Goal: Task Accomplishment & Management: Manage account settings

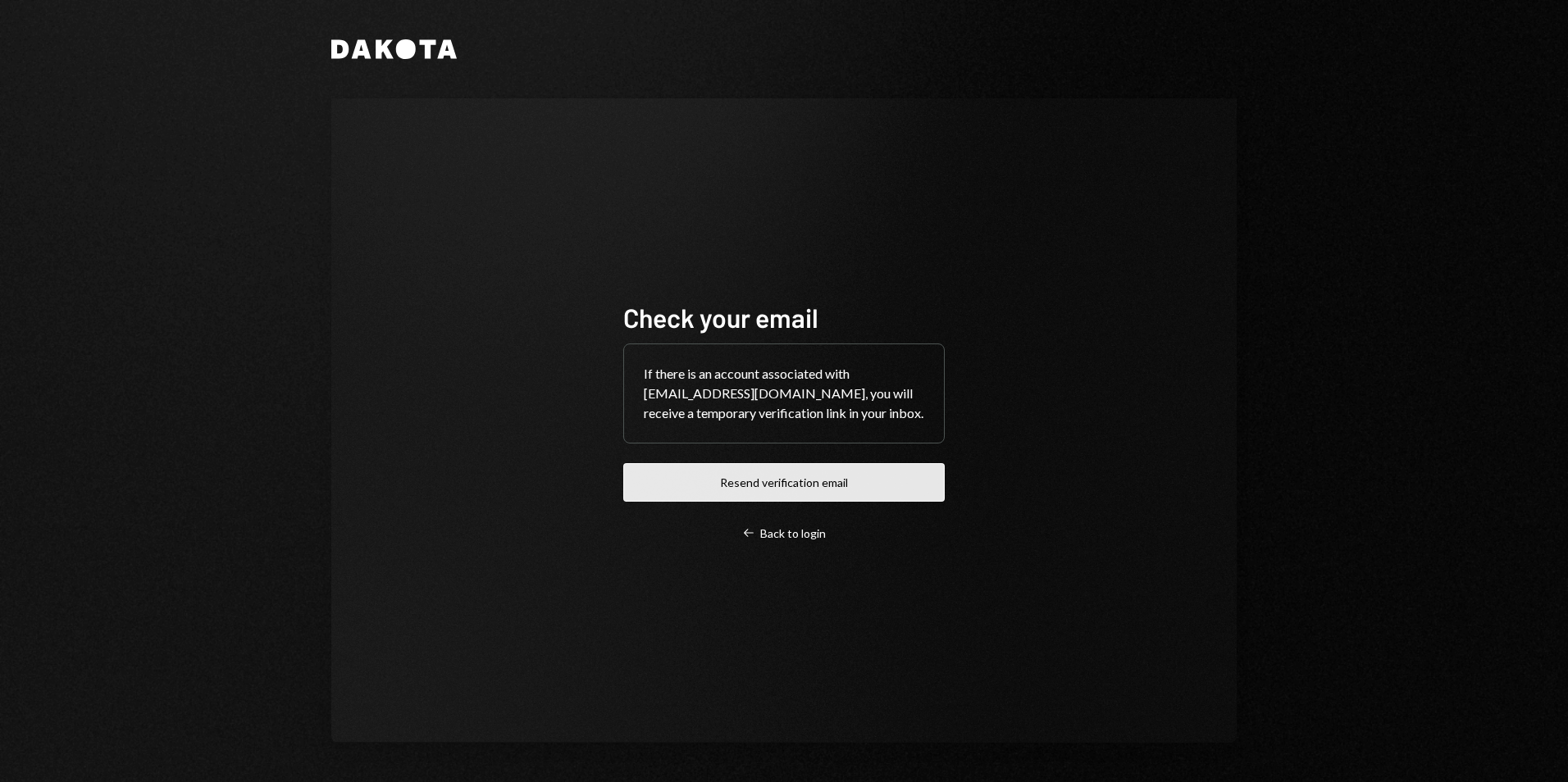
click at [781, 481] on button "Resend verification email" at bounding box center [784, 482] width 321 height 39
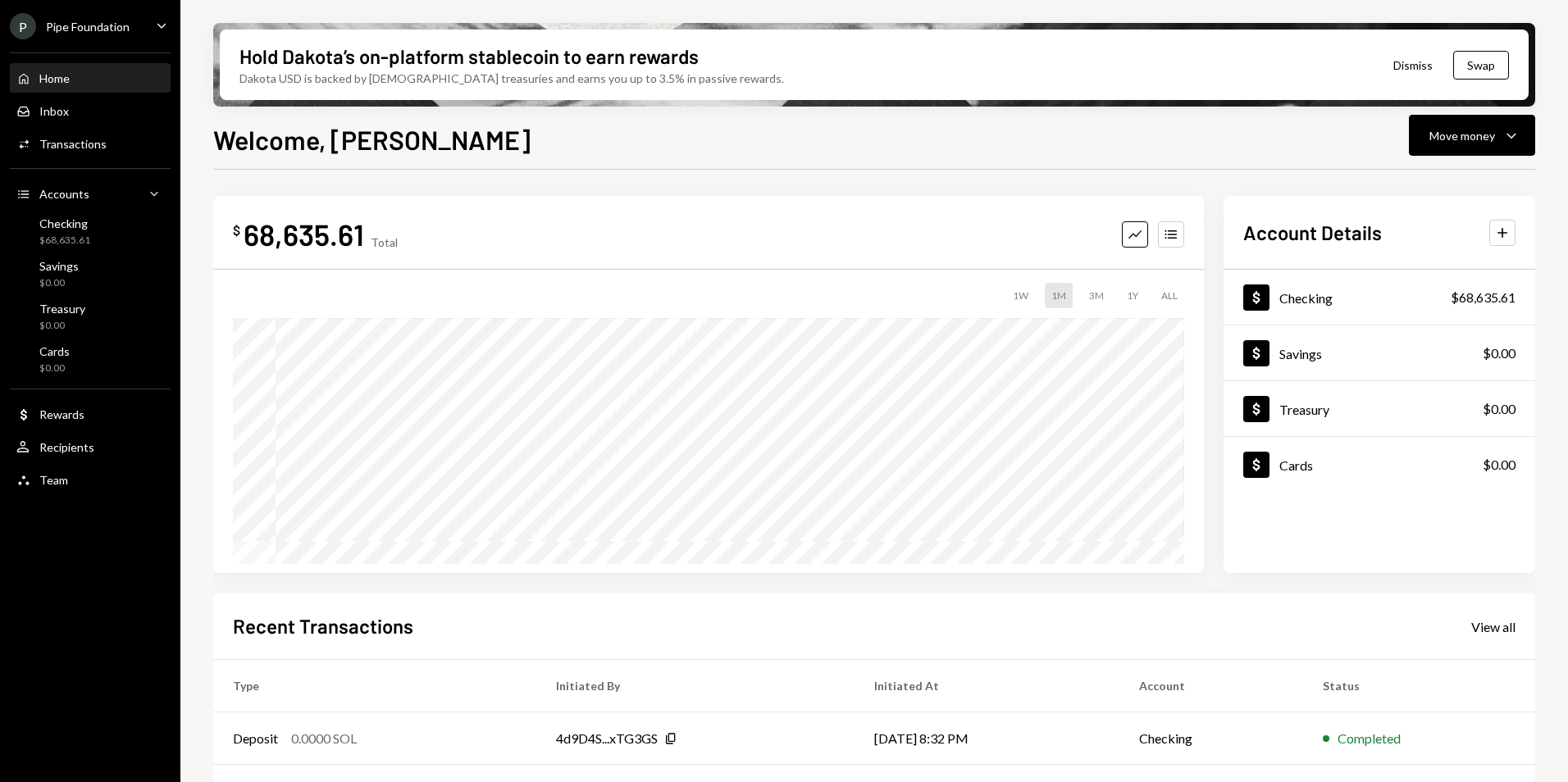
click at [96, 25] on div "Pipe Foundation" at bounding box center [87, 27] width 84 height 14
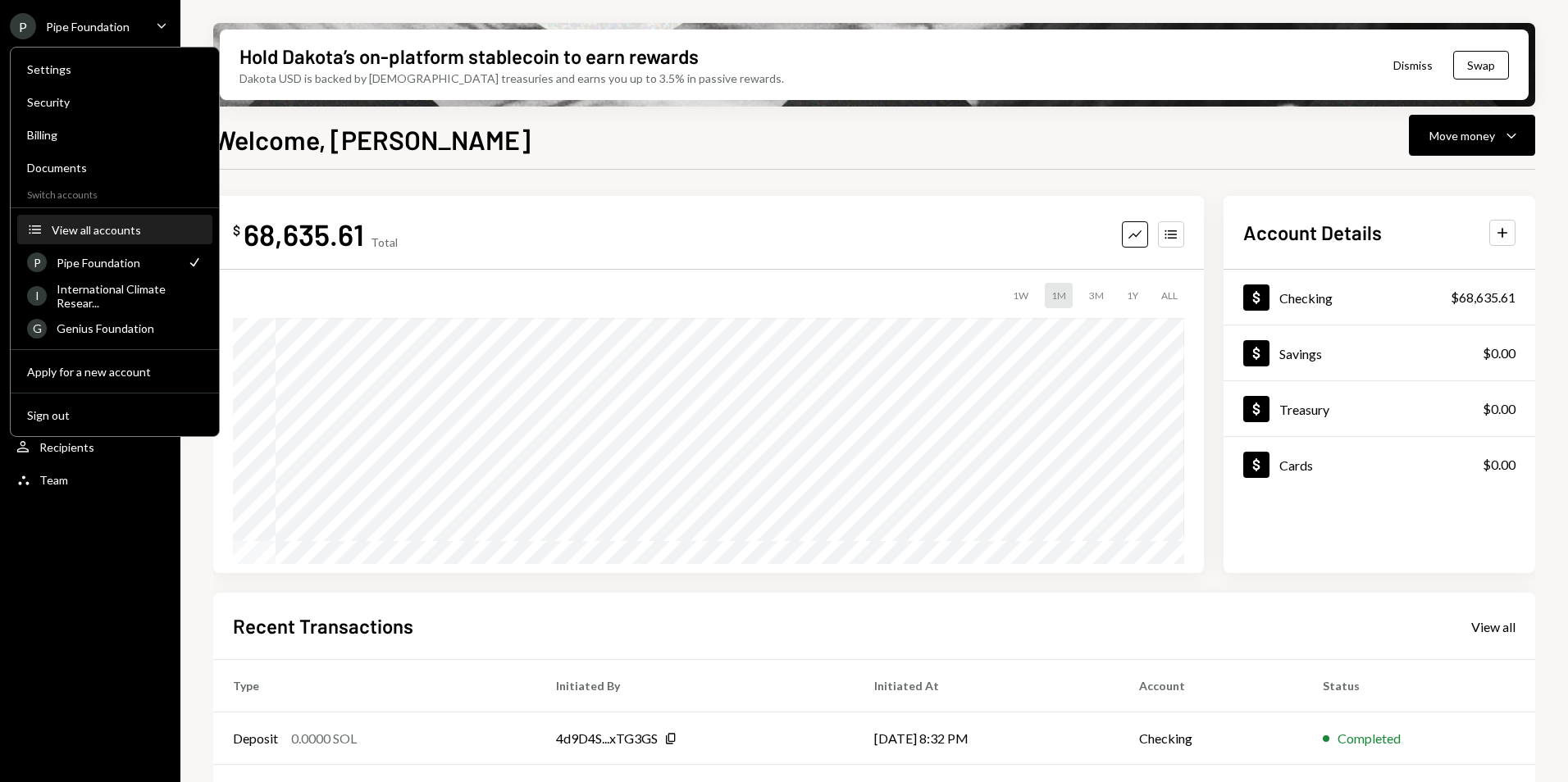
click at [112, 233] on div "View all accounts" at bounding box center [127, 230] width 151 height 14
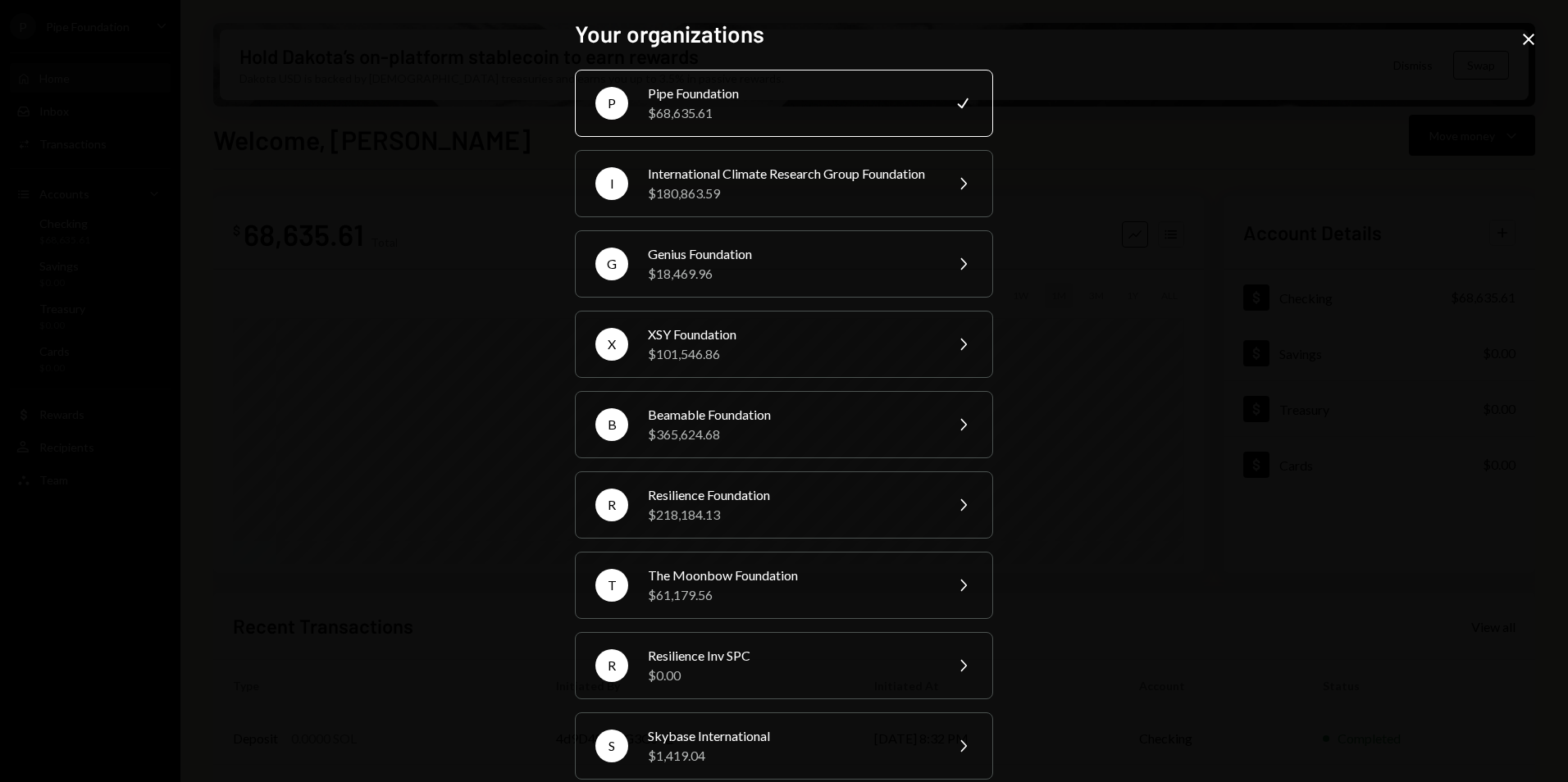
click at [671, 117] on div "$68,635.61" at bounding box center [790, 113] width 285 height 20
drag, startPoint x: 738, startPoint y: 101, endPoint x: 758, endPoint y: 100, distance: 20.0
click at [739, 101] on div "Pipe Foundation" at bounding box center [790, 93] width 285 height 20
click at [1531, 42] on icon at bounding box center [1528, 39] width 11 height 11
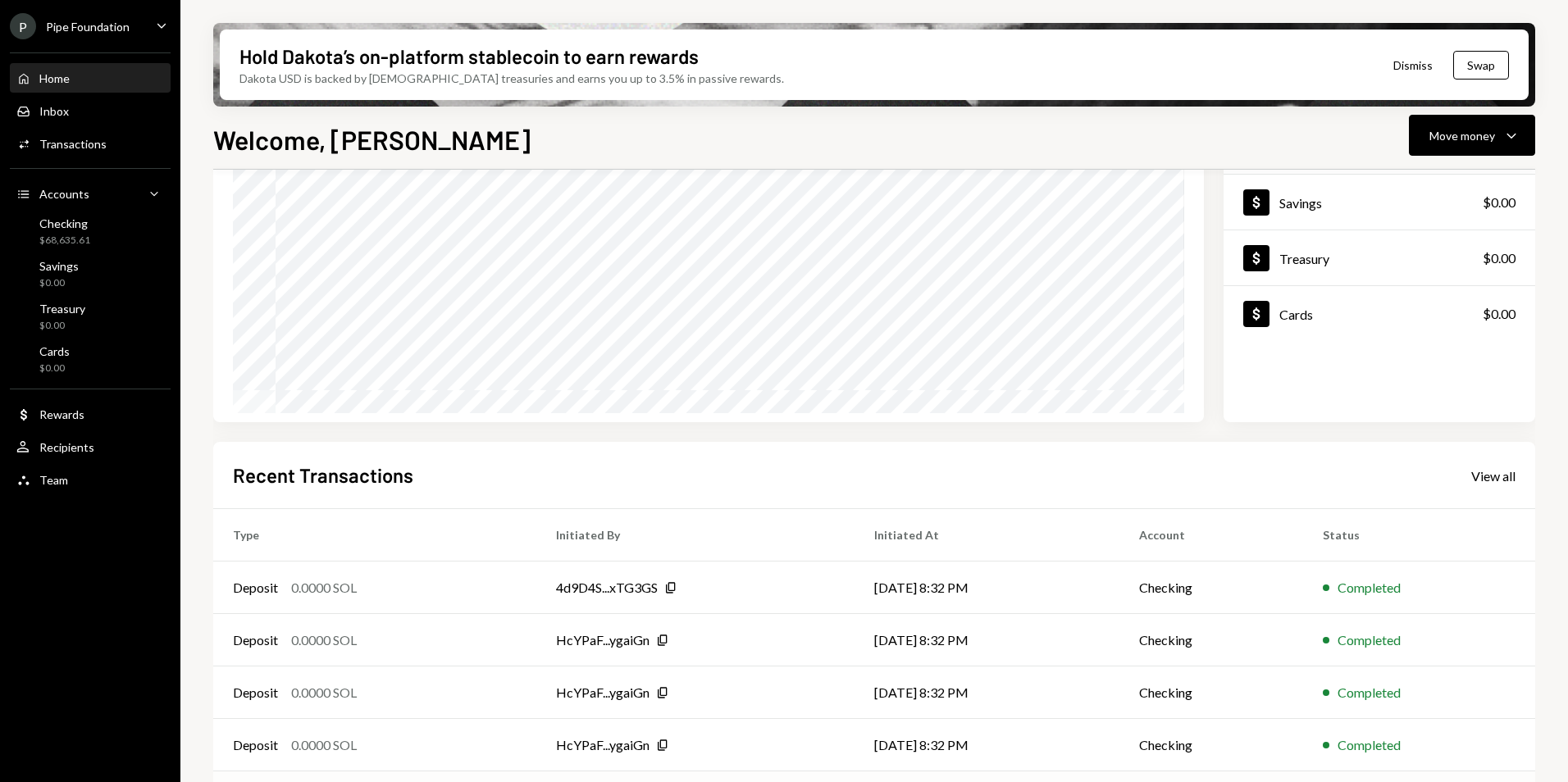
scroll to position [207, 0]
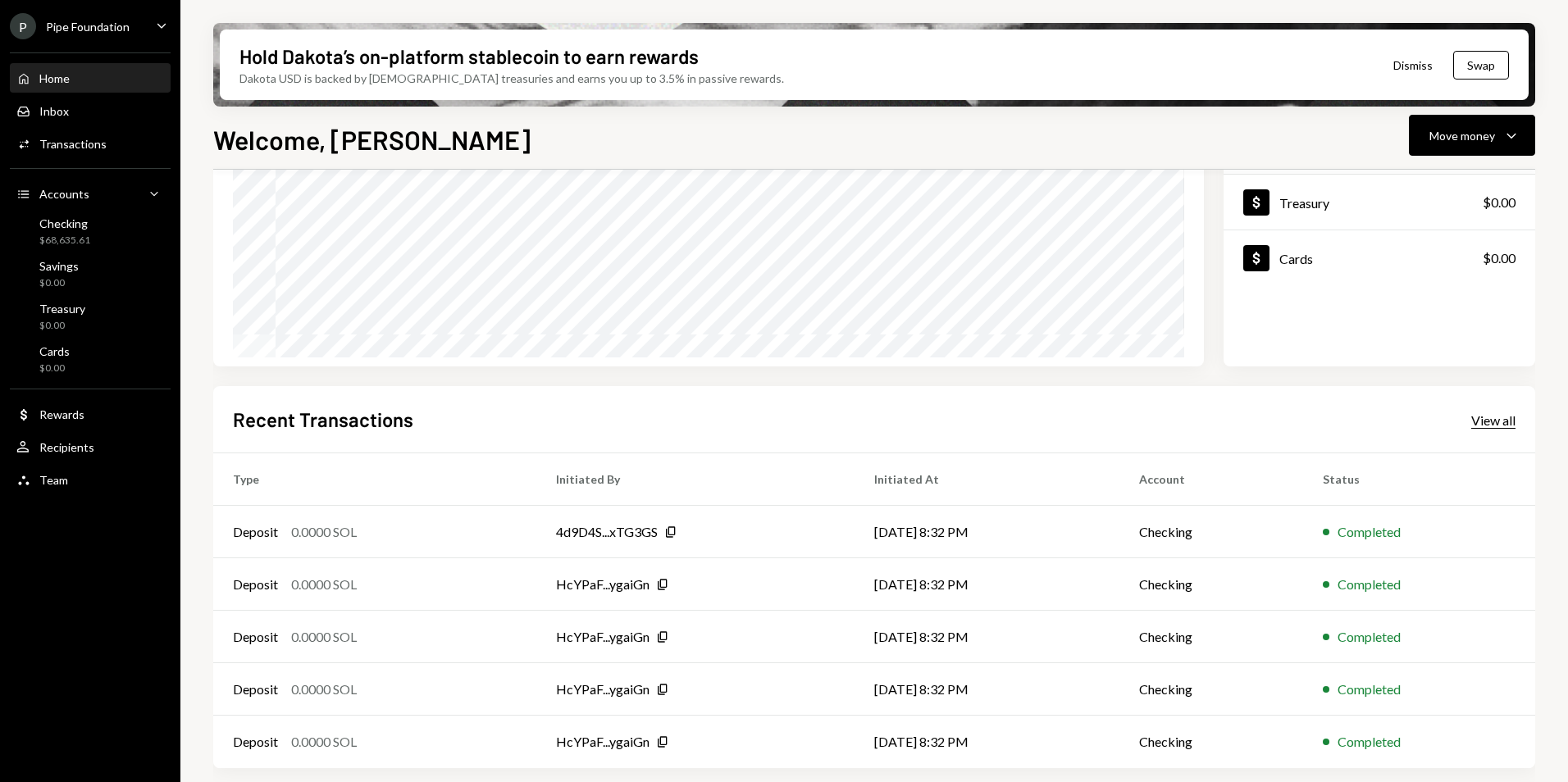
click at [1508, 422] on div "View all" at bounding box center [1493, 420] width 44 height 16
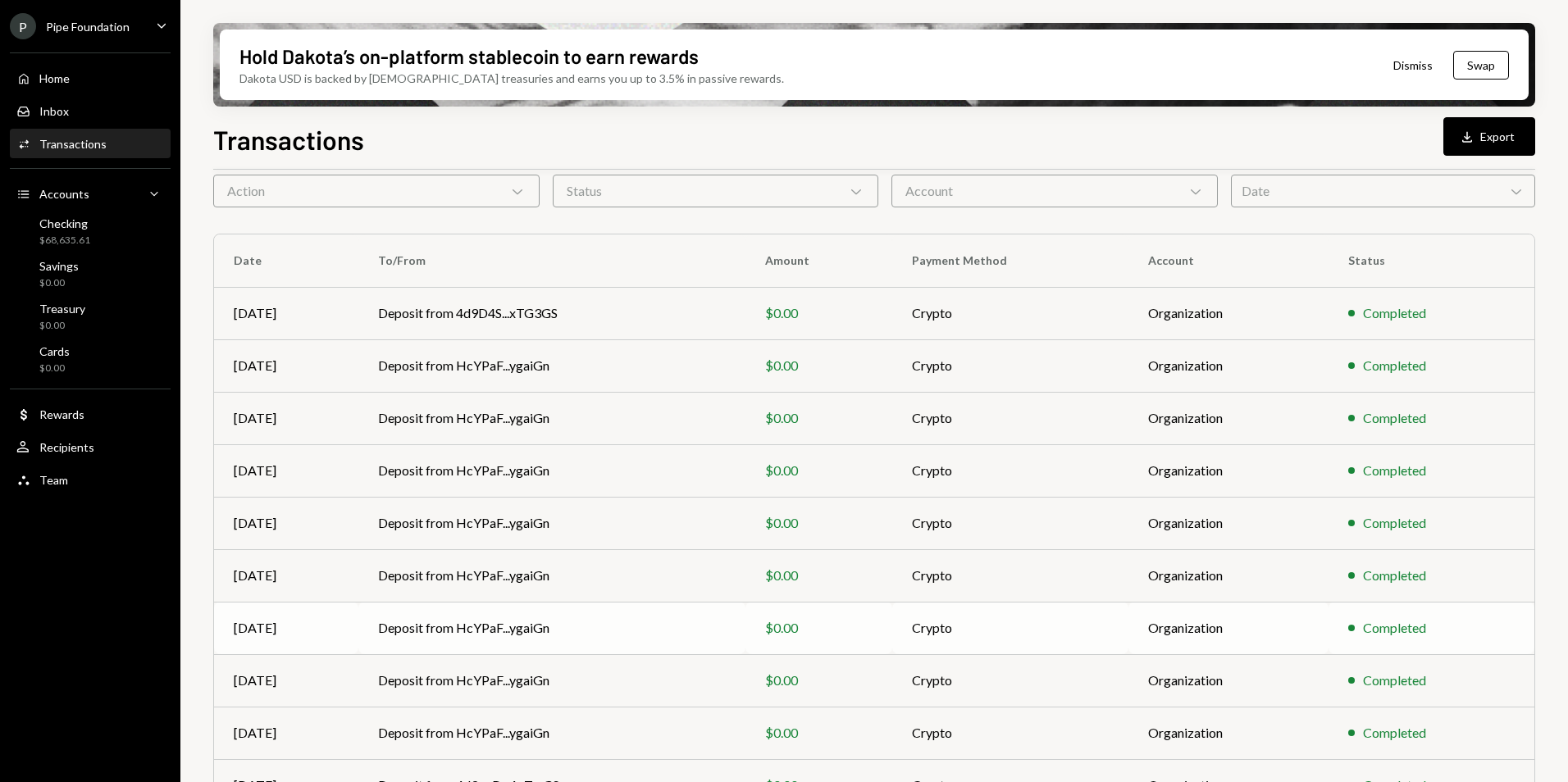
scroll to position [152, 0]
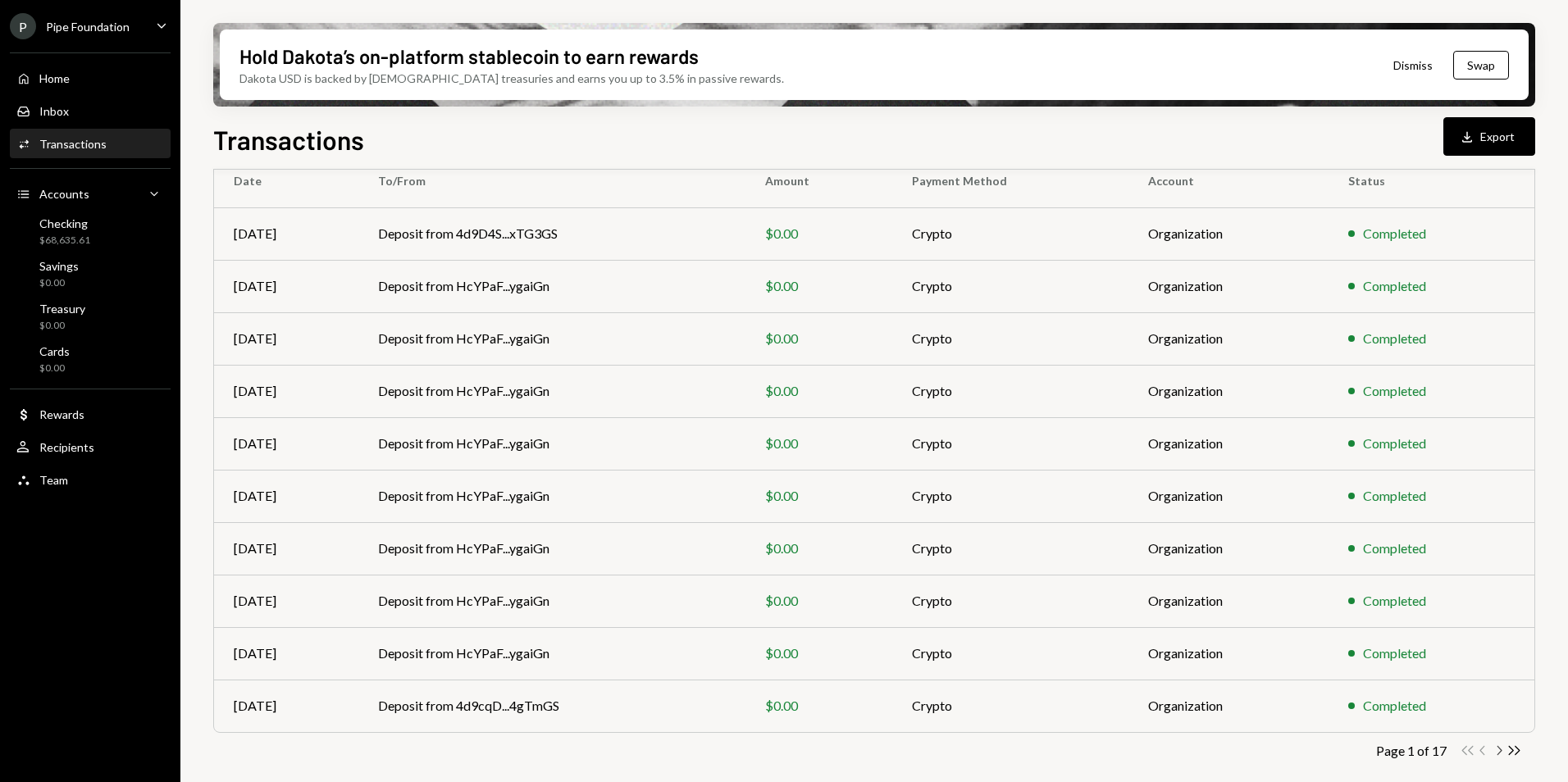
click at [1499, 754] on icon "button" at bounding box center [1500, 750] width 5 height 9
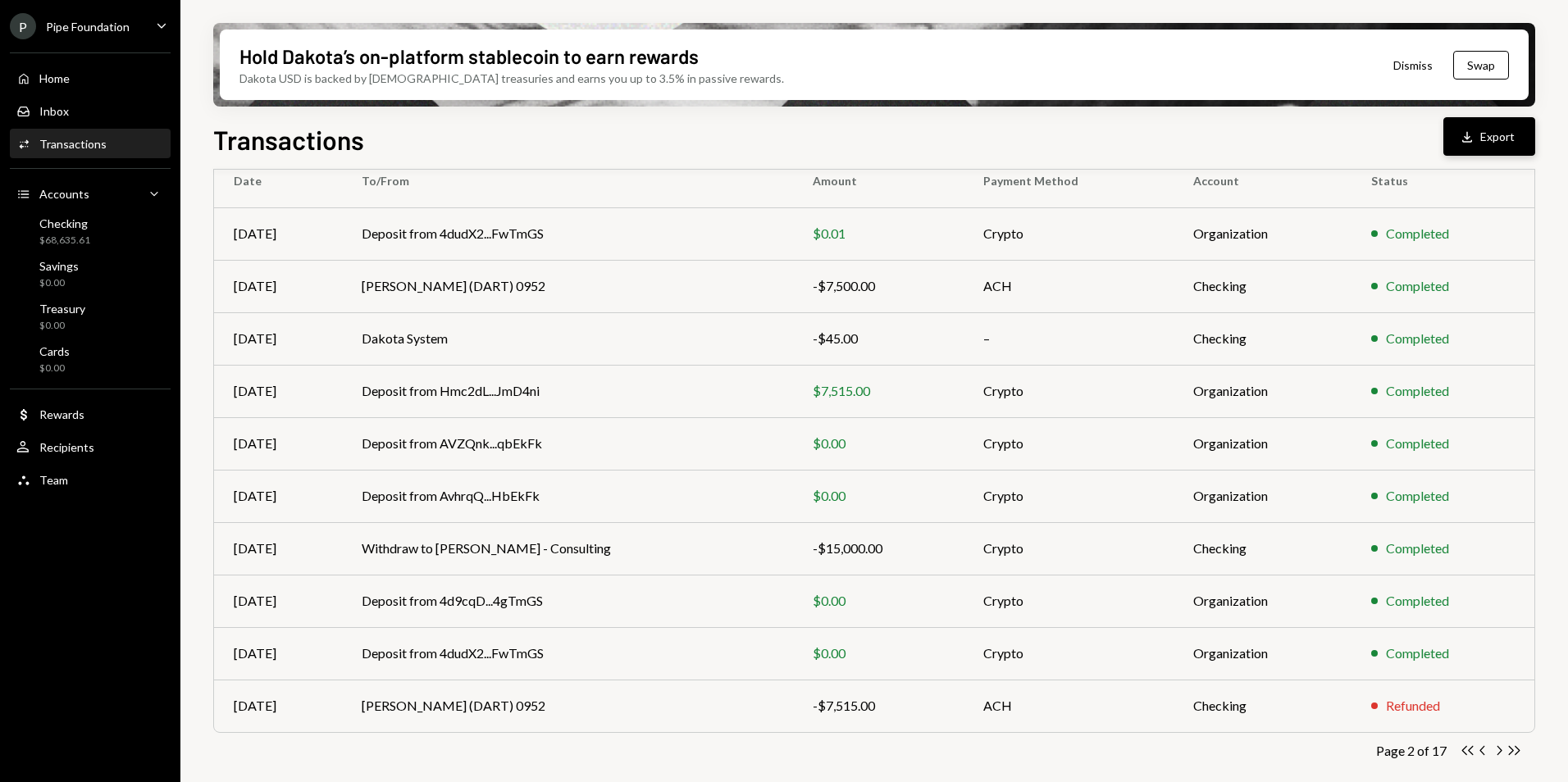
click at [1484, 137] on button "Download Export" at bounding box center [1490, 136] width 92 height 39
click at [1080, 133] on div "Transactions Download Export" at bounding box center [874, 138] width 1322 height 36
click at [1485, 753] on icon "Chevron Left" at bounding box center [1484, 751] width 16 height 16
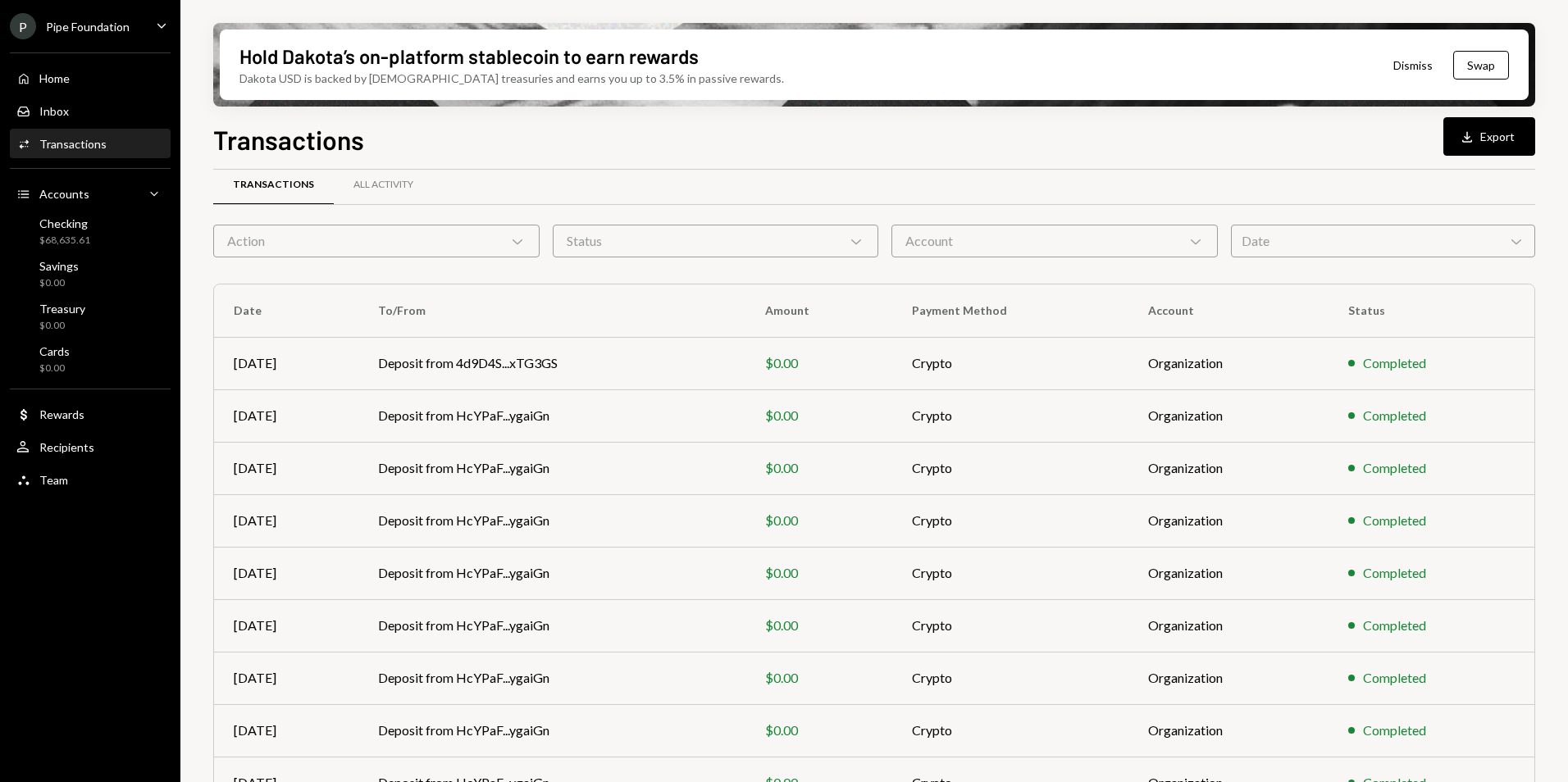
scroll to position [0, 0]
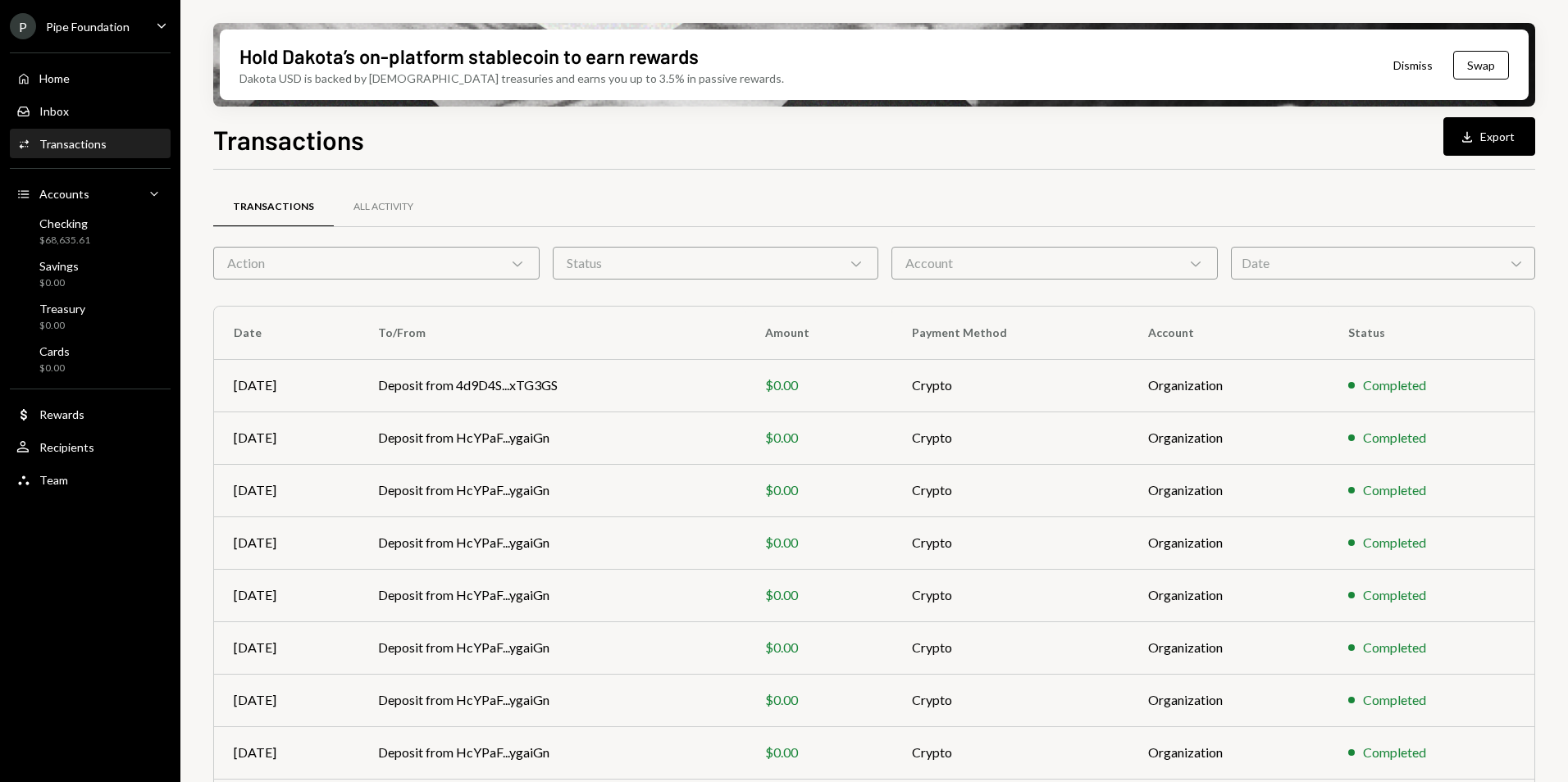
click at [964, 180] on div "Transactions All Activity Action Chevron Down Status Chevron Down Account Chevr…" at bounding box center [874, 561] width 1322 height 783
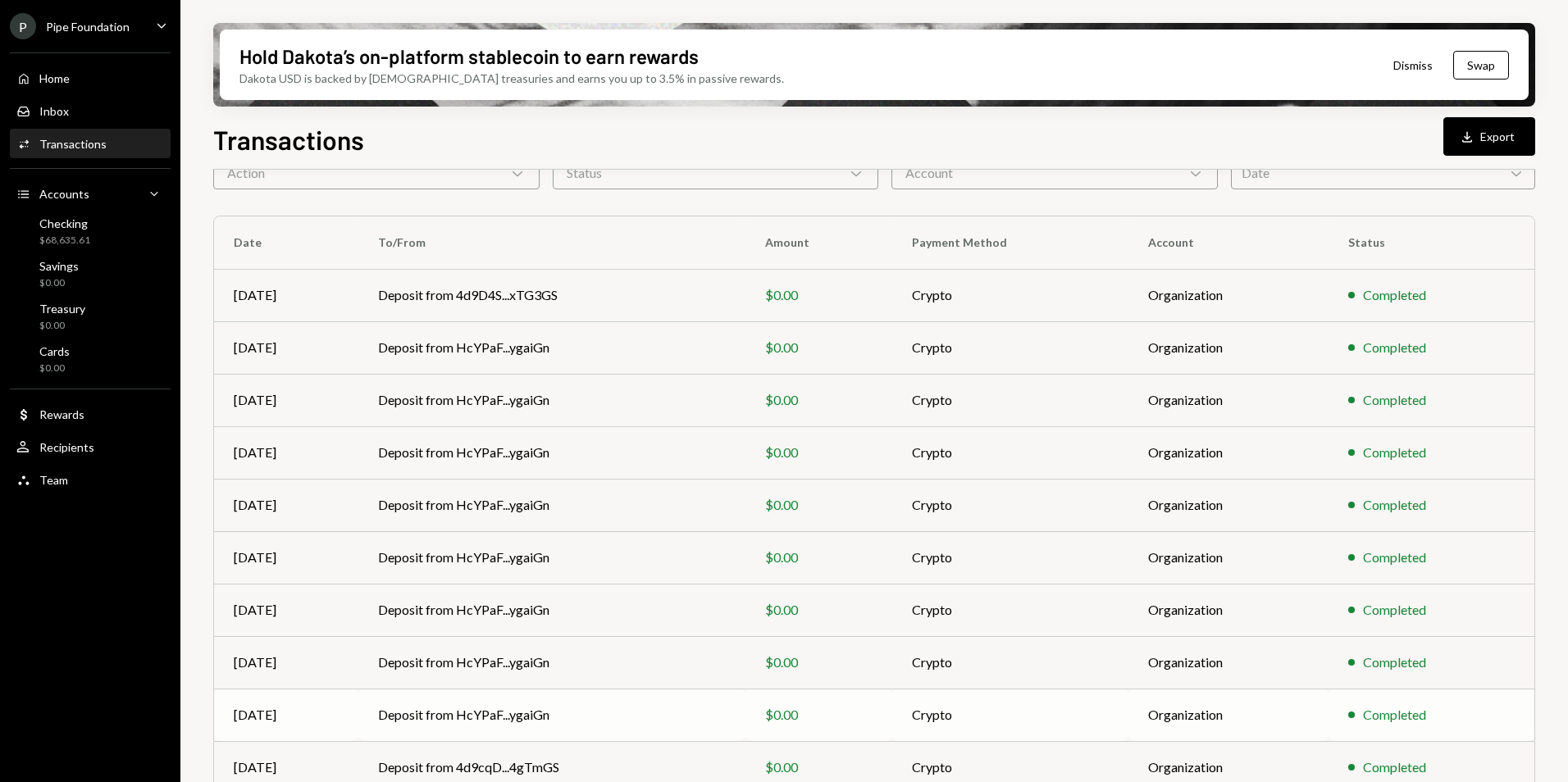
scroll to position [152, 0]
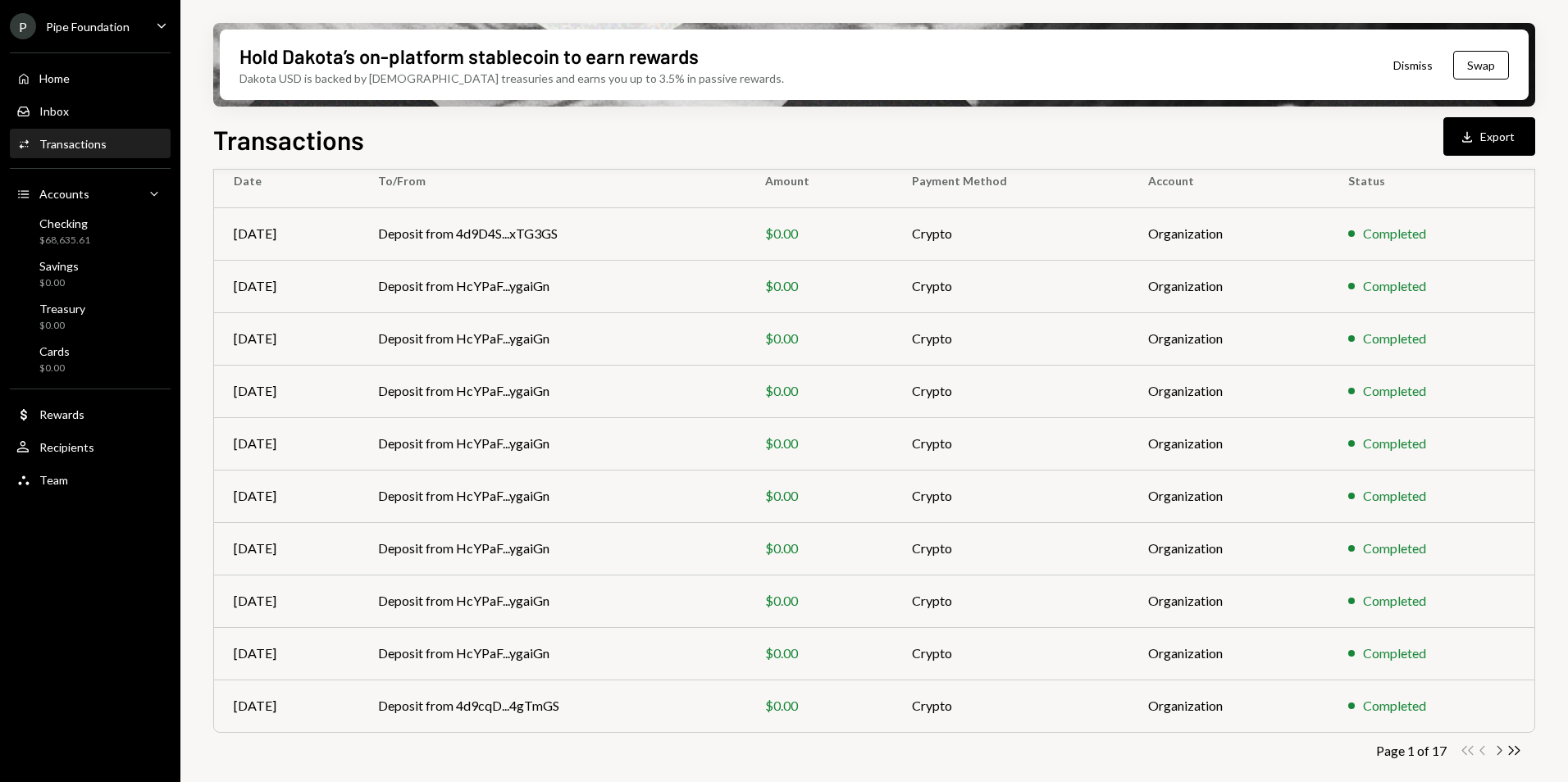
click at [1500, 753] on icon "button" at bounding box center [1500, 750] width 5 height 9
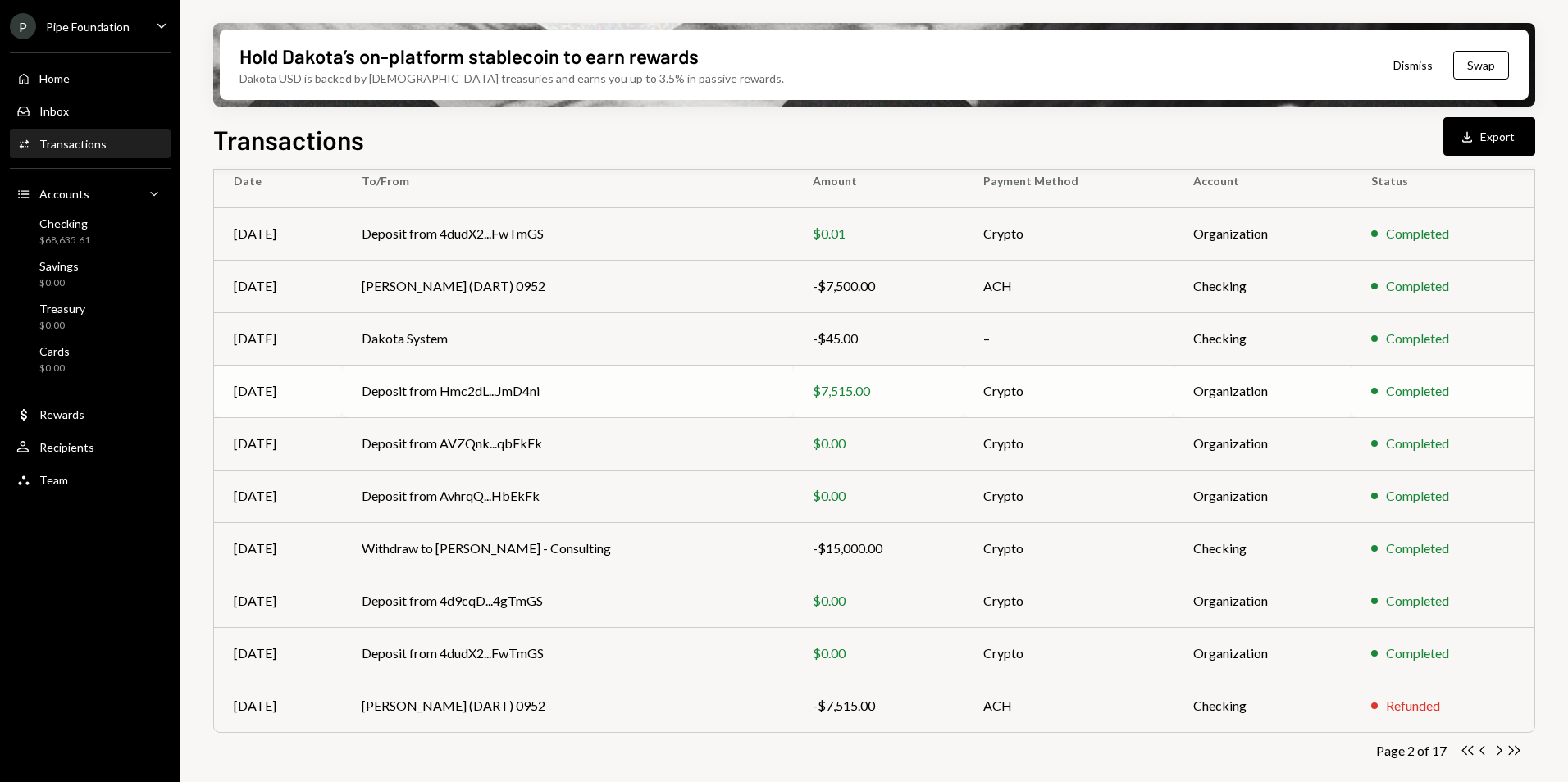
click at [865, 386] on div "$7,515.00" at bounding box center [879, 391] width 131 height 20
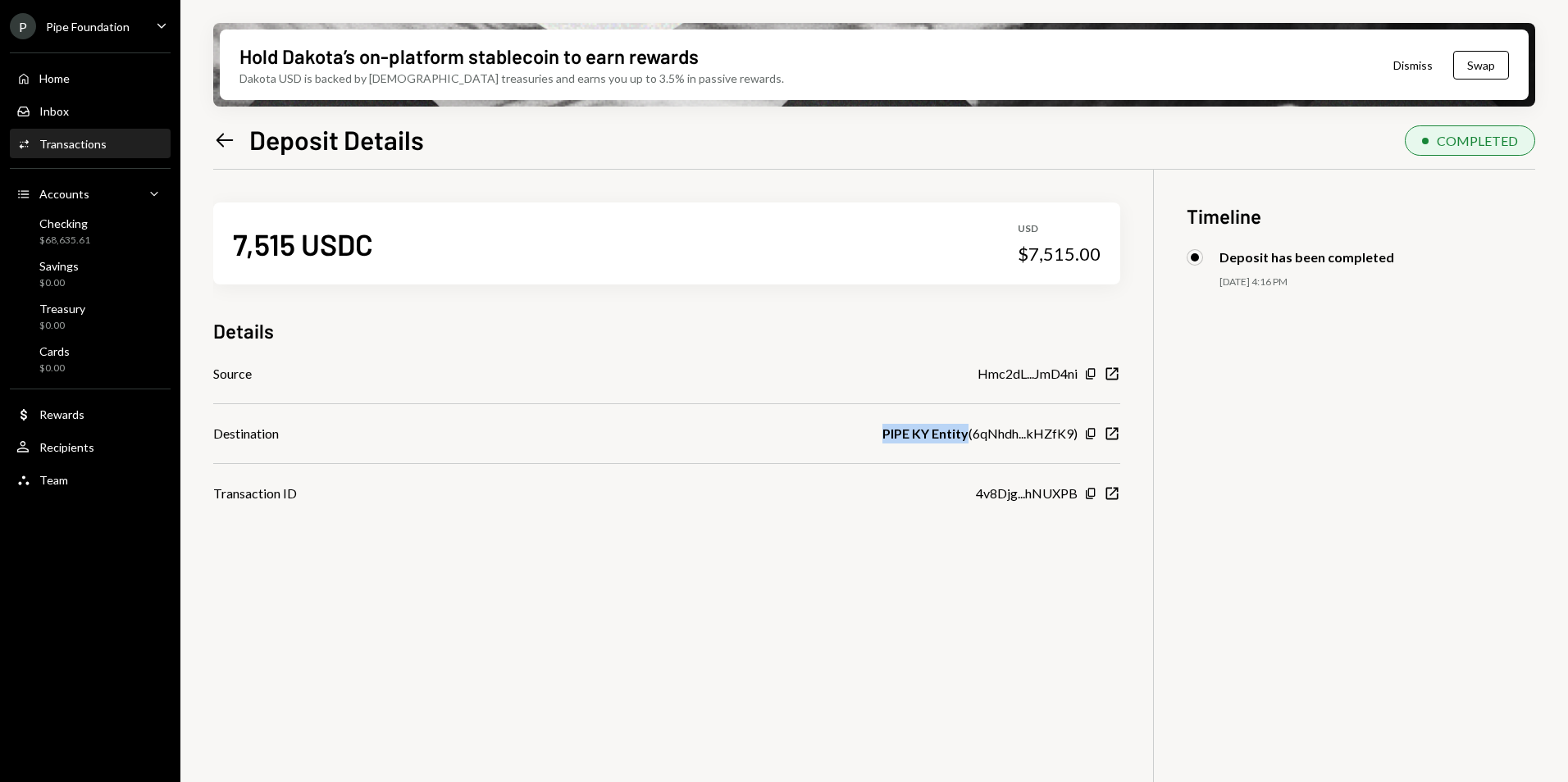
drag, startPoint x: 966, startPoint y: 436, endPoint x: 881, endPoint y: 436, distance: 85.0
click at [882, 436] on b "PIPE KY Entity" at bounding box center [925, 433] width 86 height 20
click at [1111, 496] on icon "New Window" at bounding box center [1111, 493] width 16 height 16
click at [89, 22] on div "Pipe Foundation" at bounding box center [87, 27] width 84 height 14
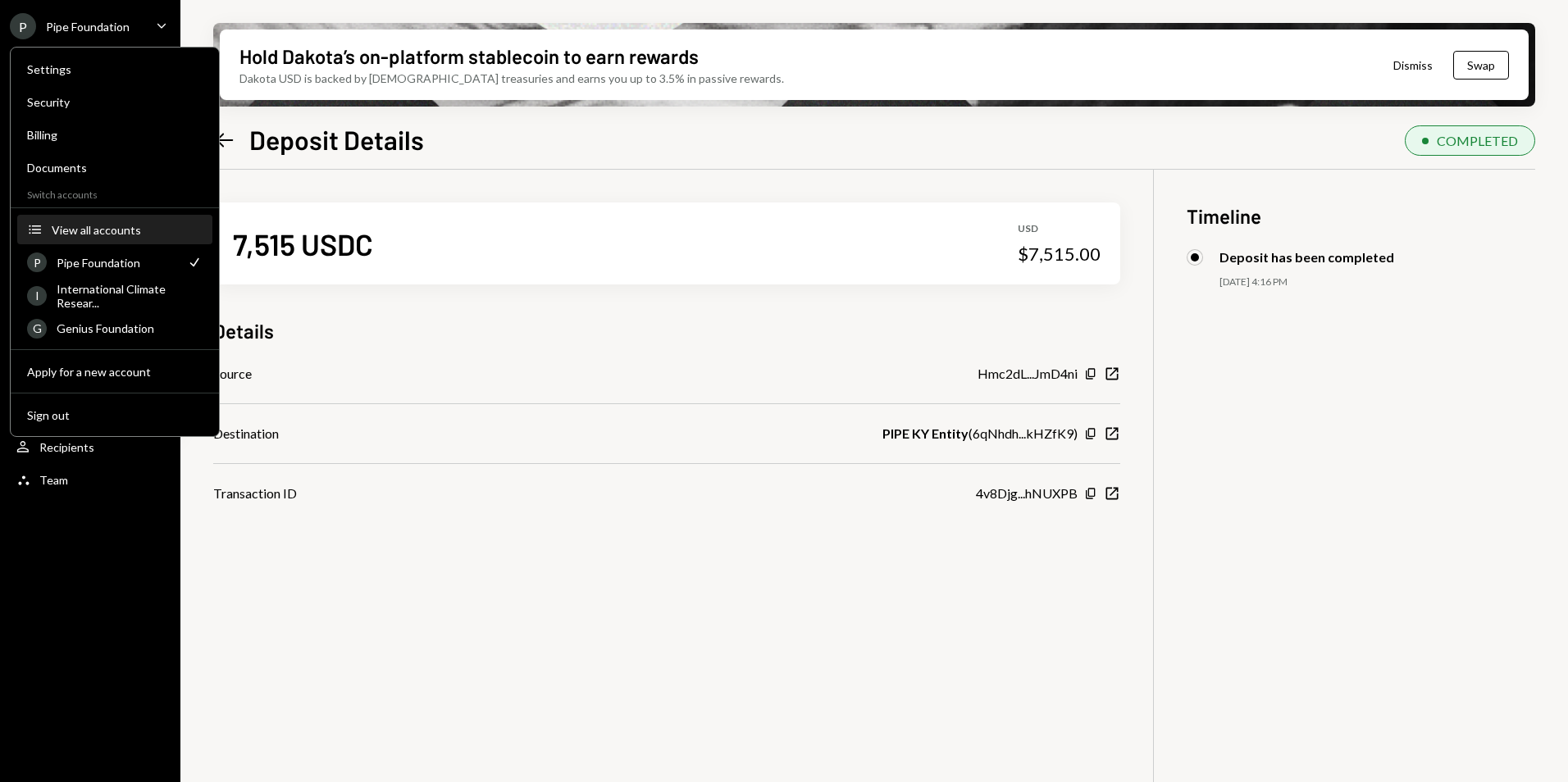
click at [99, 230] on div "View all accounts" at bounding box center [127, 230] width 151 height 14
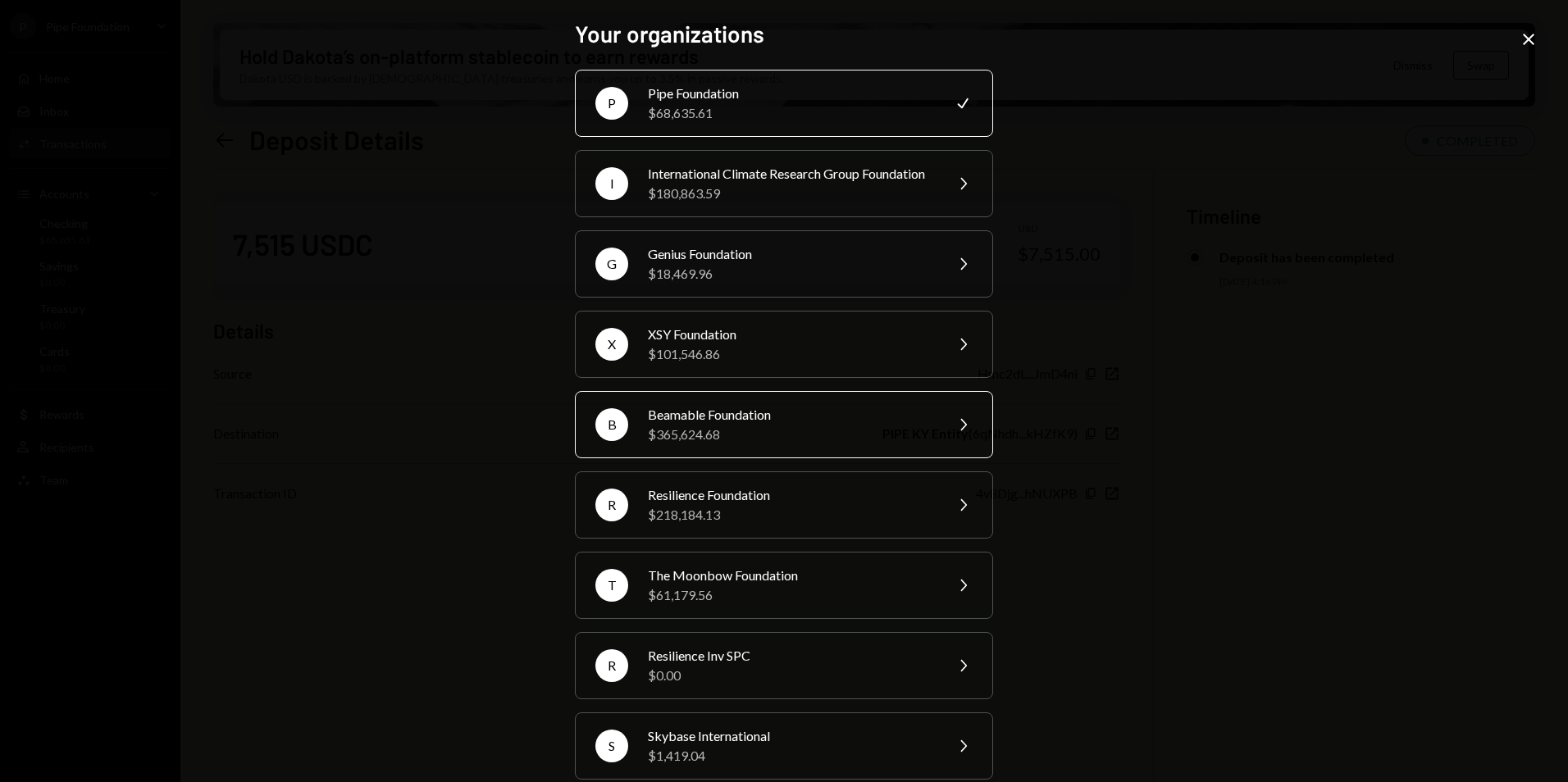
click at [735, 444] on div "$365,624.68" at bounding box center [790, 434] width 285 height 20
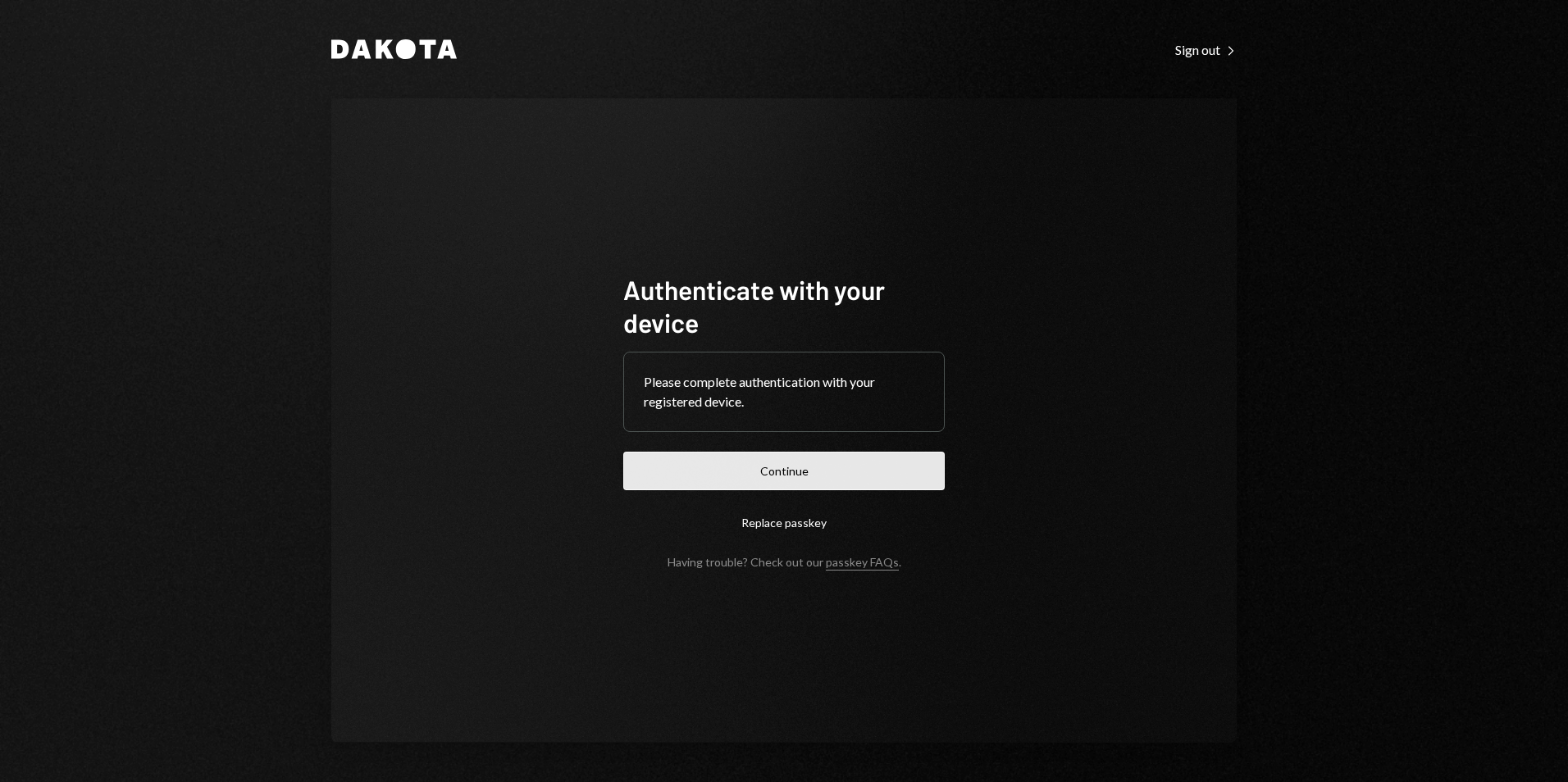
click at [811, 475] on button "Continue" at bounding box center [784, 471] width 321 height 39
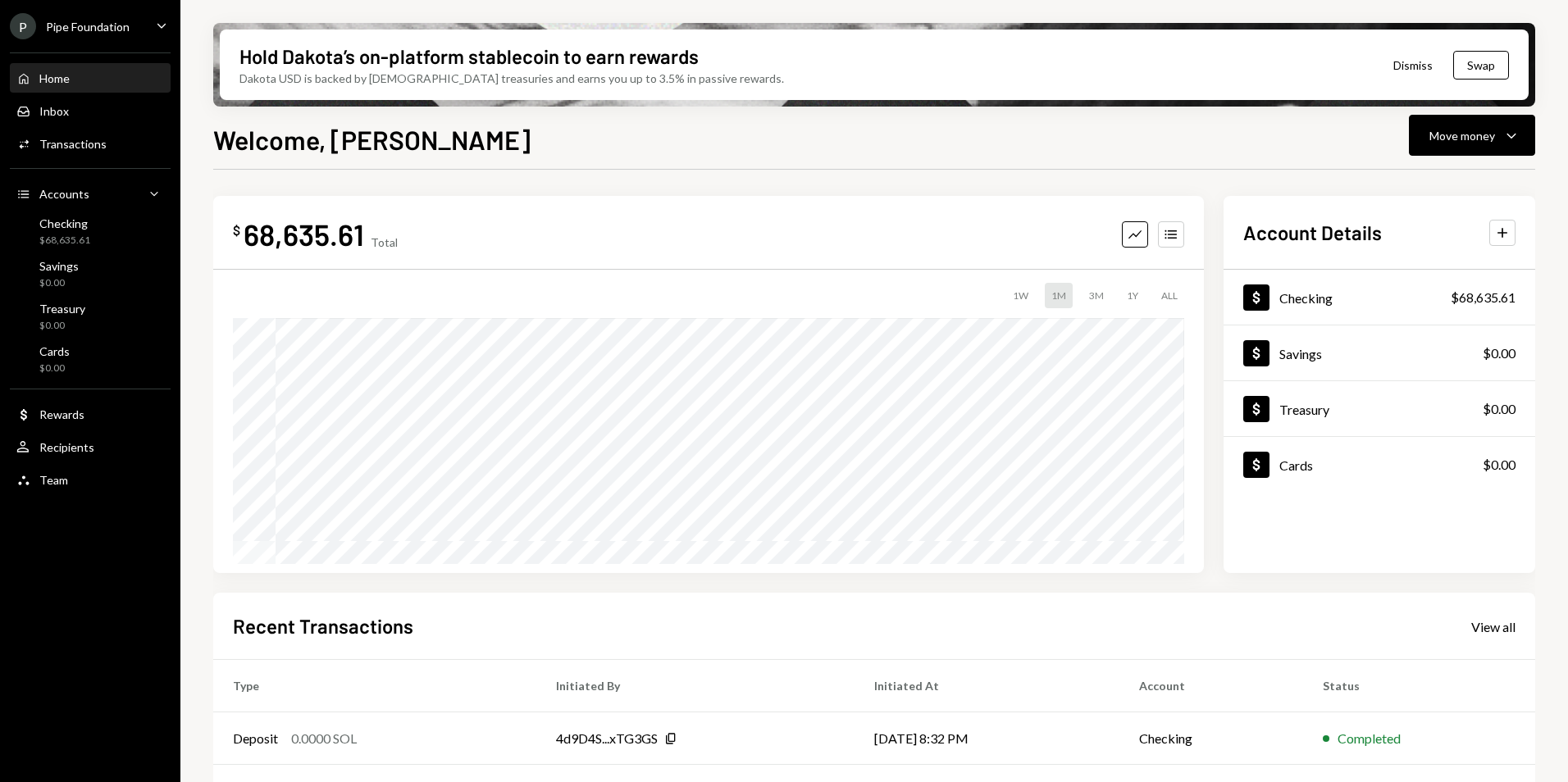
click at [111, 24] on div "Pipe Foundation" at bounding box center [87, 27] width 84 height 14
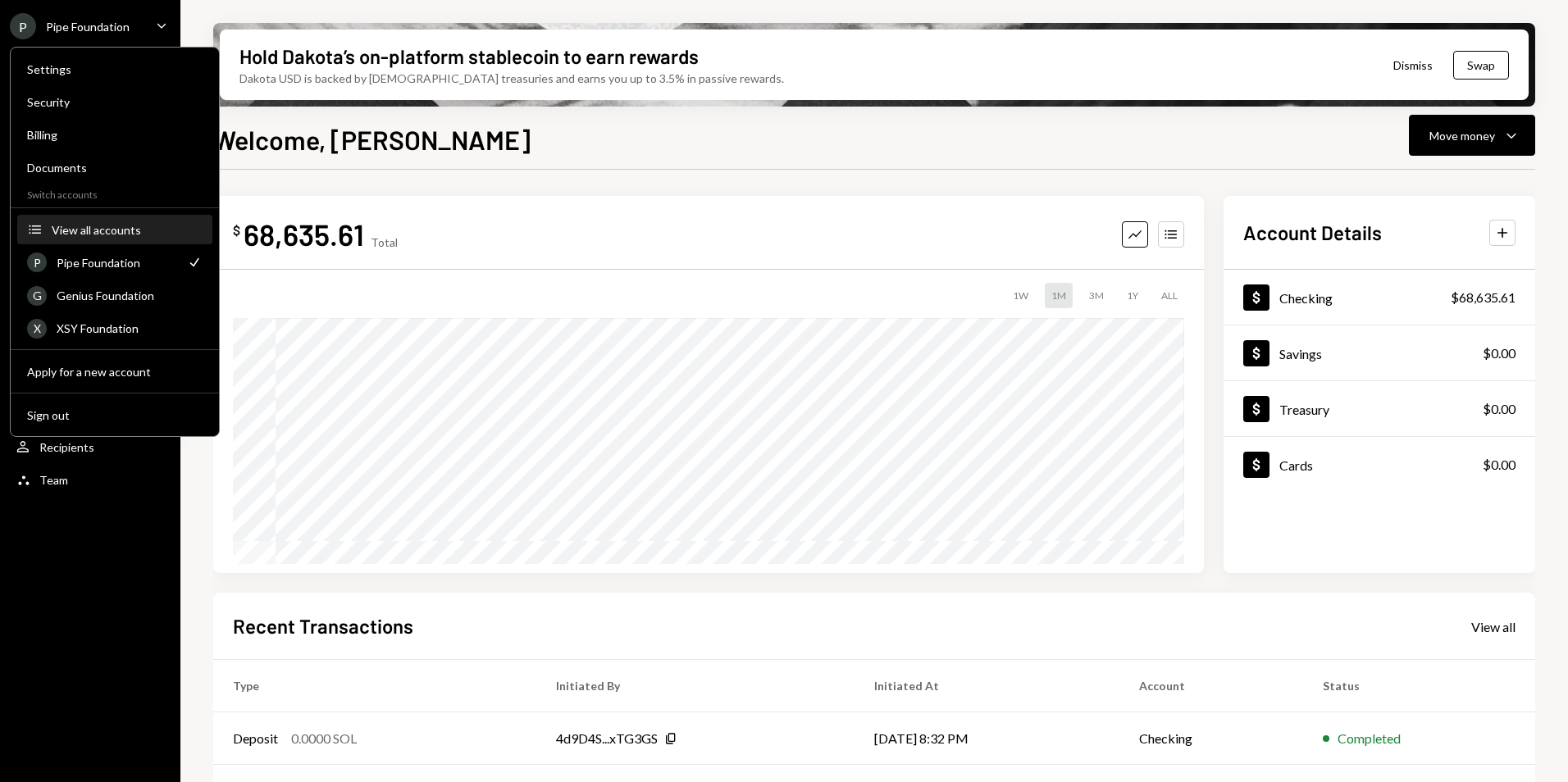
click at [85, 226] on div "View all accounts" at bounding box center [127, 230] width 151 height 14
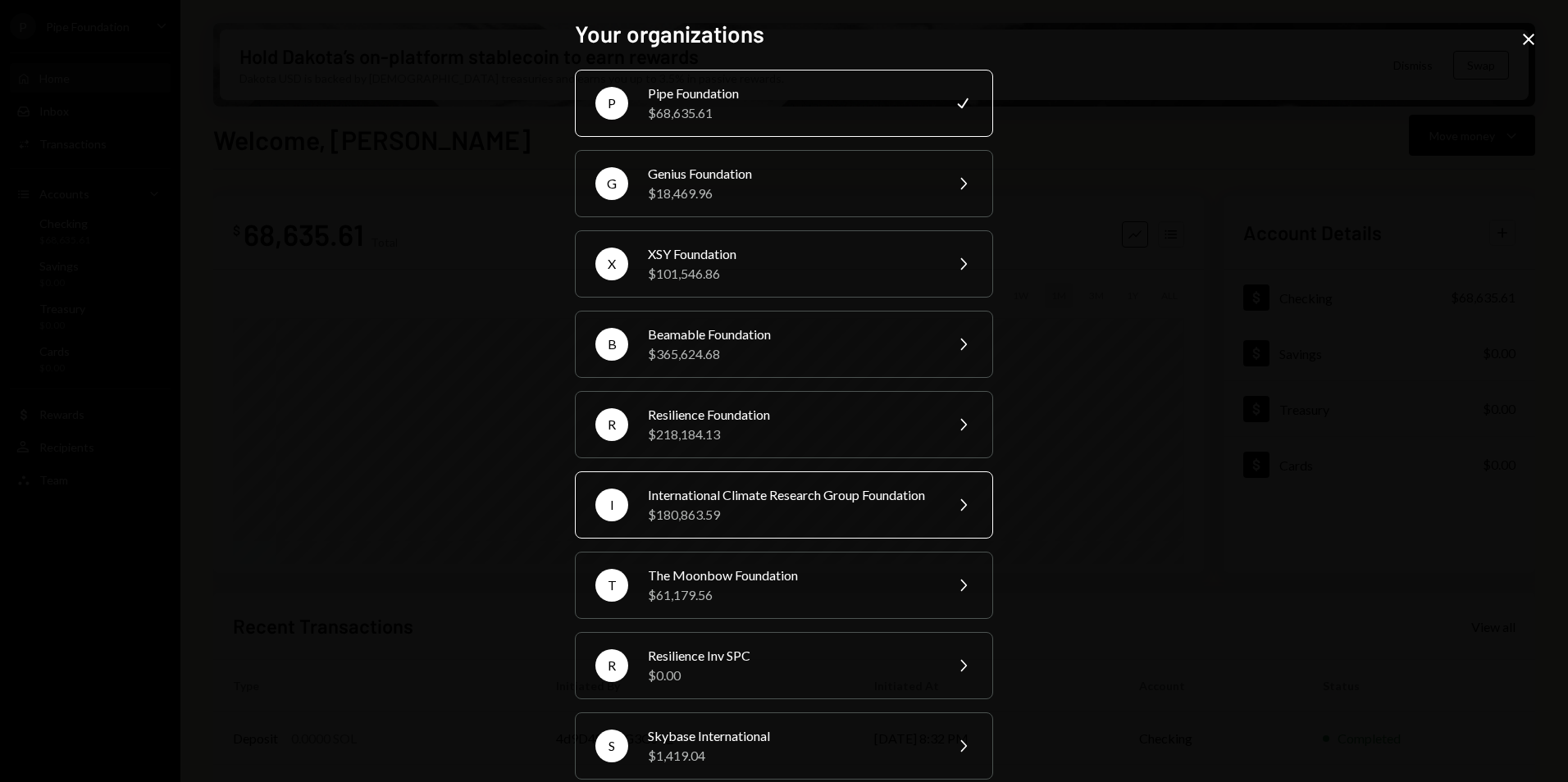
click at [714, 504] on div "International Climate Research Group Foundation" at bounding box center [790, 495] width 285 height 20
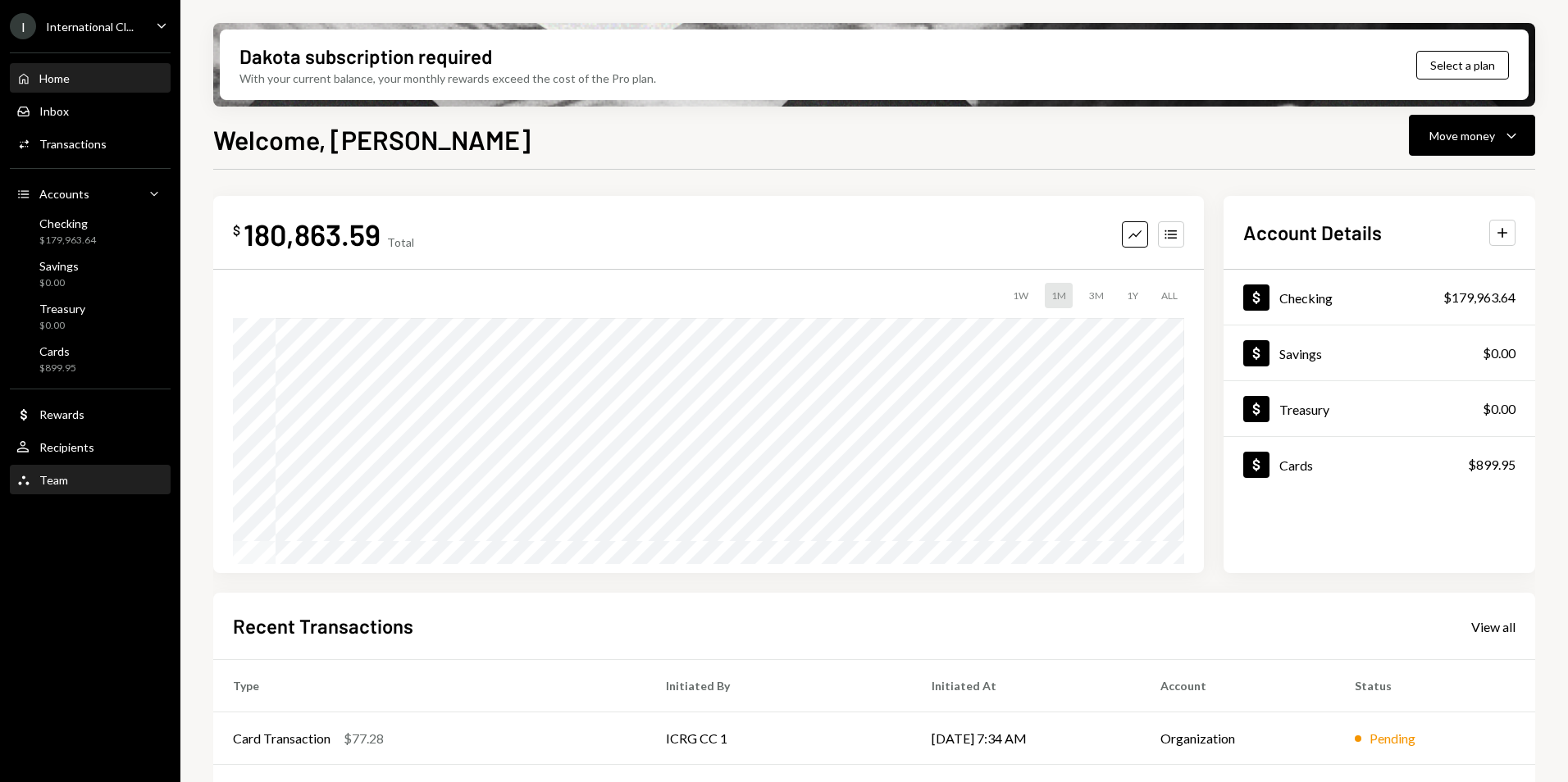
click at [100, 483] on div "Team Team" at bounding box center [90, 480] width 147 height 15
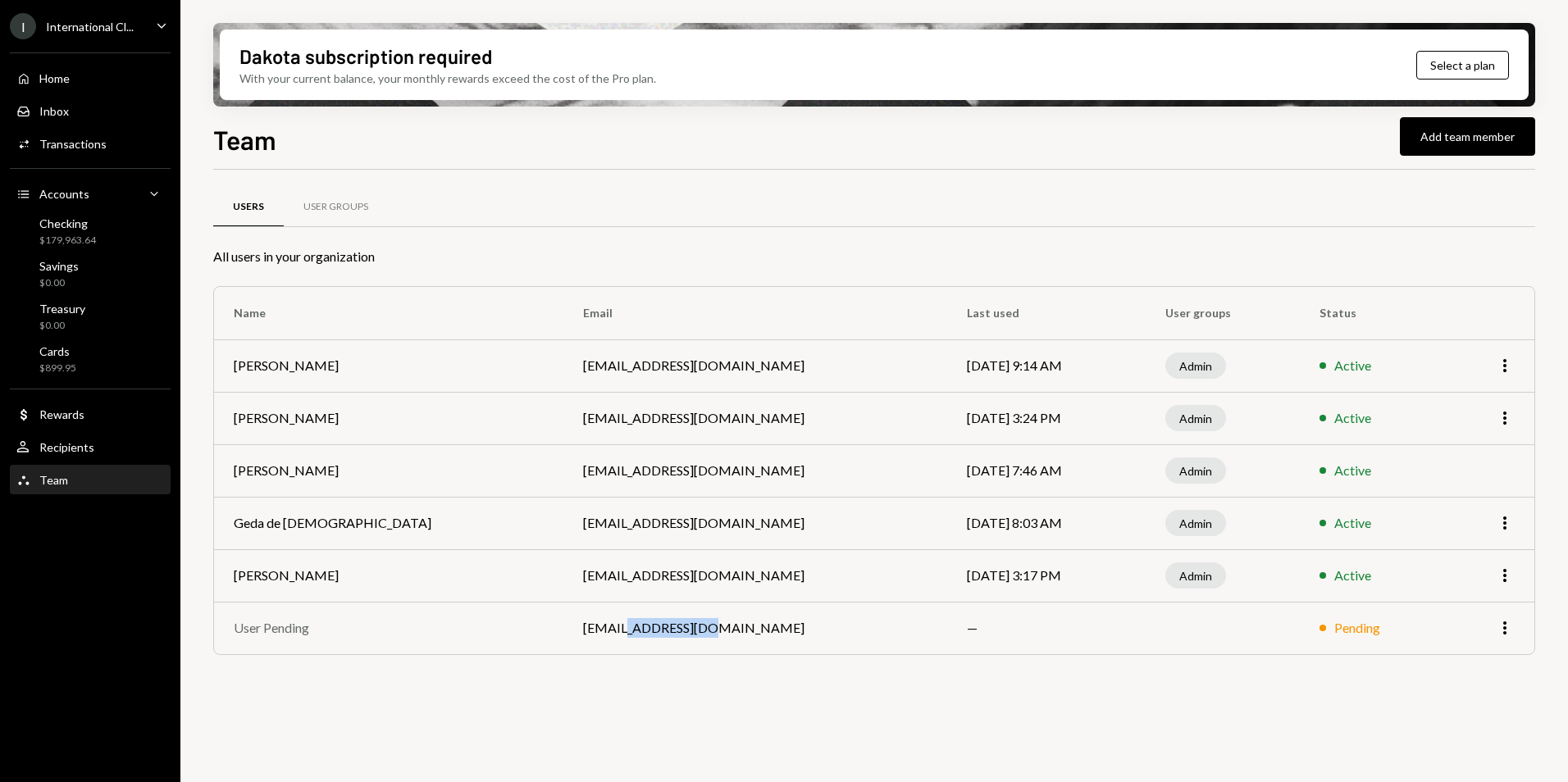
drag, startPoint x: 561, startPoint y: 630, endPoint x: 608, endPoint y: 630, distance: 47.0
click at [608, 630] on td "kobie@mainnerpartners.com" at bounding box center [756, 628] width 384 height 53
click at [1506, 631] on icon "More" at bounding box center [1505, 628] width 20 height 20
click at [1502, 628] on icon "More" at bounding box center [1505, 628] width 20 height 20
click at [1437, 666] on div "Remove" at bounding box center [1467, 662] width 82 height 28
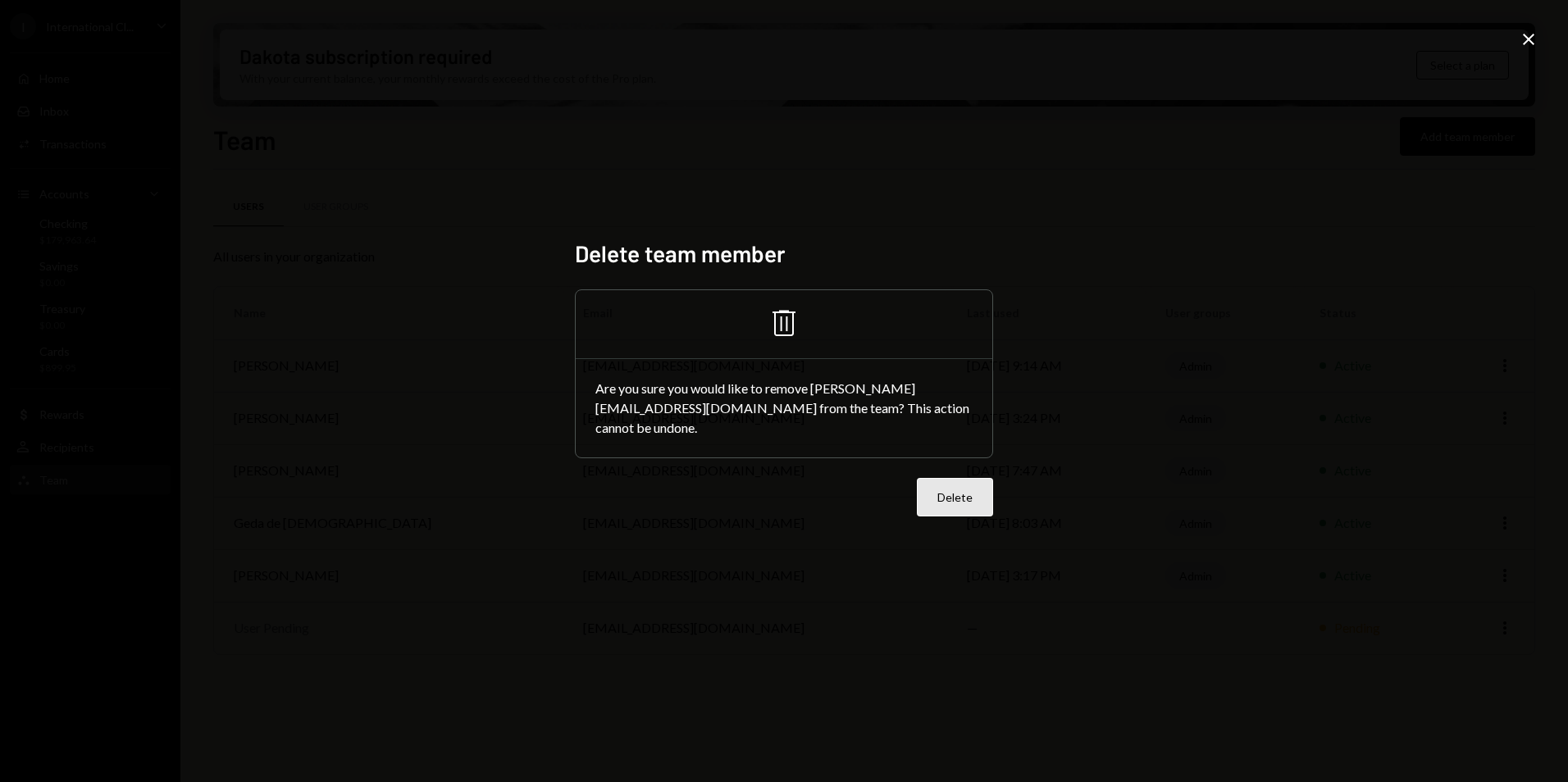
click at [956, 500] on button "Delete" at bounding box center [955, 497] width 77 height 39
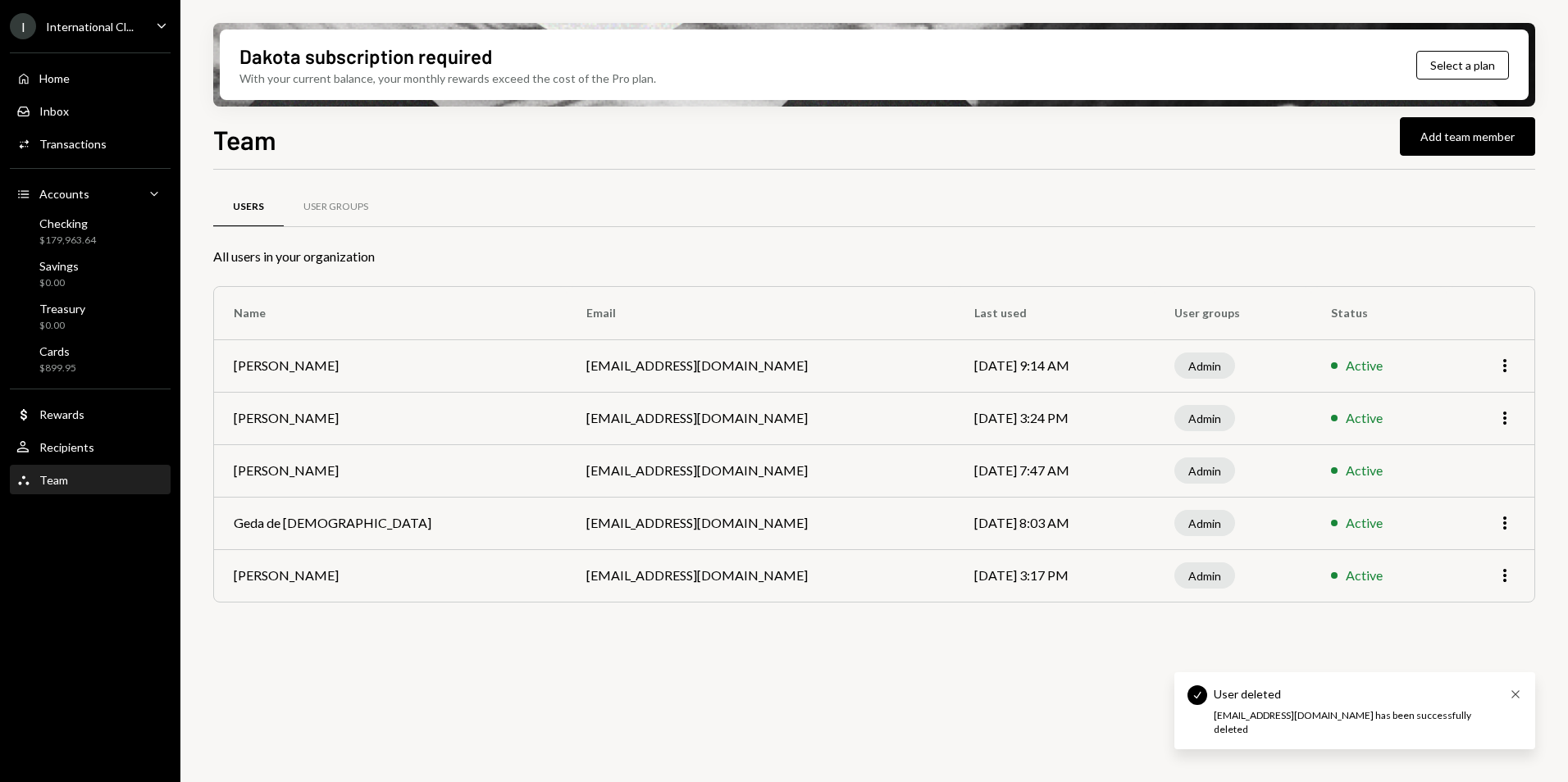
click at [1517, 701] on icon "Cross" at bounding box center [1515, 694] width 13 height 13
click at [348, 207] on div "User Groups" at bounding box center [335, 207] width 65 height 14
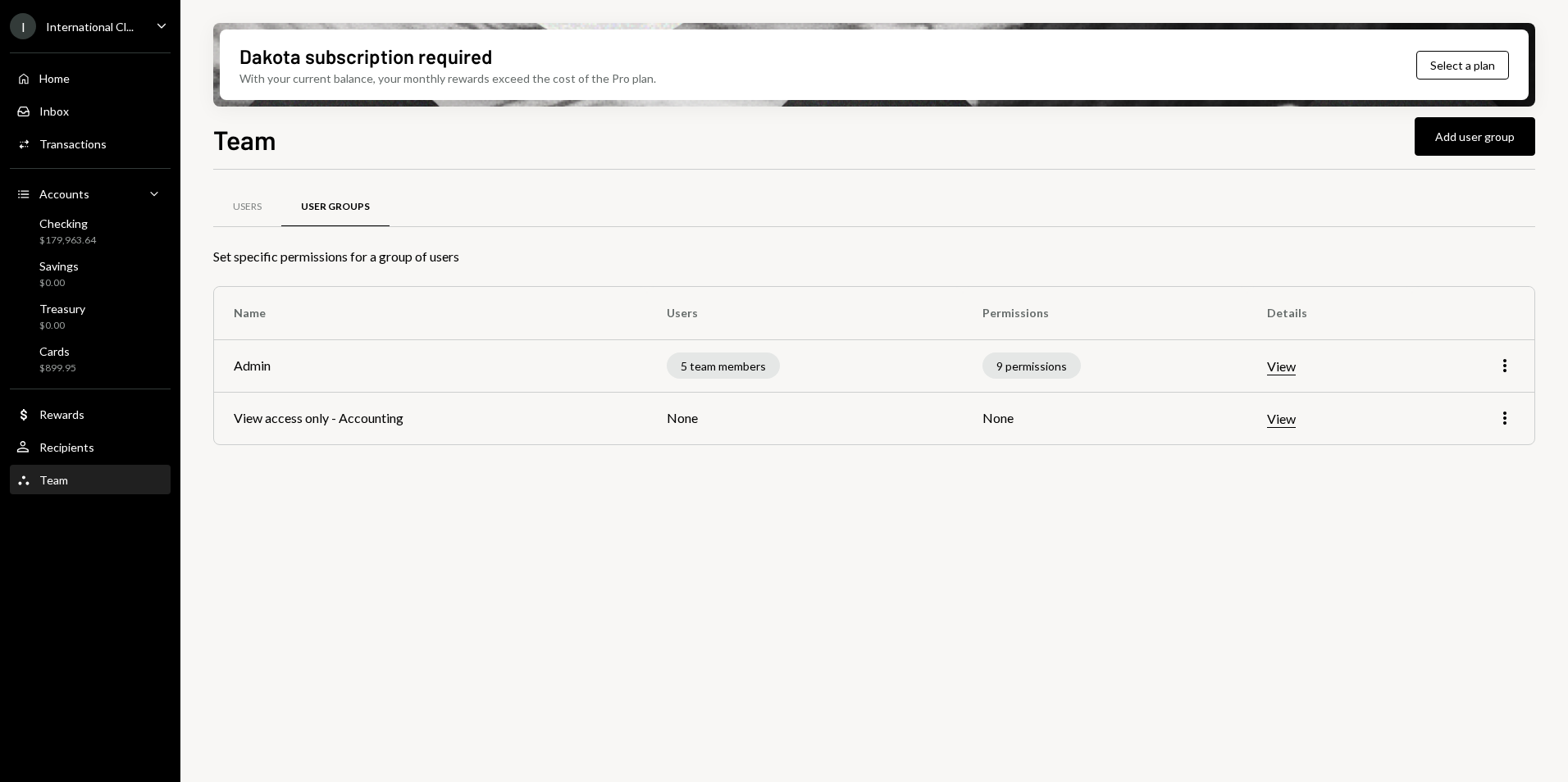
click at [1291, 424] on button "View" at bounding box center [1281, 419] width 28 height 17
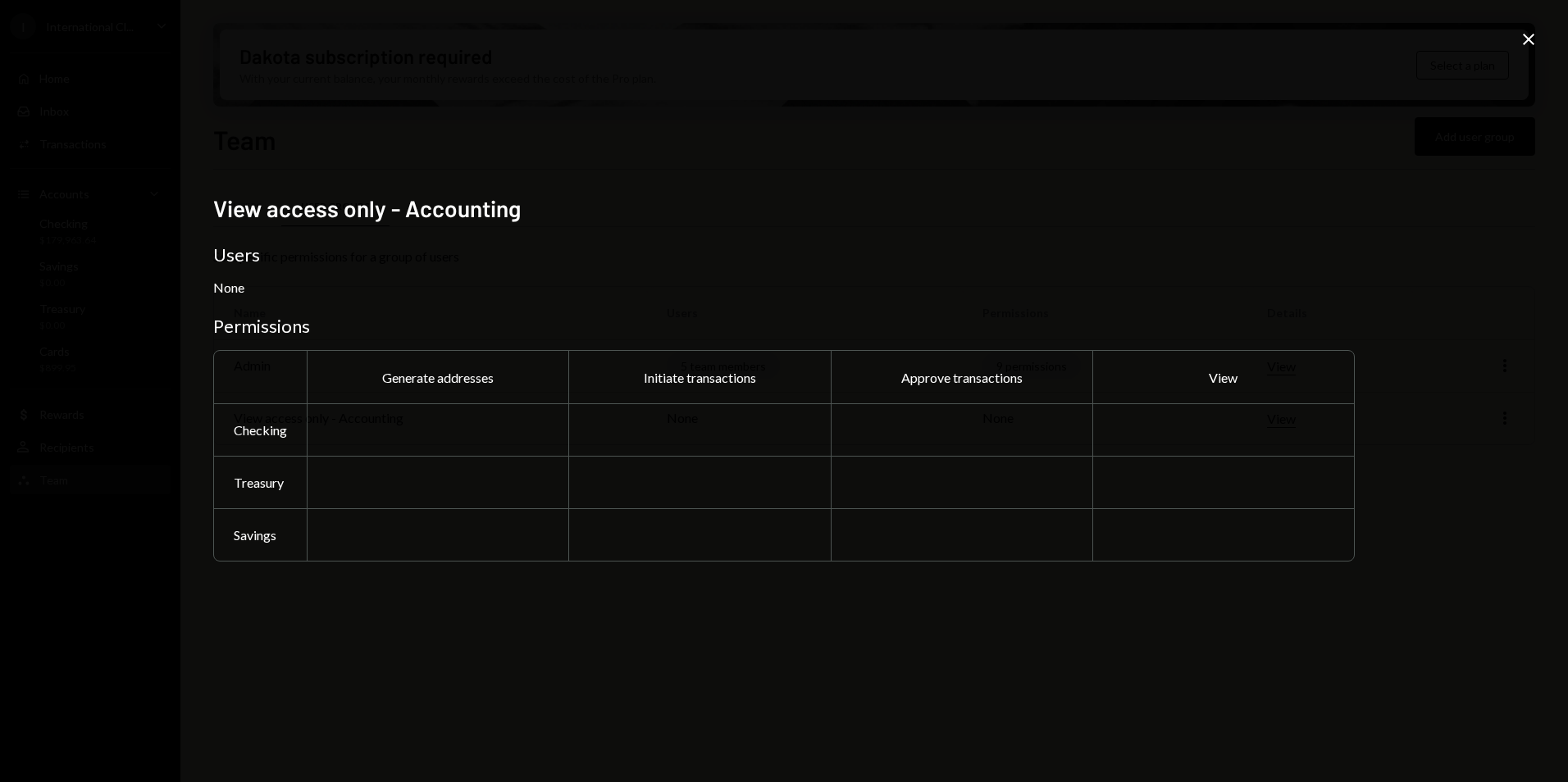
click at [1528, 40] on icon "Close" at bounding box center [1528, 39] width 20 height 20
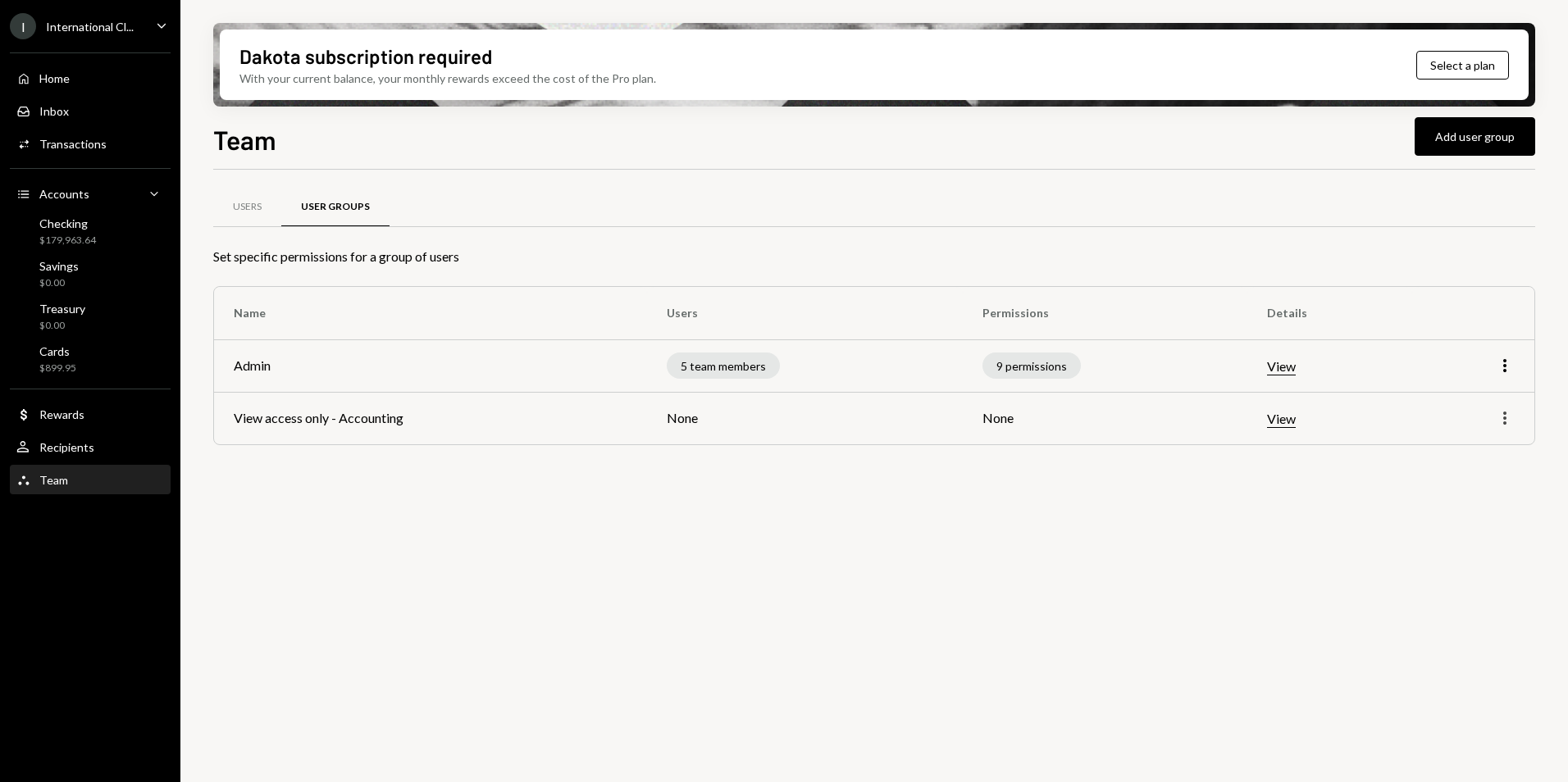
click at [1508, 419] on icon "More" at bounding box center [1505, 418] width 20 height 20
click at [267, 207] on div "Users" at bounding box center [247, 208] width 68 height 40
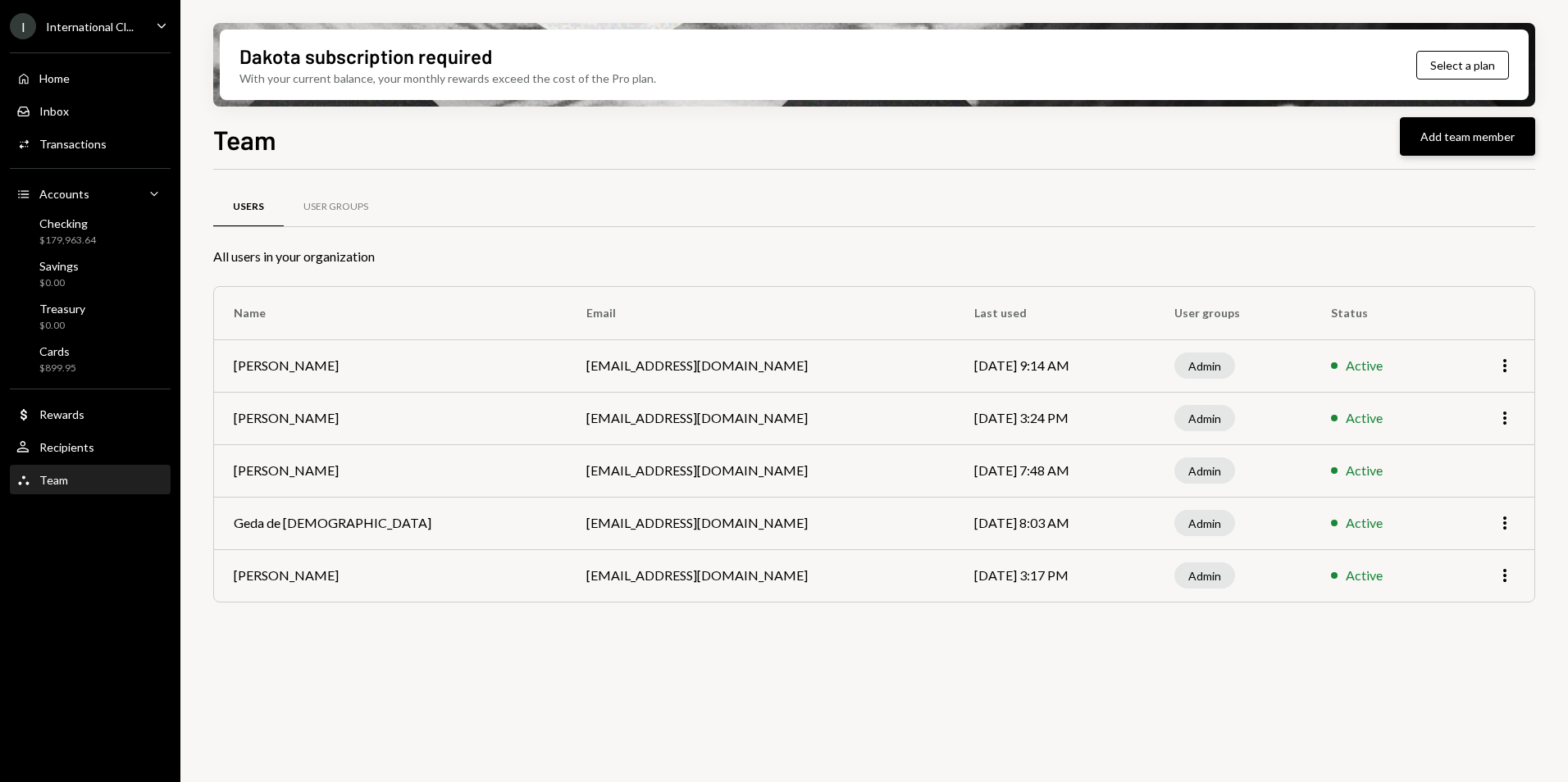
click at [1425, 140] on button "Add team member" at bounding box center [1467, 136] width 135 height 39
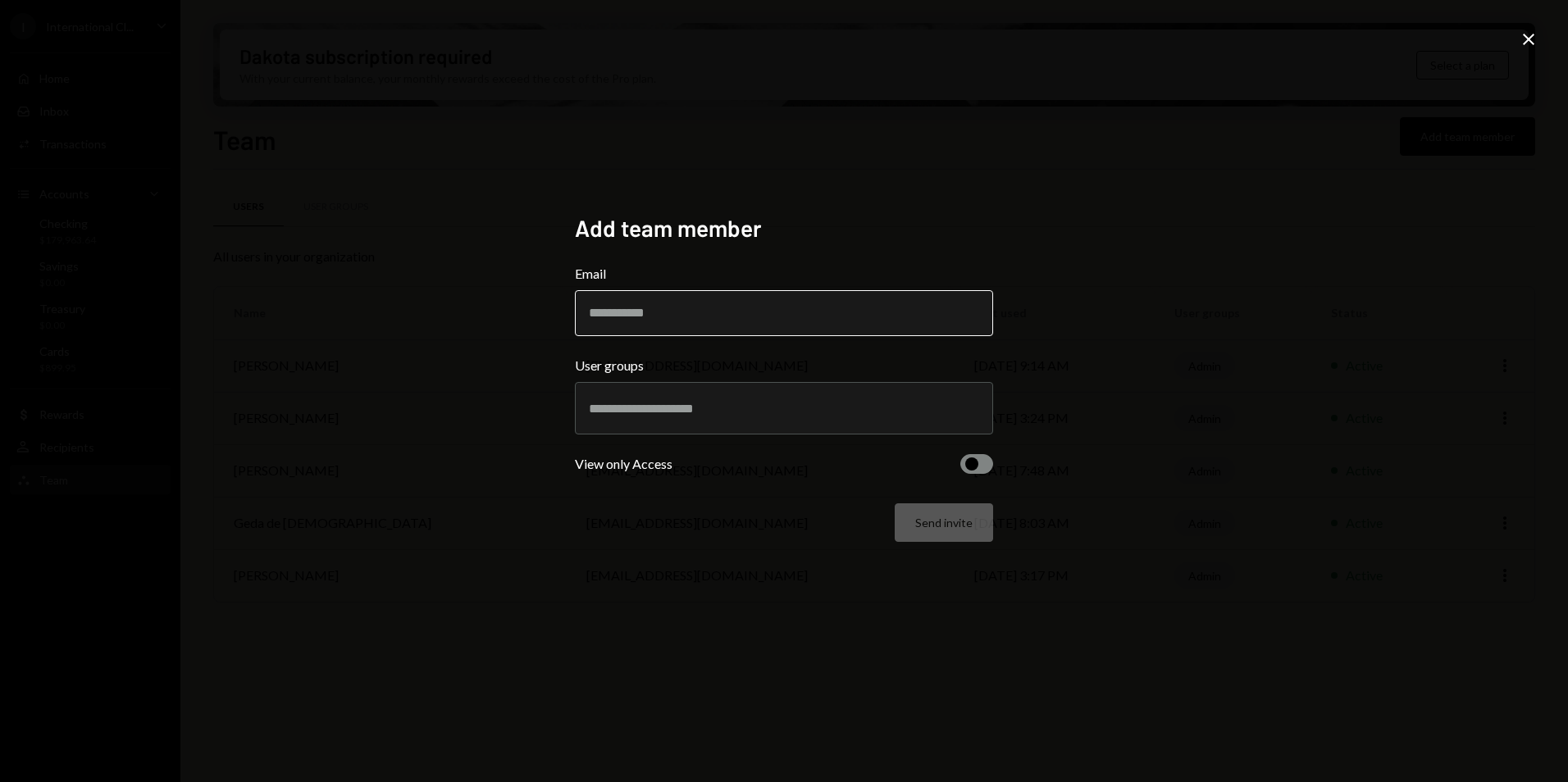
click at [644, 312] on input "Email" at bounding box center [784, 313] width 419 height 46
type input "**********"
click at [652, 413] on input "text" at bounding box center [784, 408] width 390 height 15
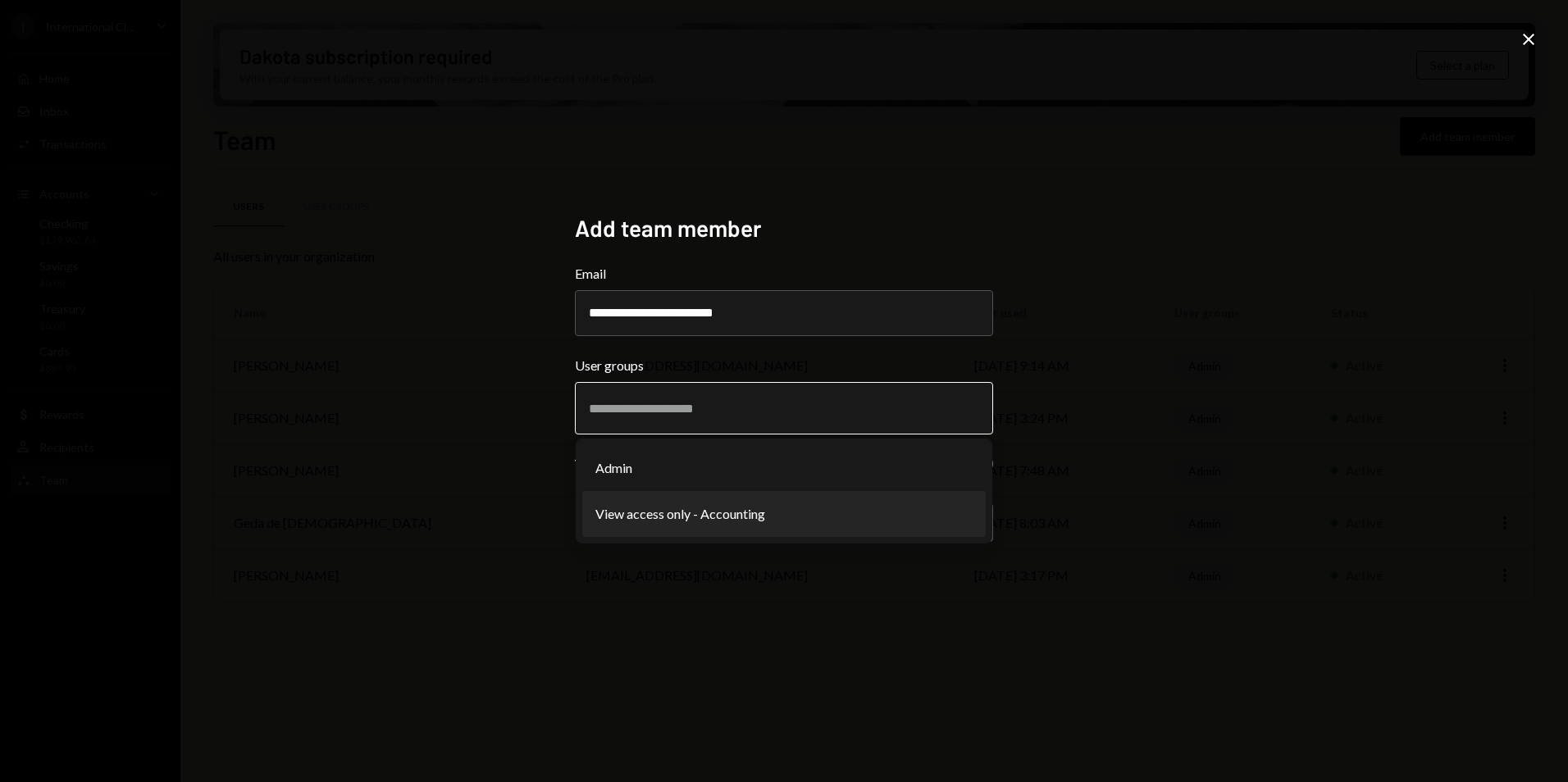
click at [647, 517] on li "View access only - Accounting" at bounding box center [784, 513] width 403 height 46
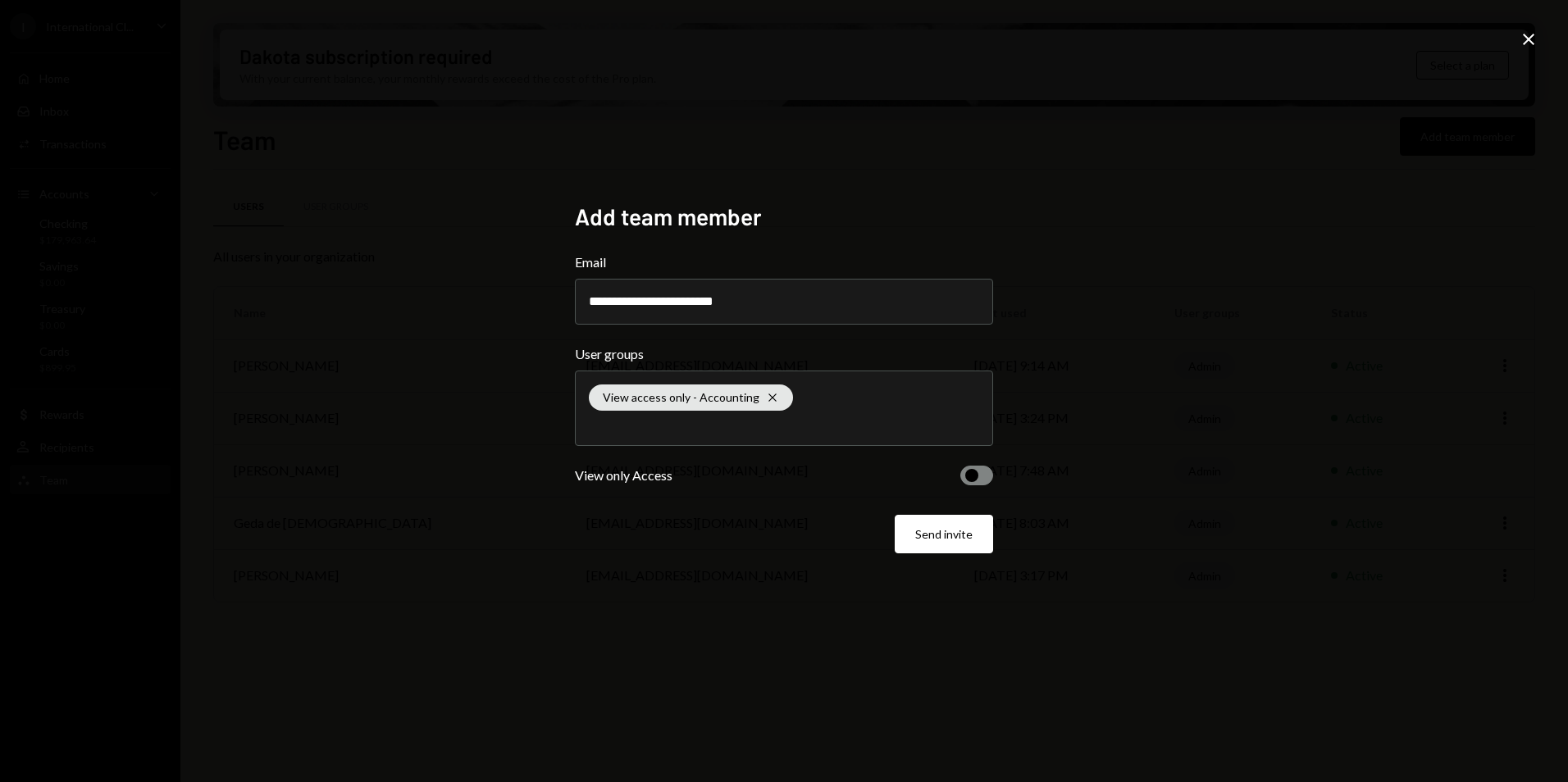
click at [984, 478] on button "button" at bounding box center [977, 475] width 33 height 20
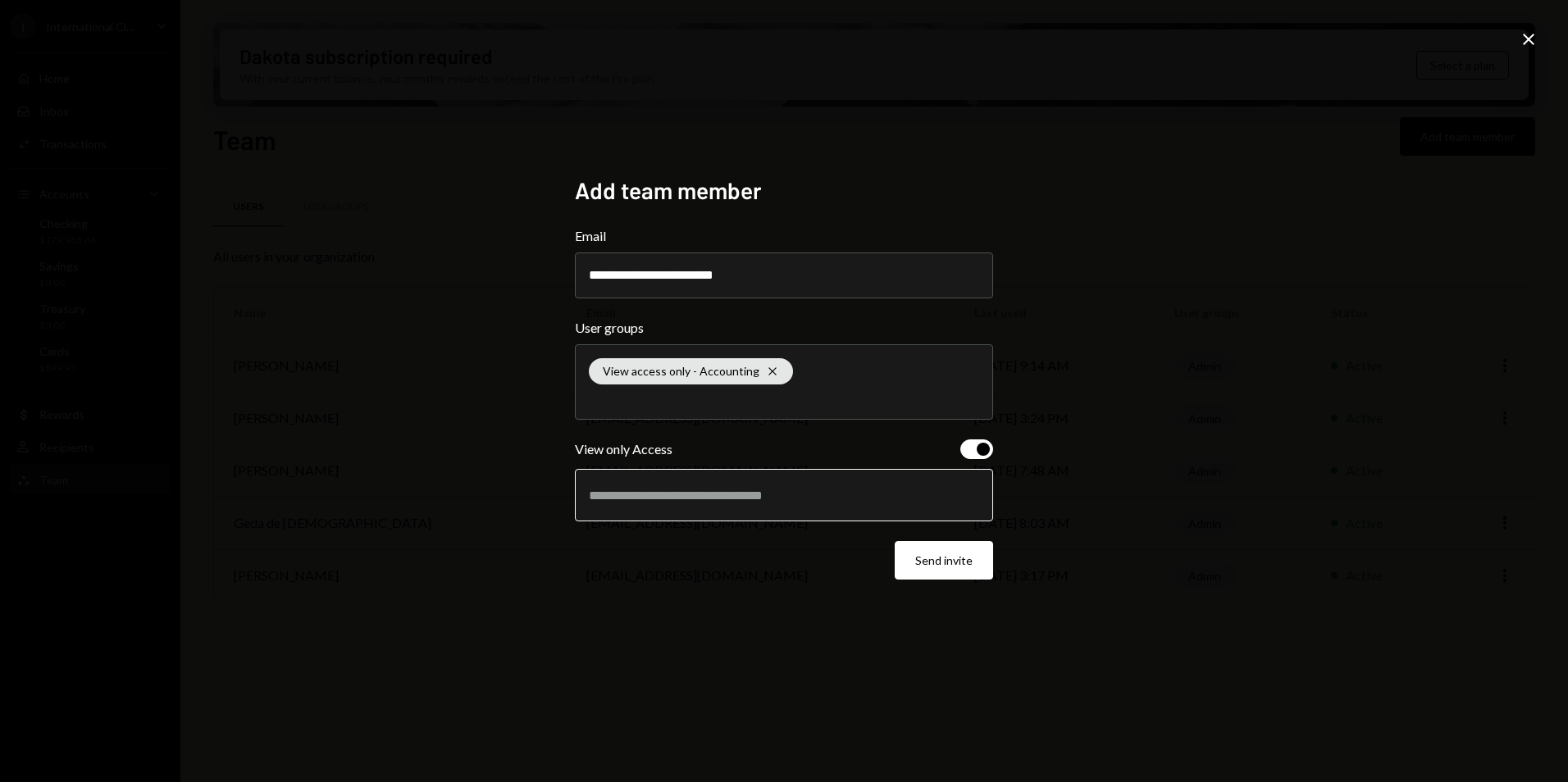
click at [635, 501] on input "text" at bounding box center [784, 494] width 390 height 15
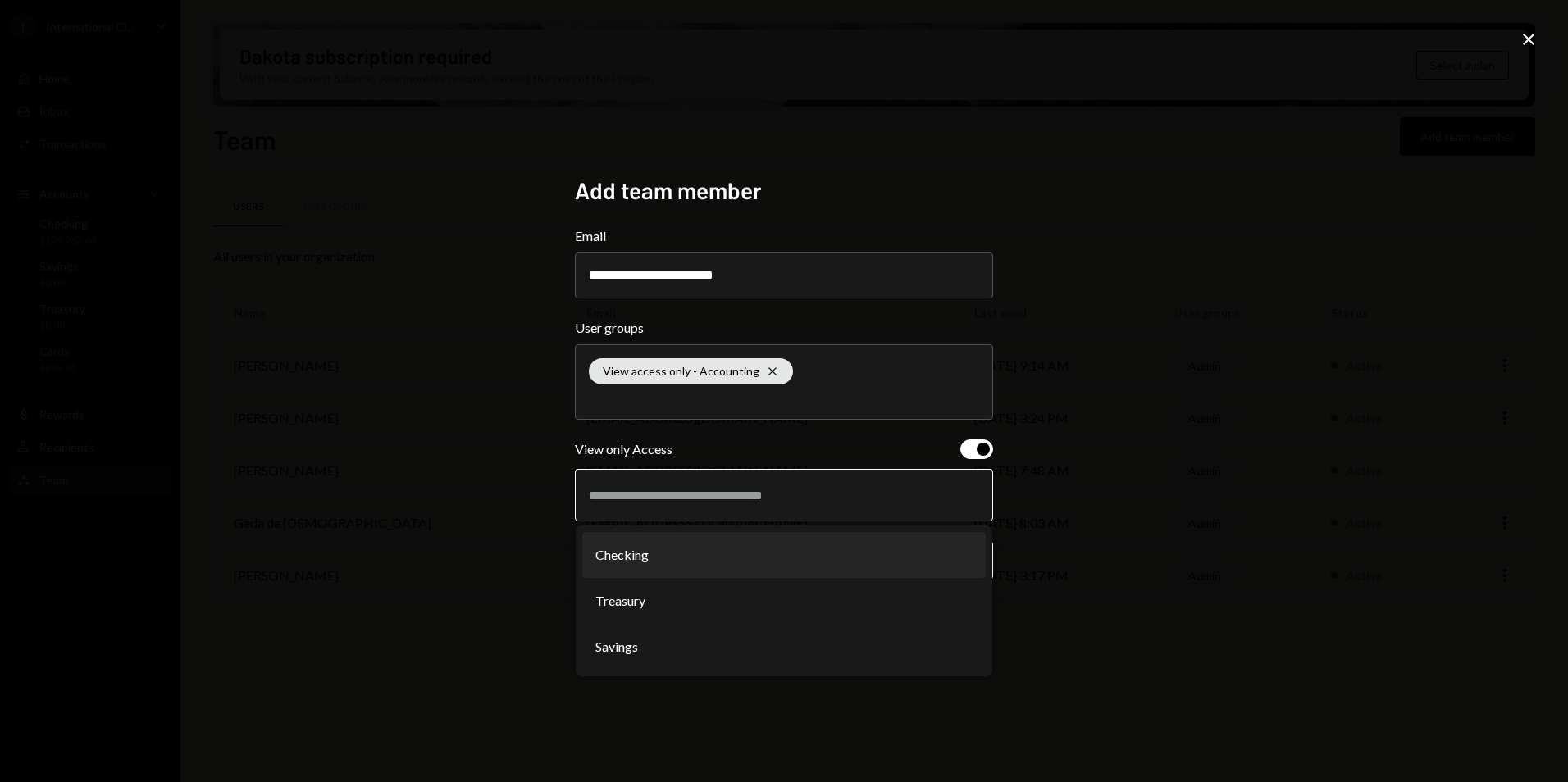
click at [675, 556] on li "Checking" at bounding box center [784, 555] width 403 height 46
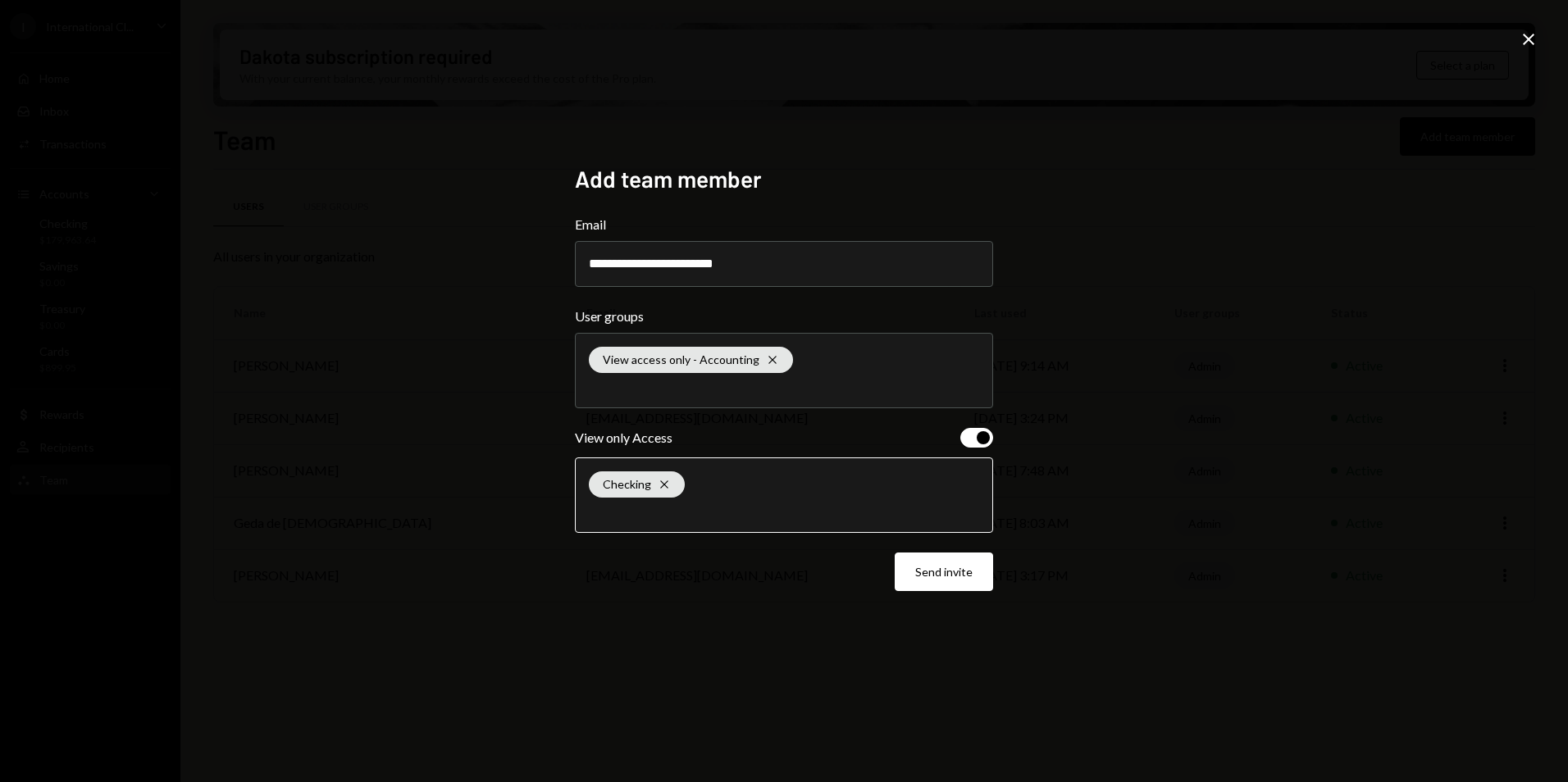
click at [664, 511] on input "text" at bounding box center [784, 512] width 390 height 15
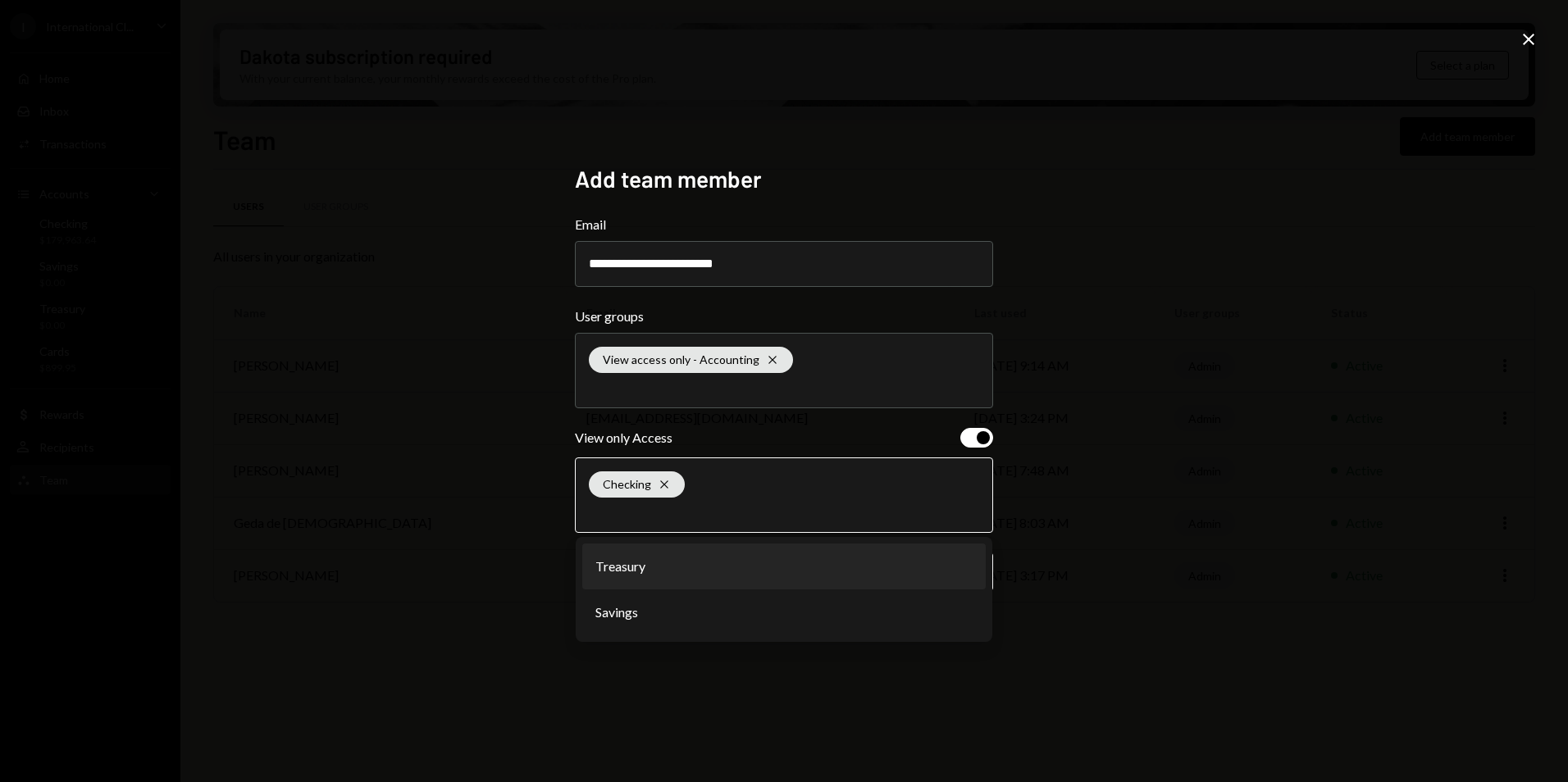
drag, startPoint x: 647, startPoint y: 580, endPoint x: 662, endPoint y: 562, distance: 23.4
click at [648, 580] on li "Treasury" at bounding box center [784, 566] width 403 height 46
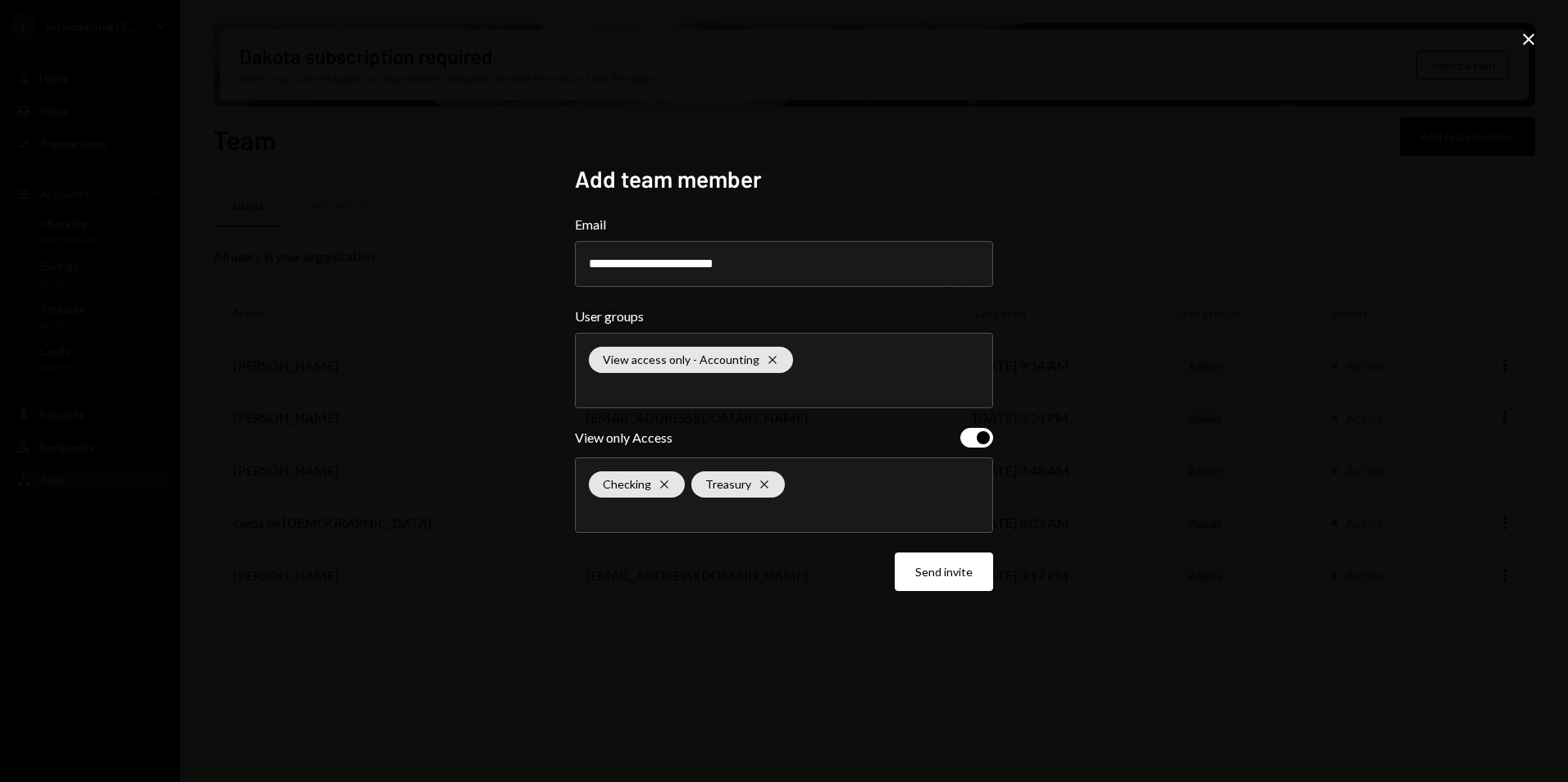
click at [664, 526] on div "Checking Cross Treasury Cross" at bounding box center [784, 495] width 390 height 74
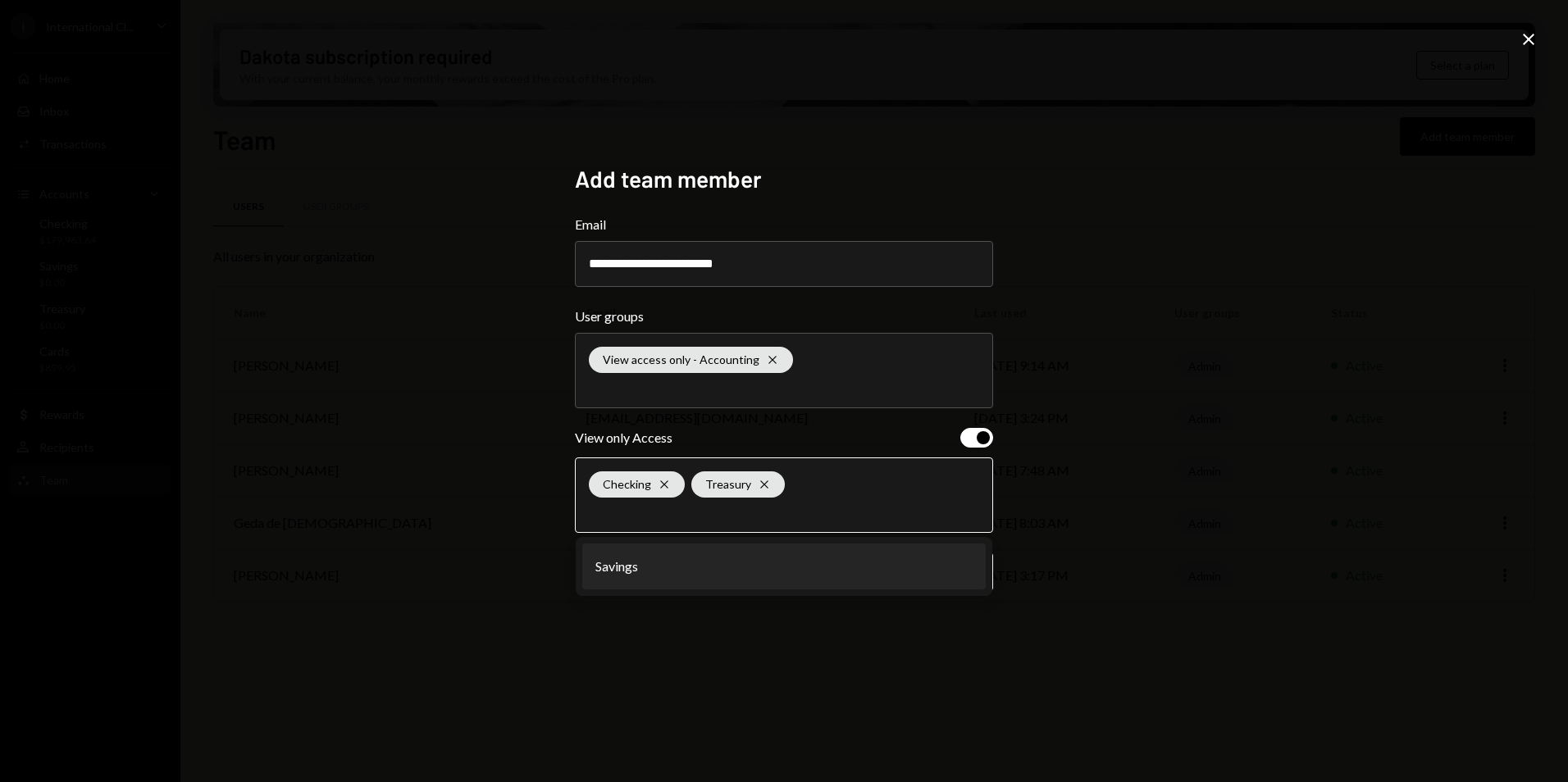
click at [661, 575] on li "Savings" at bounding box center [784, 566] width 403 height 46
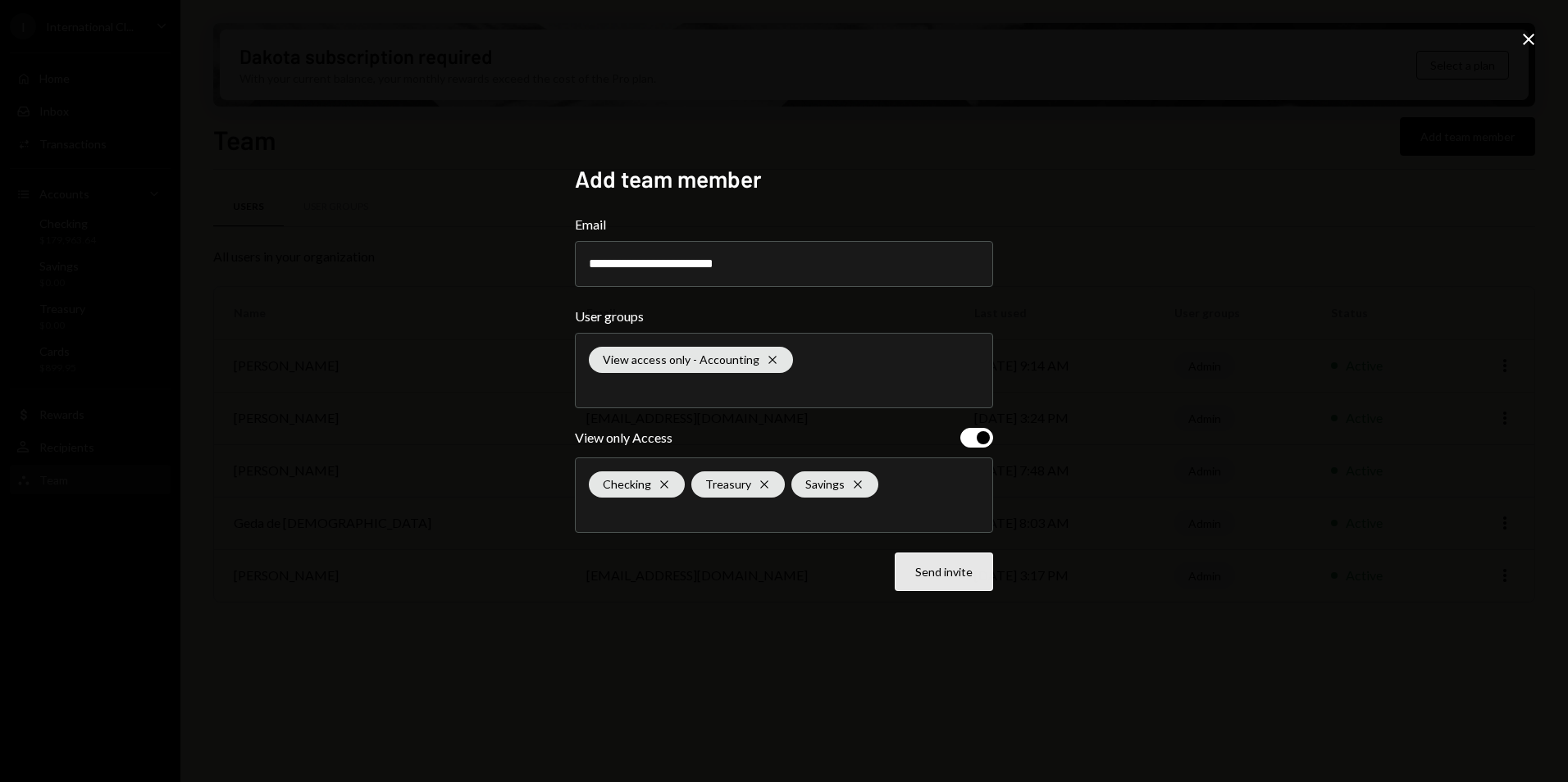
click at [950, 577] on button "Send invite" at bounding box center [944, 572] width 98 height 39
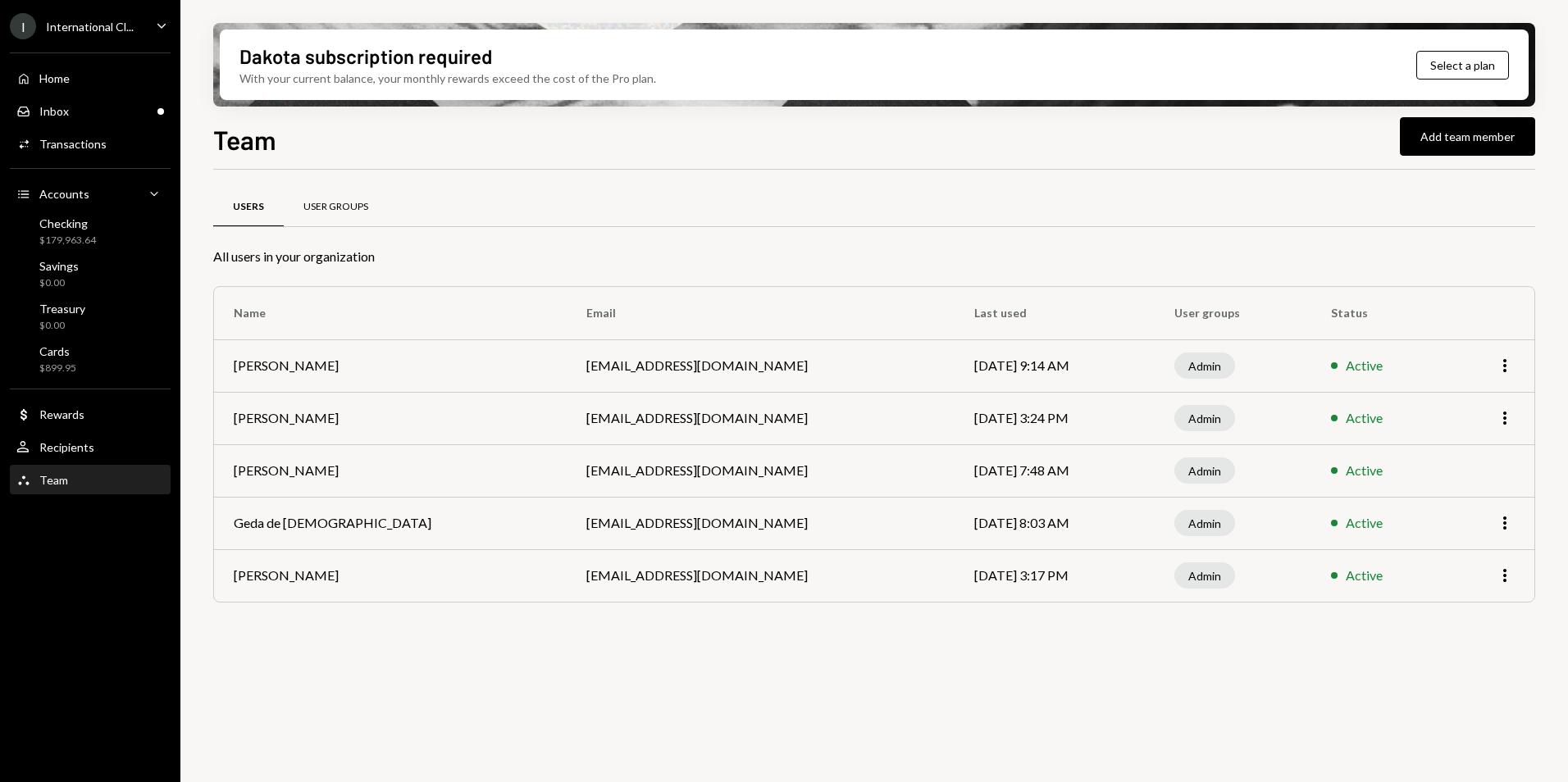
click at [317, 193] on div "User Groups" at bounding box center [335, 208] width 104 height 40
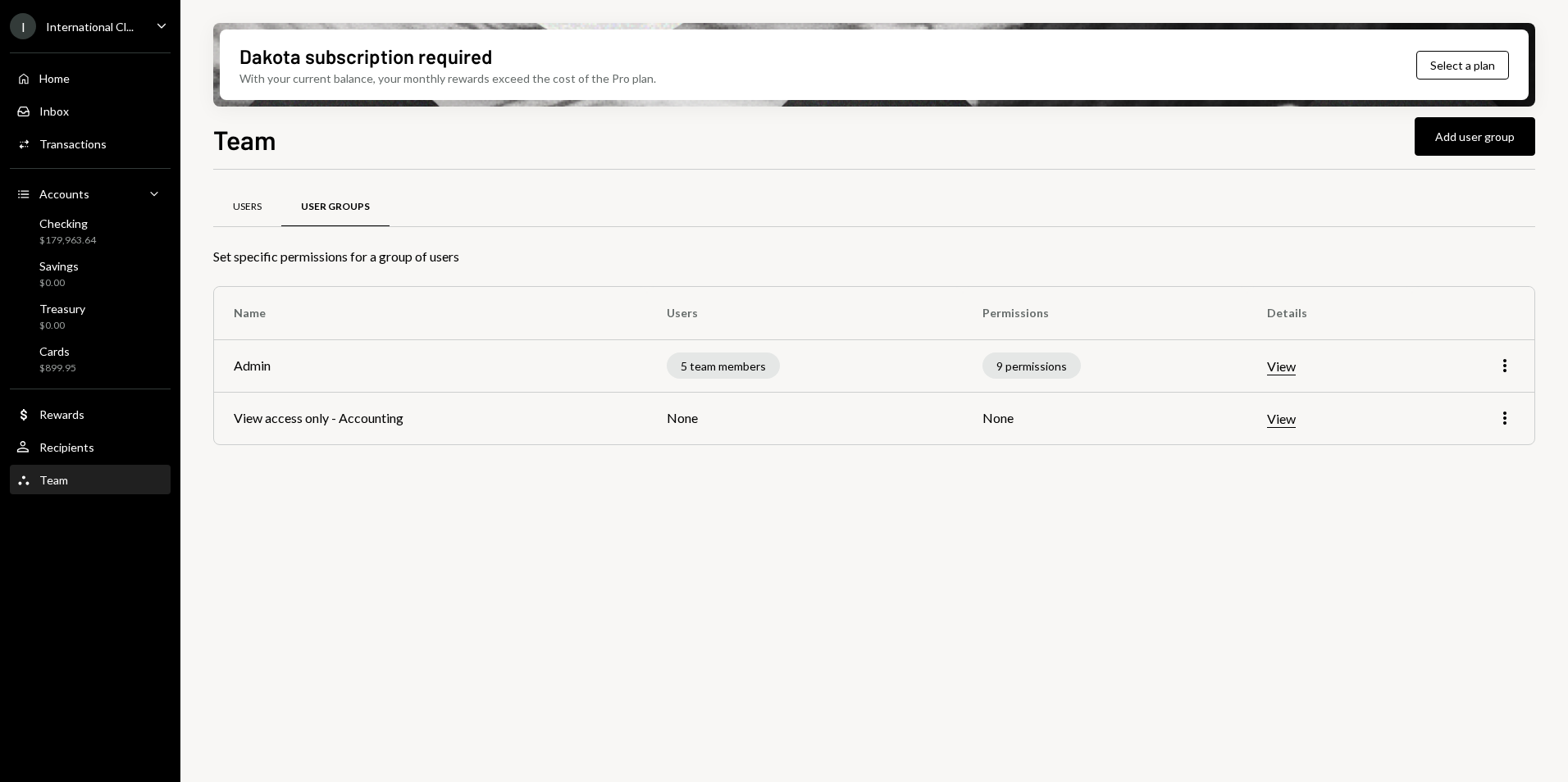
click at [259, 209] on div "Users" at bounding box center [246, 207] width 28 height 14
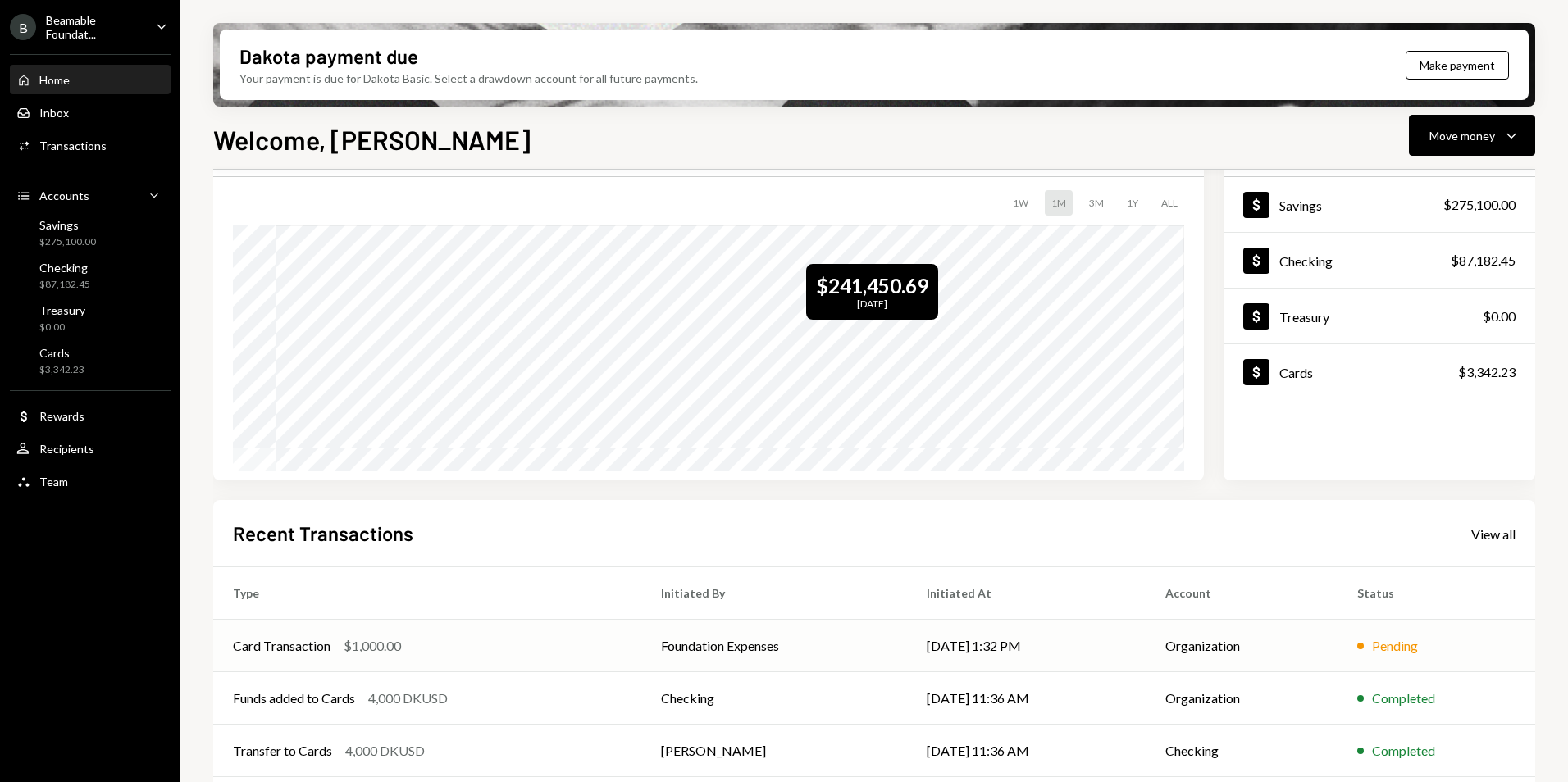
scroll to position [164, 0]
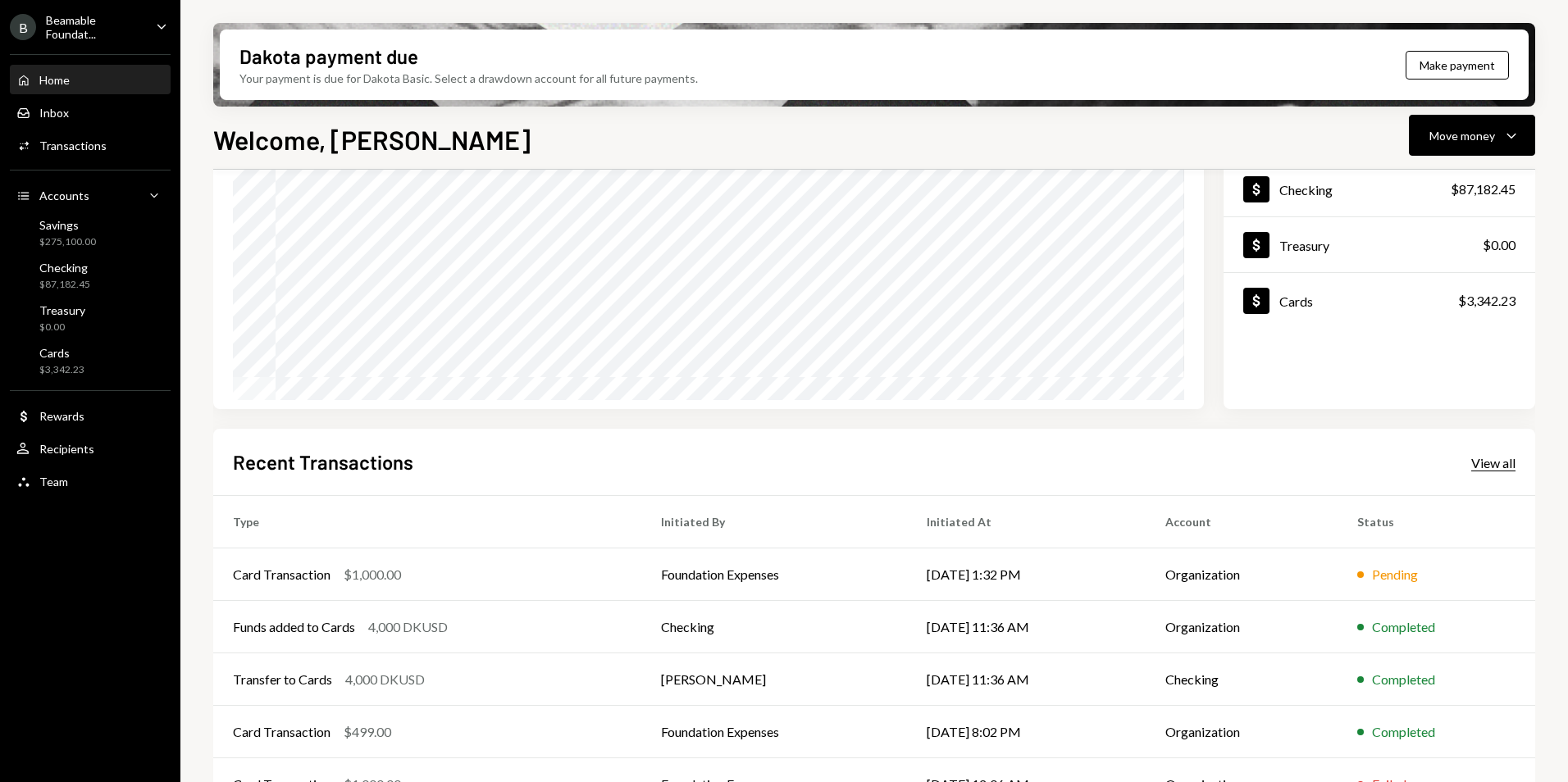
click at [1490, 463] on div "View all" at bounding box center [1493, 462] width 44 height 16
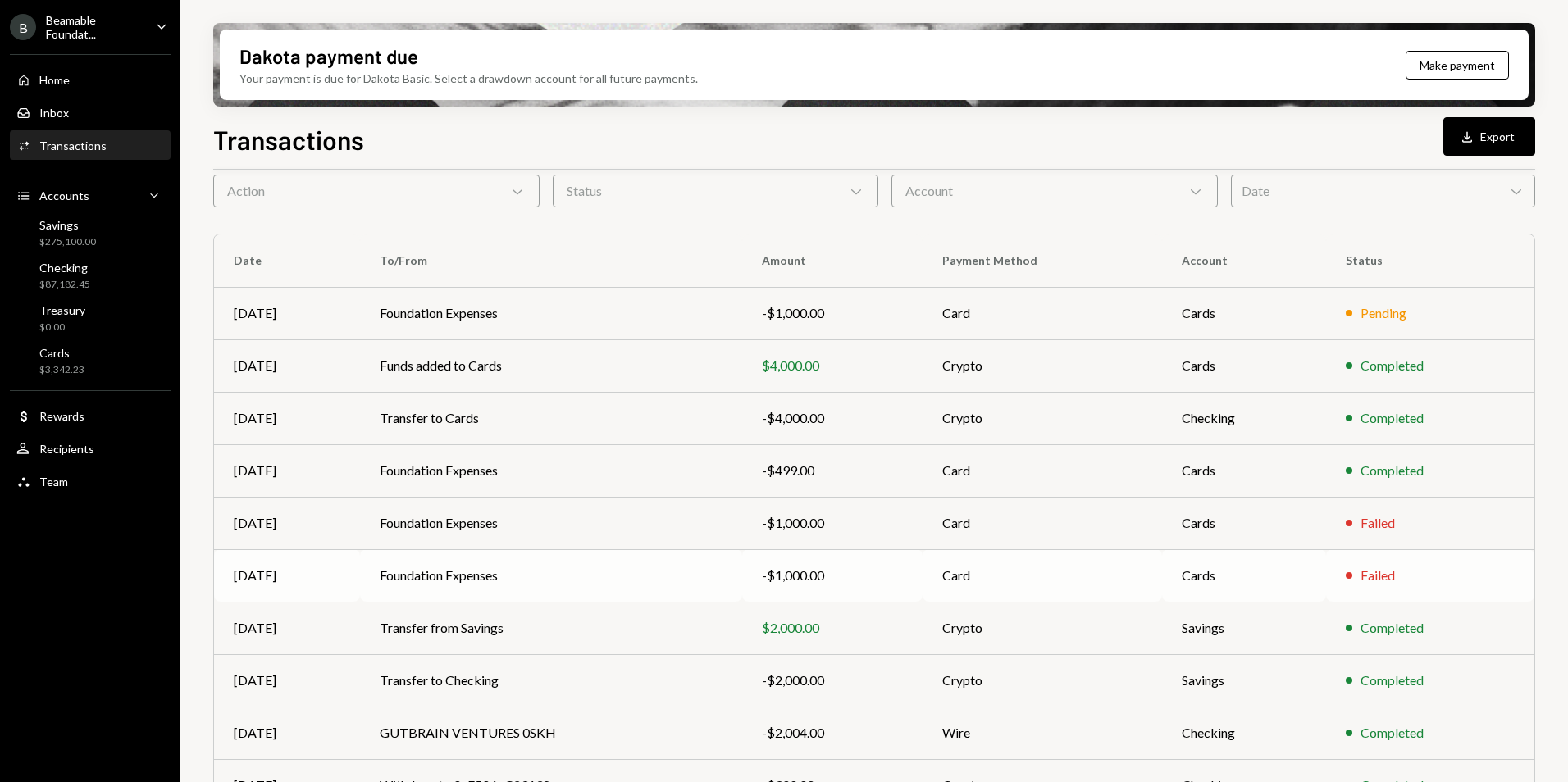
scroll to position [152, 0]
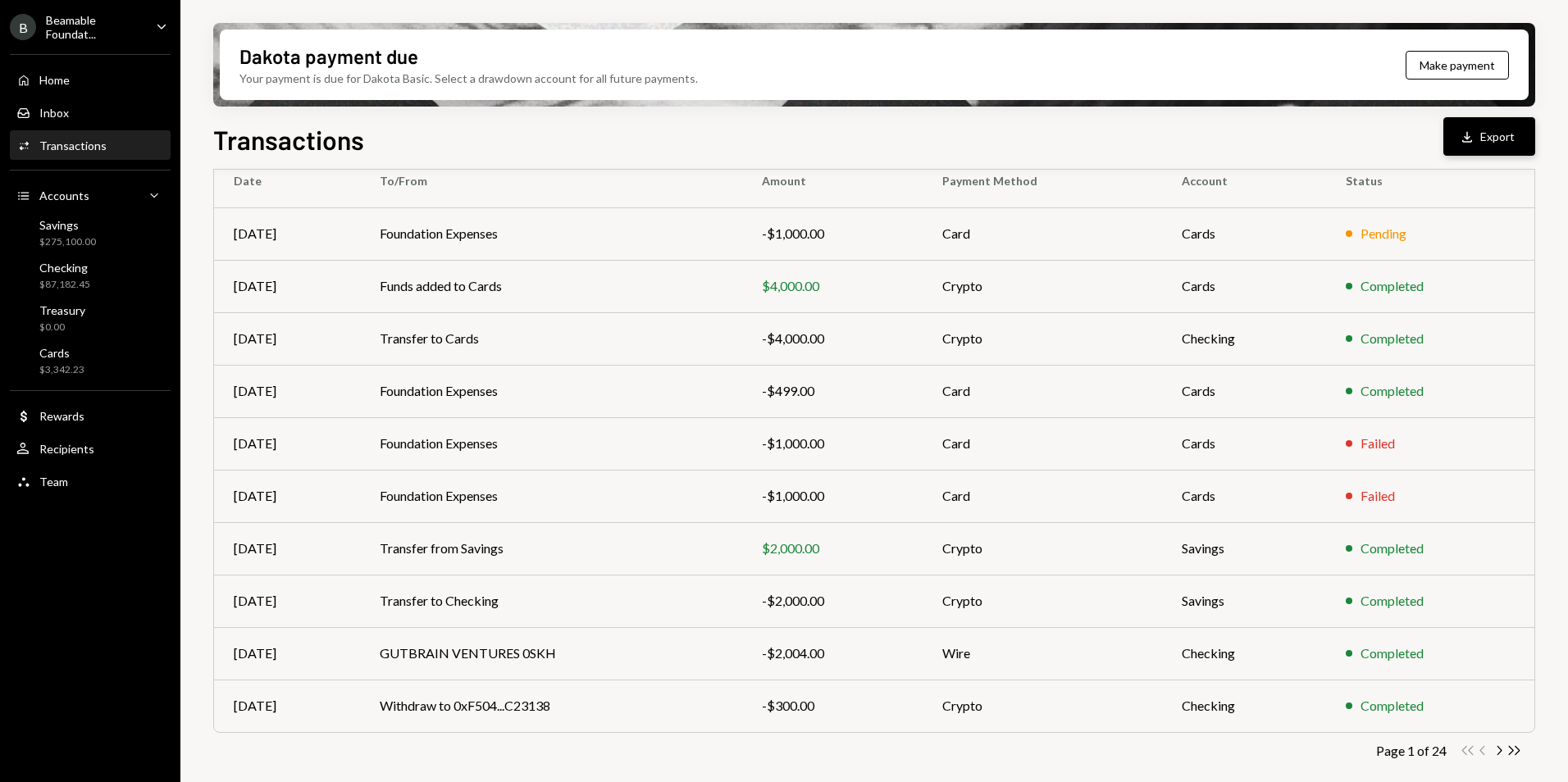
click at [1503, 153] on button "Download Export" at bounding box center [1490, 136] width 92 height 39
click at [1030, 140] on div "Transactions Download Export" at bounding box center [874, 138] width 1322 height 36
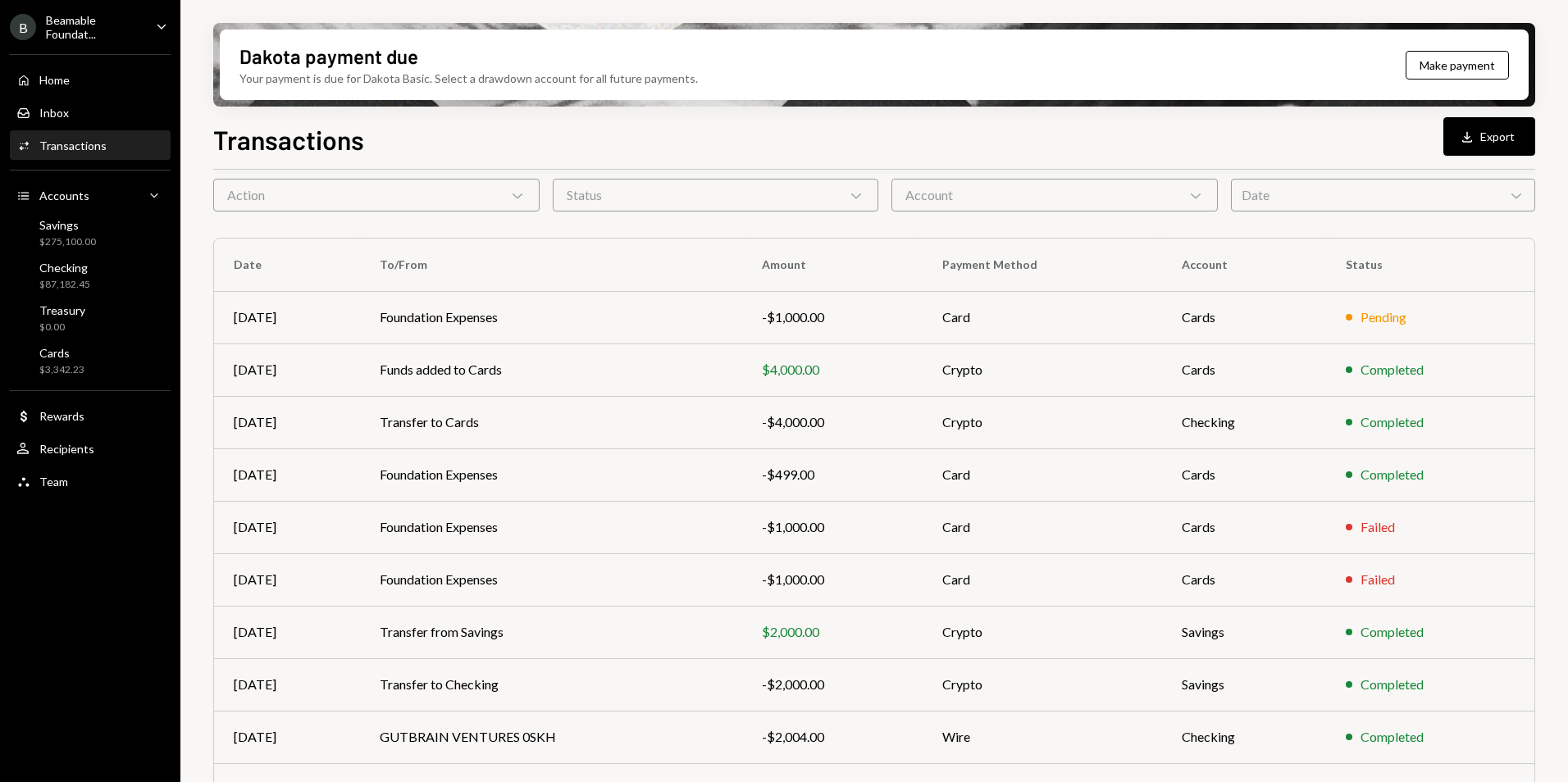
scroll to position [0, 0]
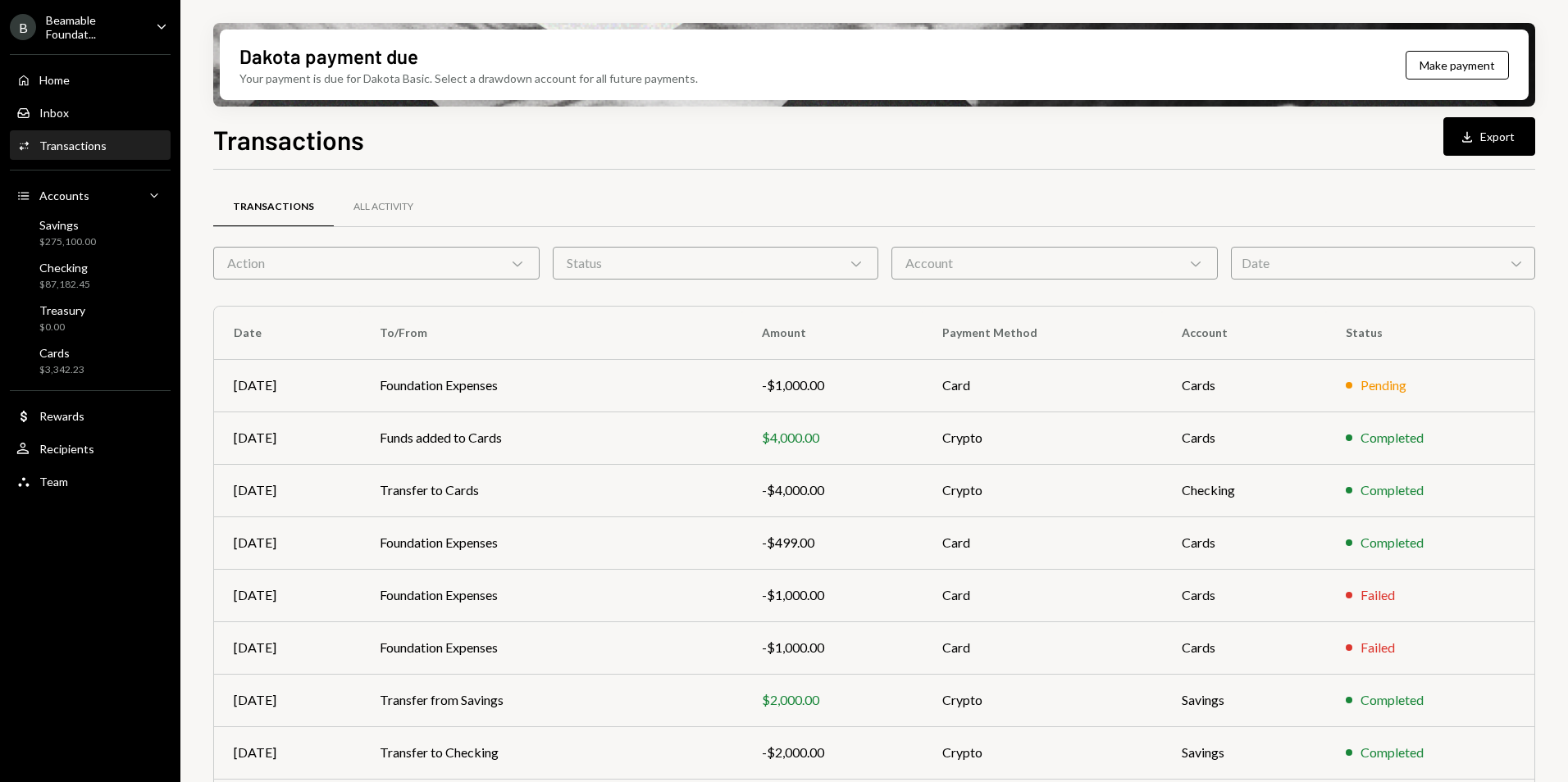
click at [1254, 188] on div "Transactions All Activity" at bounding box center [874, 207] width 1322 height 42
click at [90, 24] on div "Beamable Foundat..." at bounding box center [94, 27] width 96 height 28
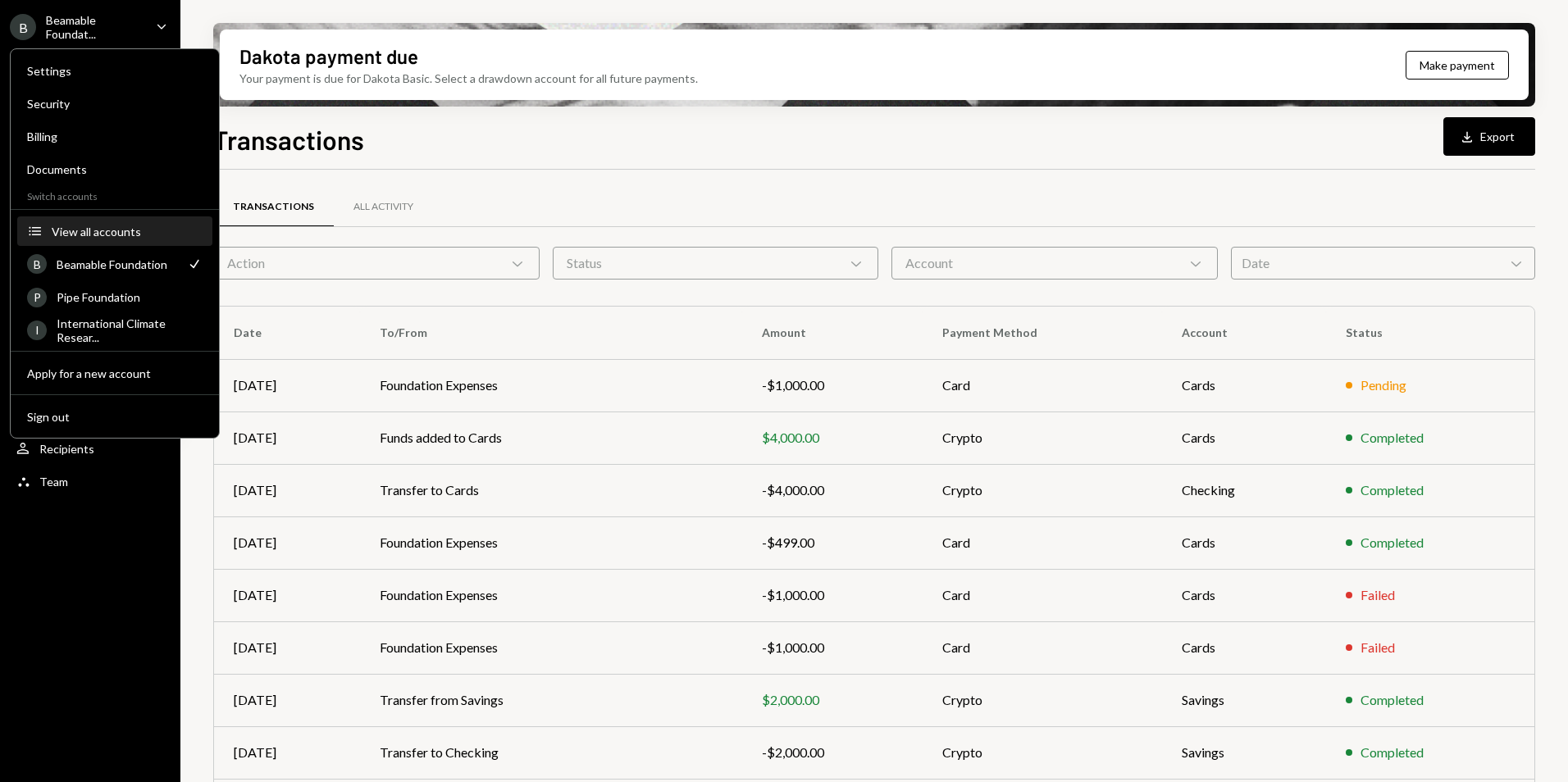
click at [107, 237] on div "View all accounts" at bounding box center [127, 232] width 151 height 14
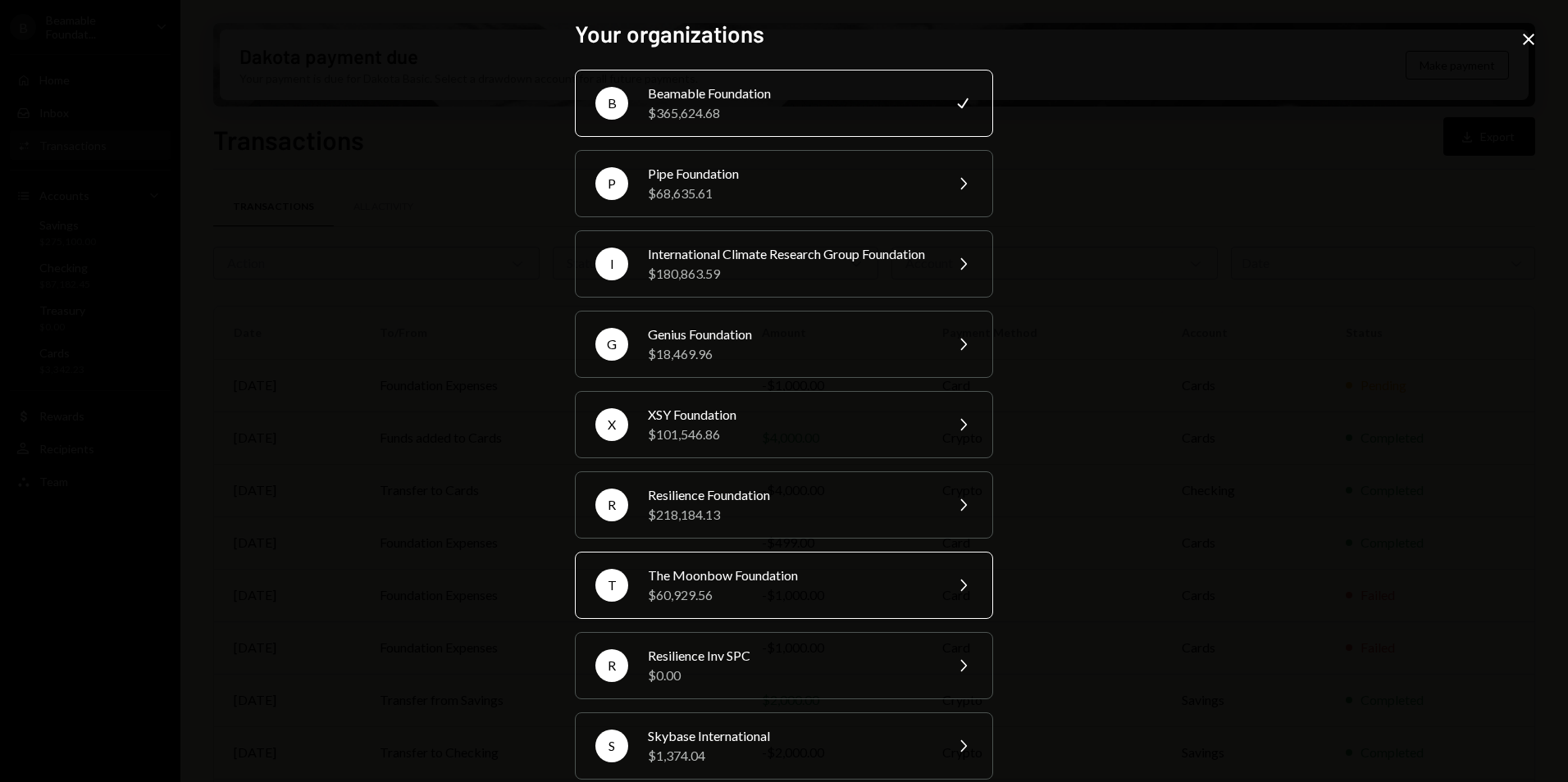
click at [733, 605] on div "$60,929.56" at bounding box center [790, 595] width 285 height 20
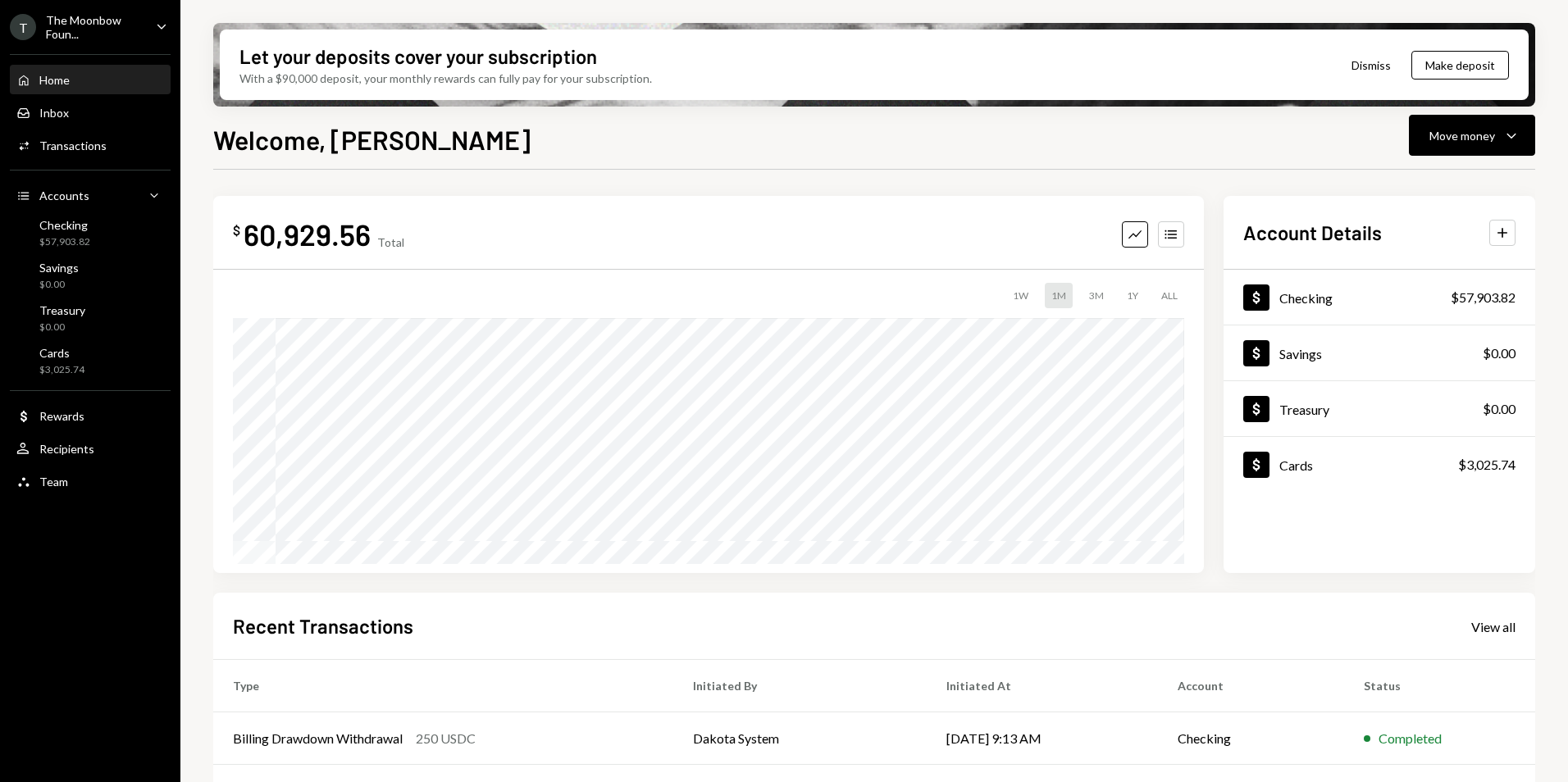
click at [94, 29] on div "The Moonbow Foun..." at bounding box center [94, 27] width 96 height 28
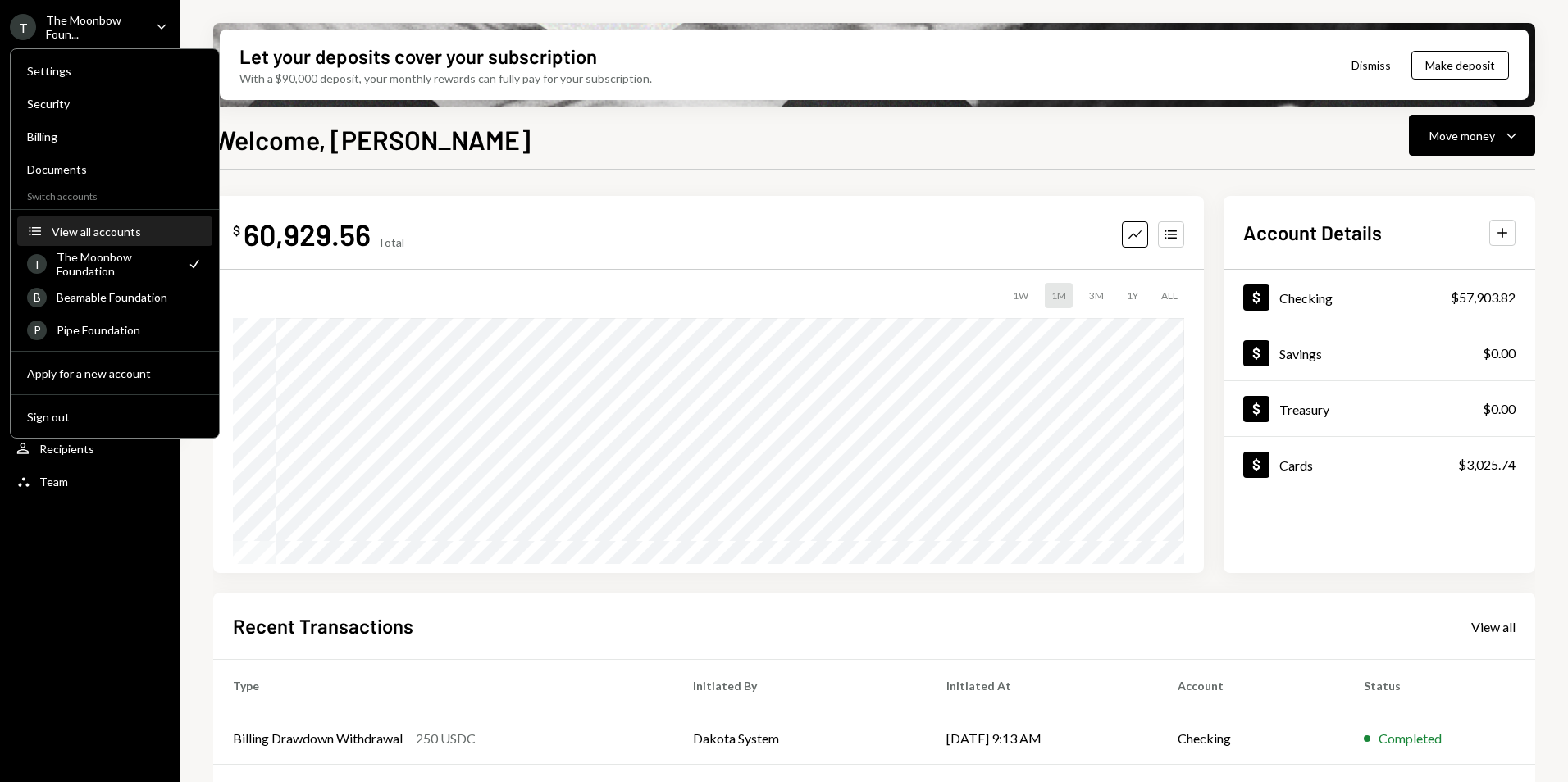
click at [100, 232] on div "View all accounts" at bounding box center [127, 232] width 151 height 14
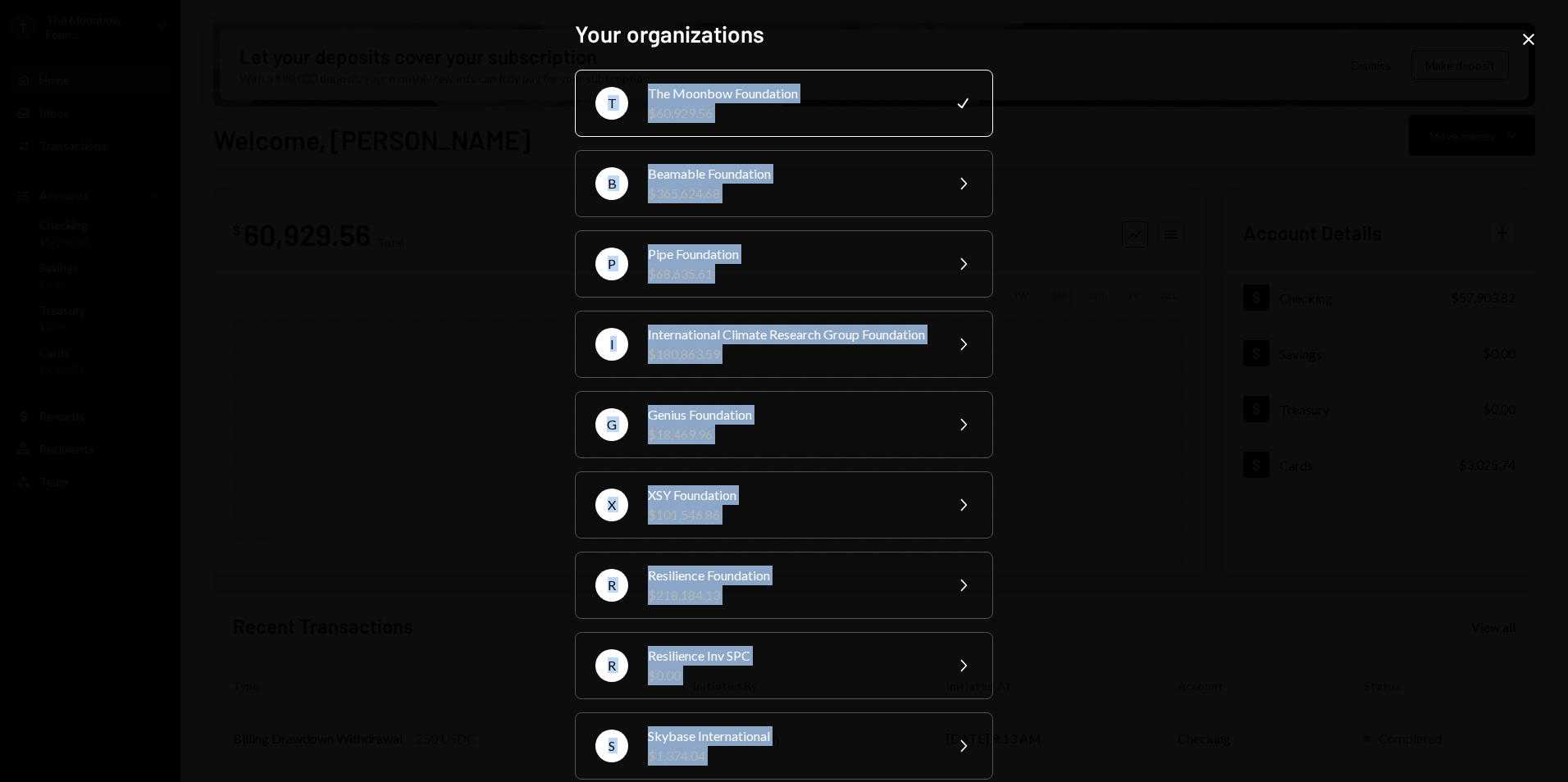
click at [1537, 39] on div "Your organizations T The Moonbow Foundation $60,929.56 Check B Beamable Foundat…" at bounding box center [784, 391] width 1568 height 782
click at [1539, 34] on div "Your organizations T The Moonbow Foundation $60,929.56 Check B Beamable Foundat…" at bounding box center [784, 391] width 1568 height 782
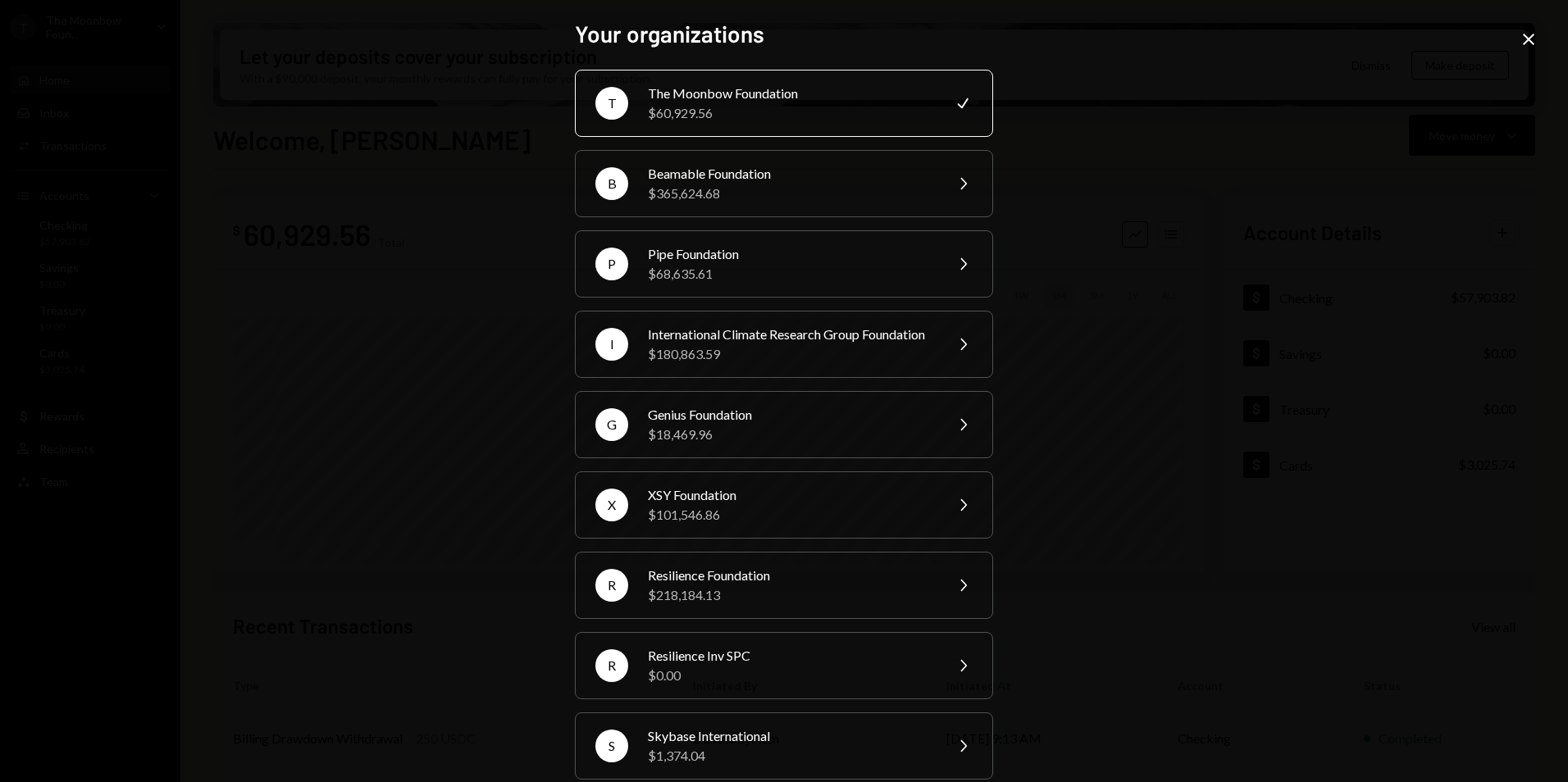
click at [1532, 39] on icon "Close" at bounding box center [1528, 39] width 20 height 20
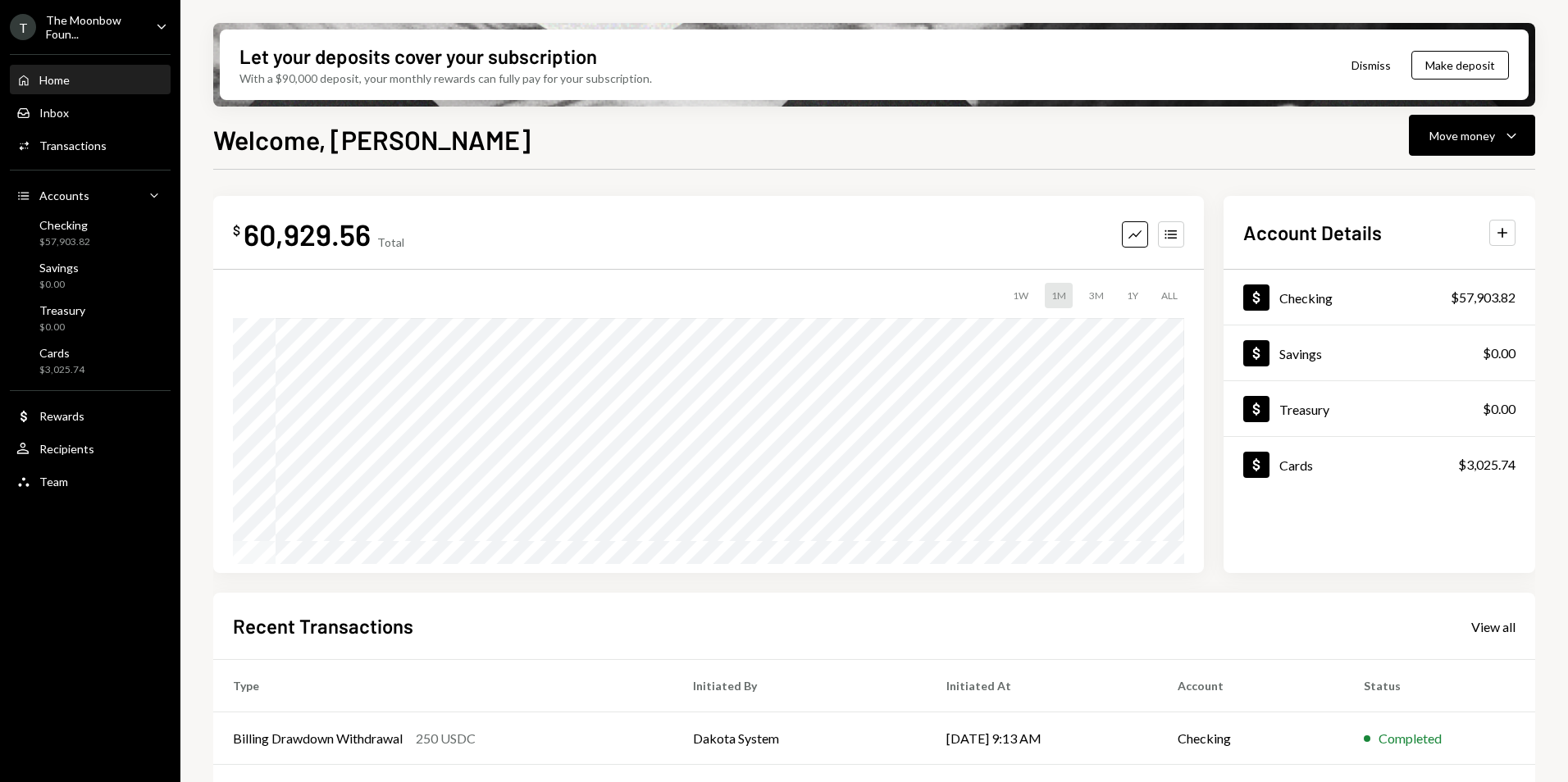
click at [89, 29] on div "The Moonbow Foun..." at bounding box center [94, 27] width 96 height 28
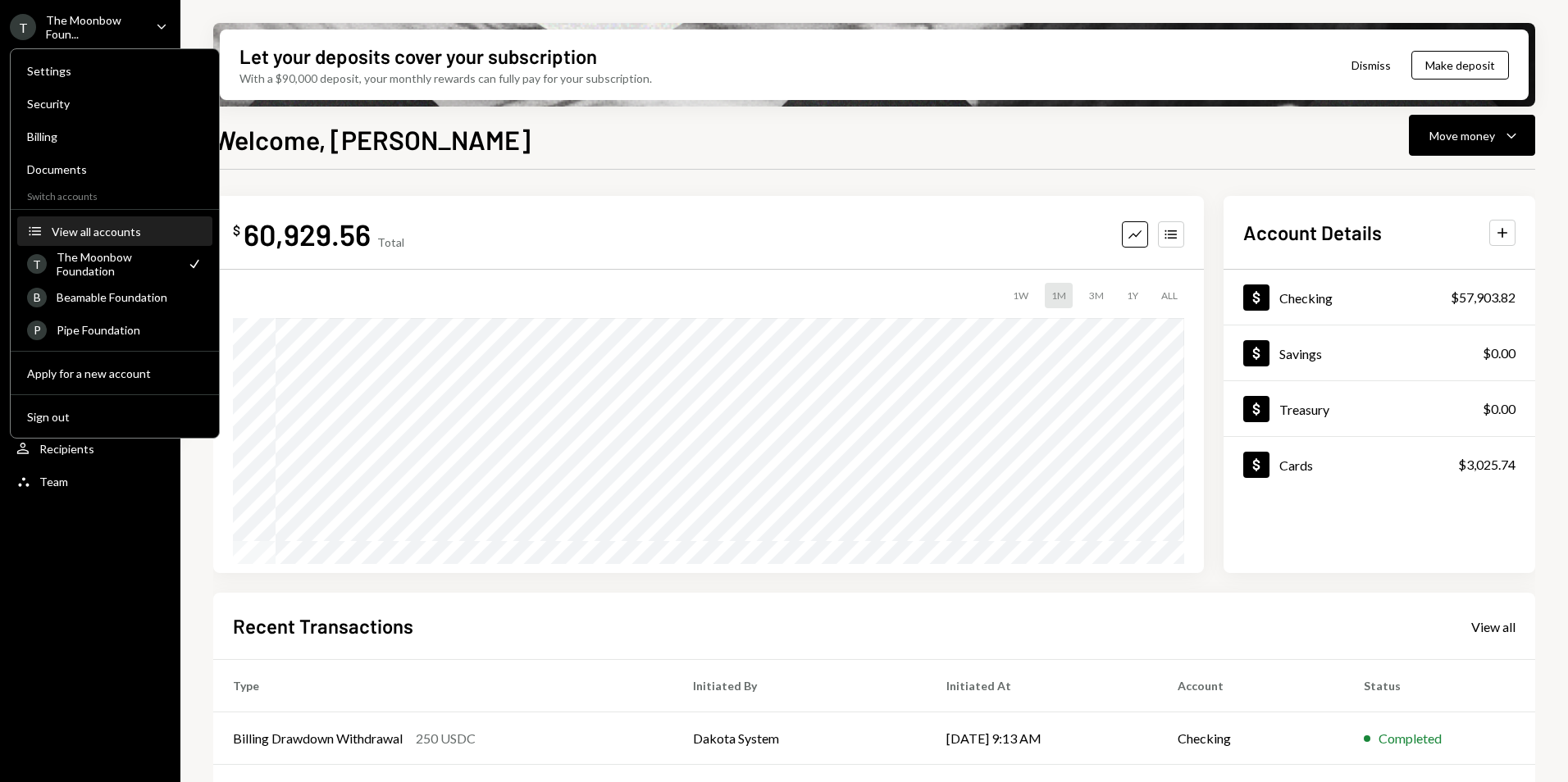
click at [120, 237] on div "View all accounts" at bounding box center [127, 232] width 151 height 14
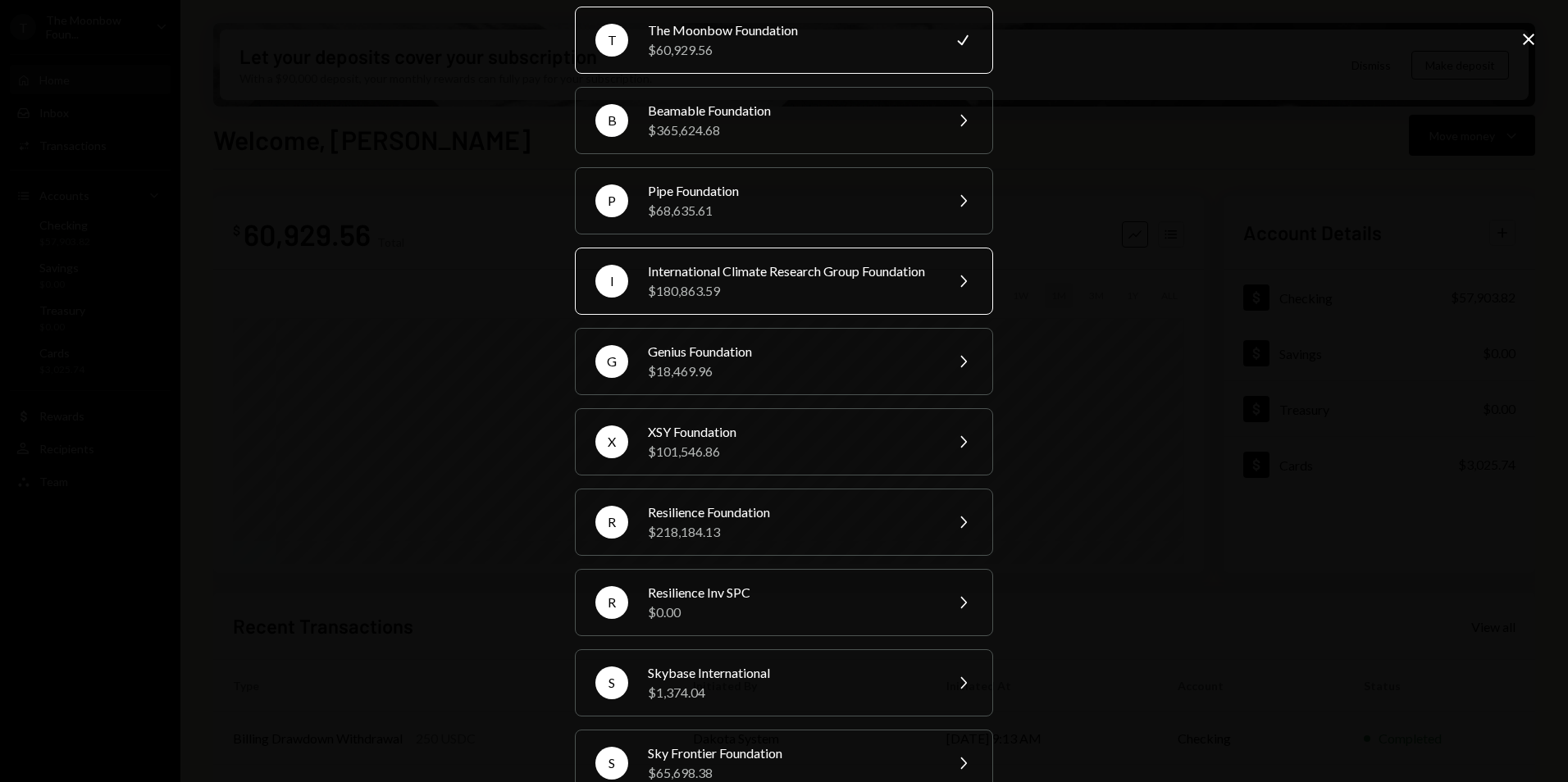
scroll to position [82, 0]
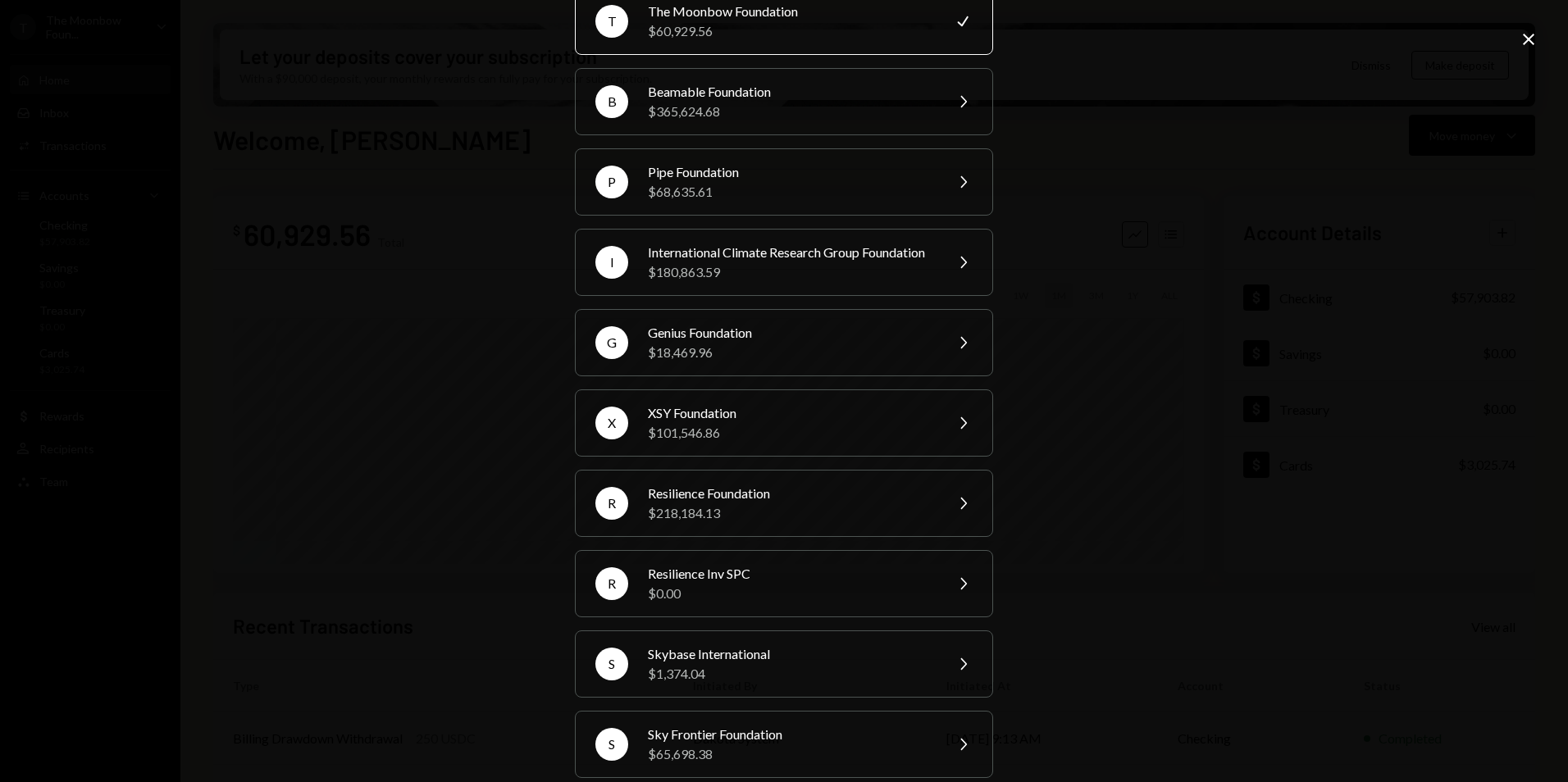
click at [1380, 382] on div "Your organizations T The Moonbow Foundation $60,929.56 Check B Beamable Foundat…" at bounding box center [784, 391] width 1568 height 782
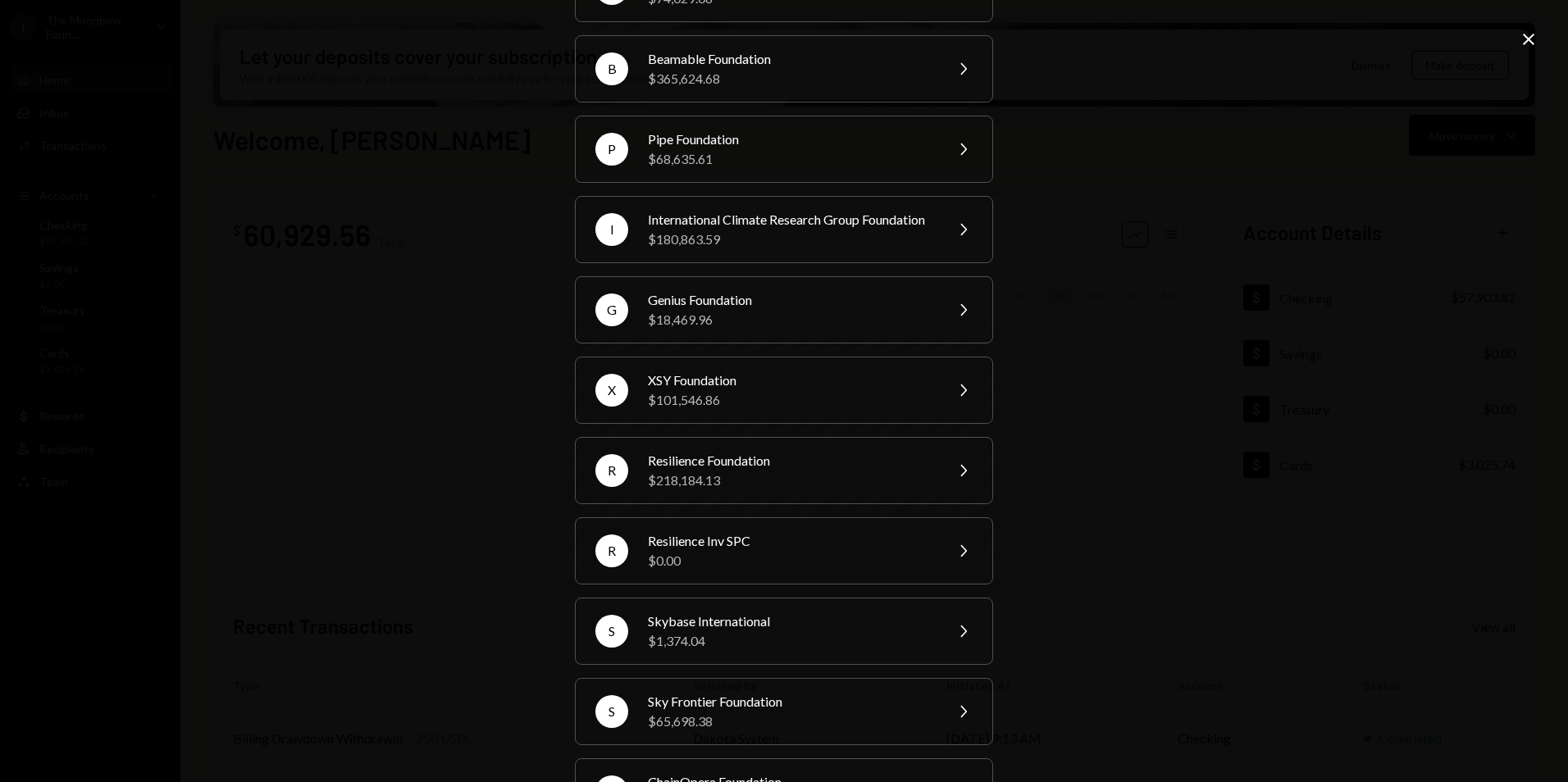
scroll to position [0, 0]
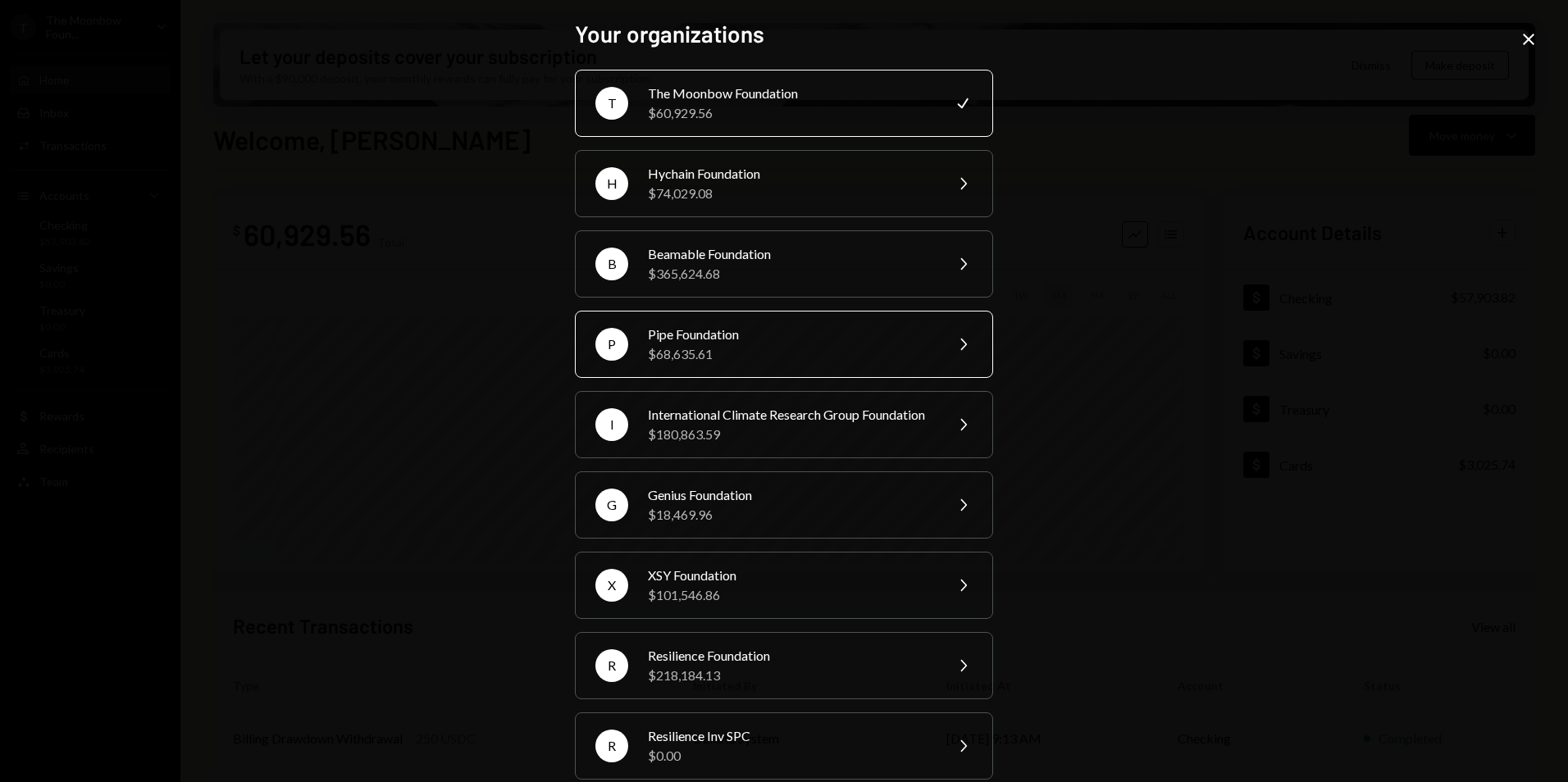
click at [728, 342] on div "Pipe Foundation" at bounding box center [790, 334] width 285 height 20
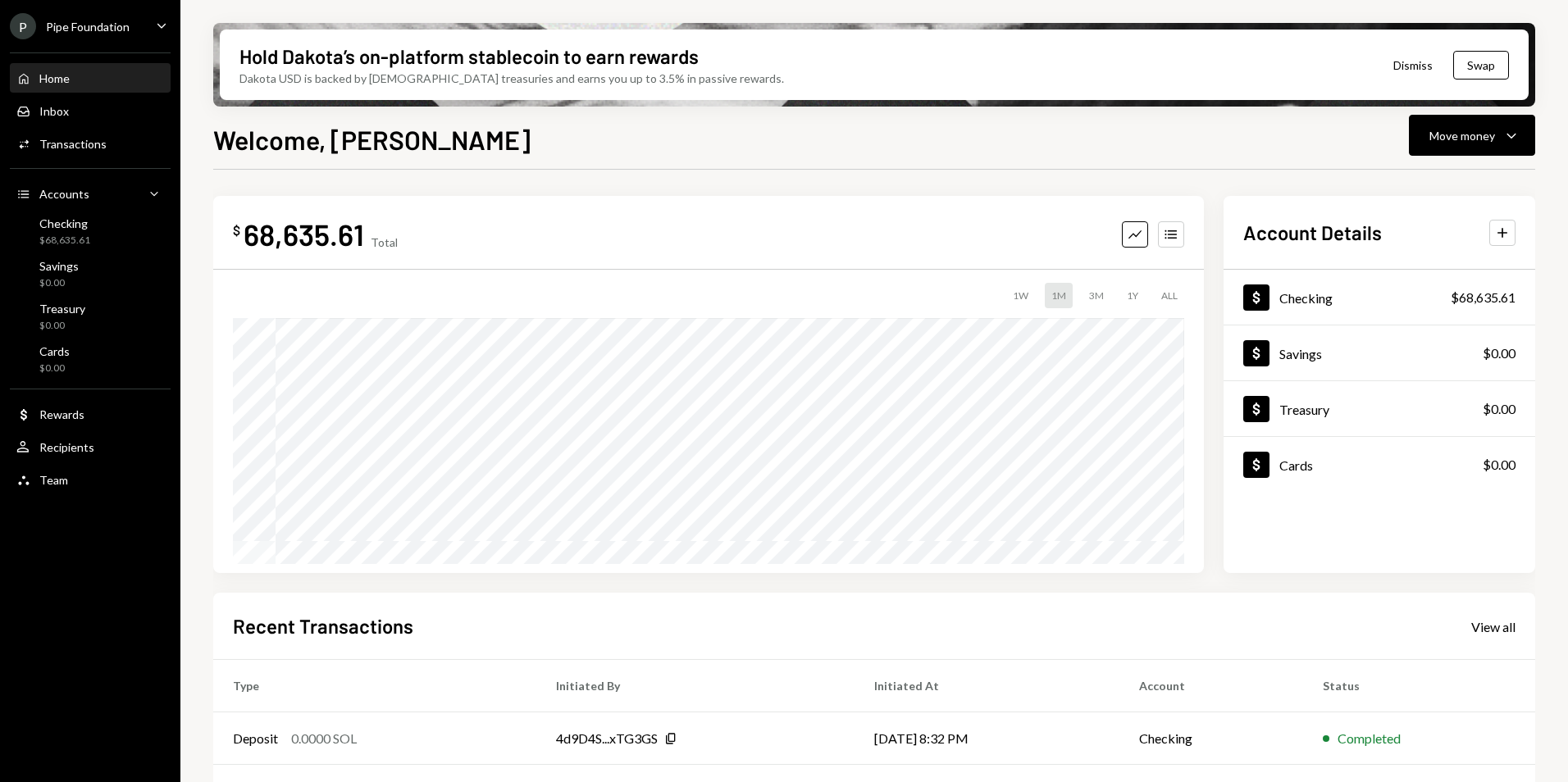
drag, startPoint x: 1484, startPoint y: 638, endPoint x: 1459, endPoint y: 621, distance: 30.2
click at [1484, 638] on div "Recent Transactions View all" at bounding box center [874, 625] width 1283 height 27
click at [1505, 626] on div "View all" at bounding box center [1493, 627] width 44 height 16
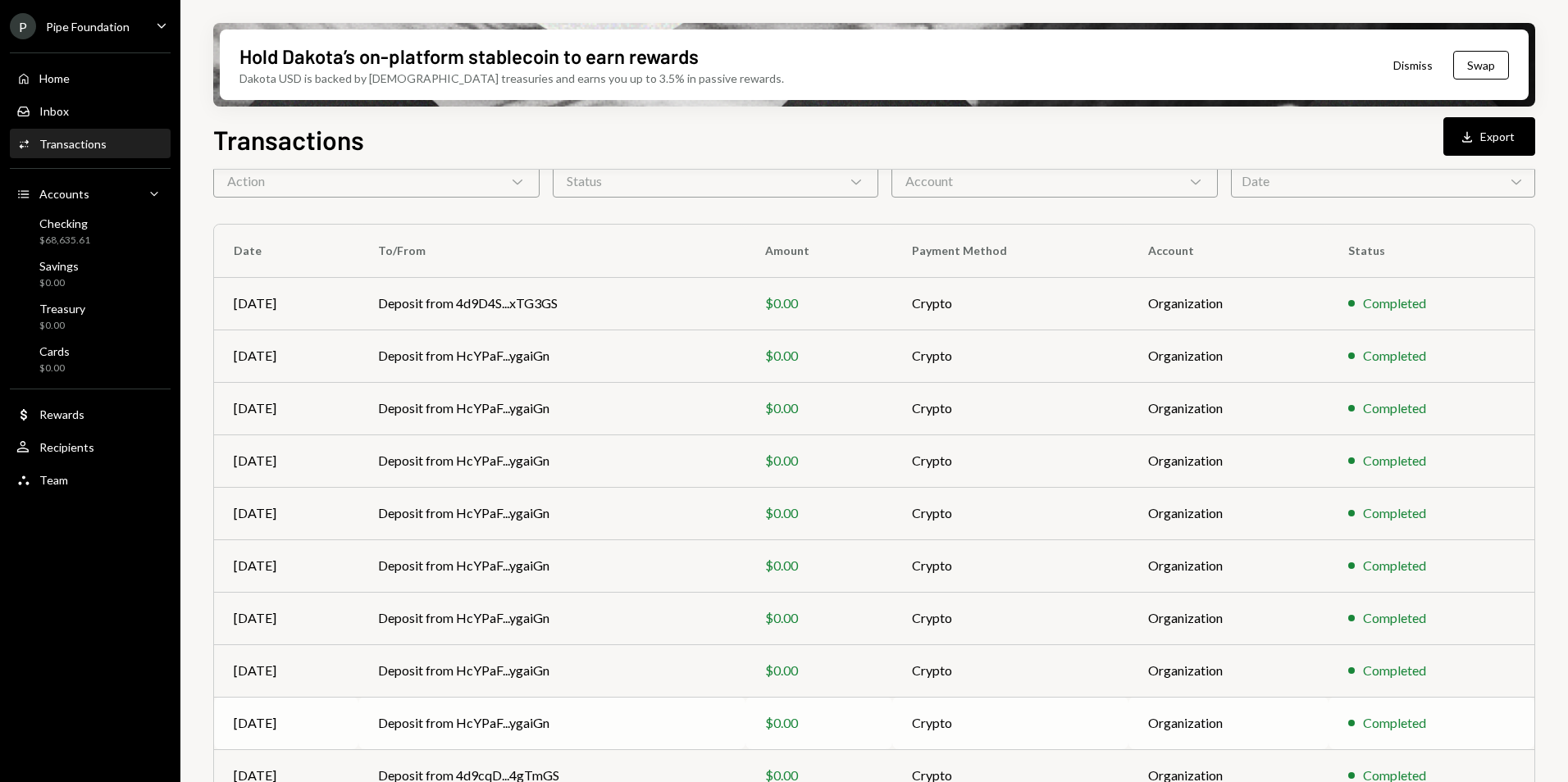
scroll to position [152, 0]
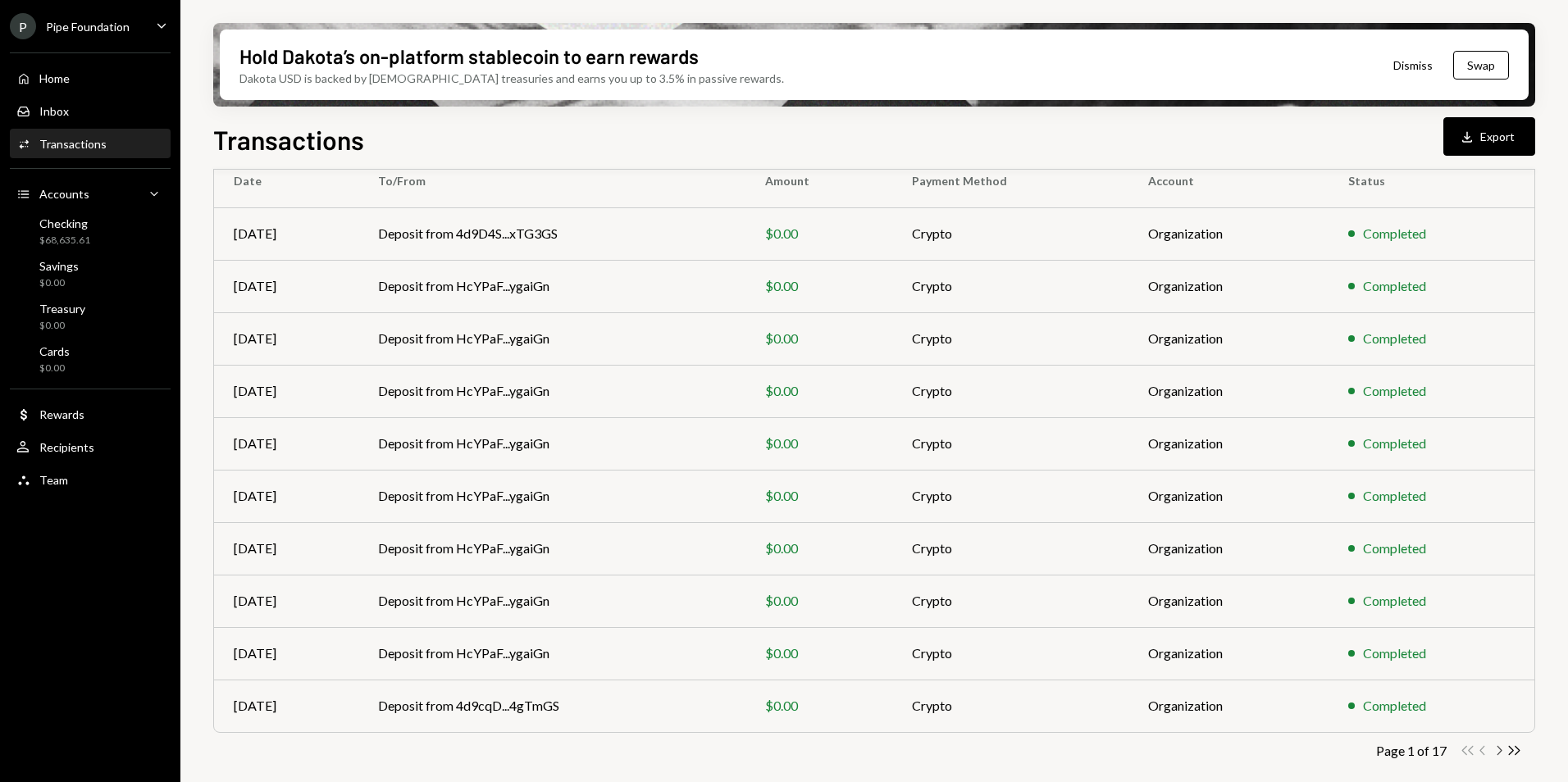
click at [1498, 751] on icon "Chevron Right" at bounding box center [1499, 751] width 16 height 16
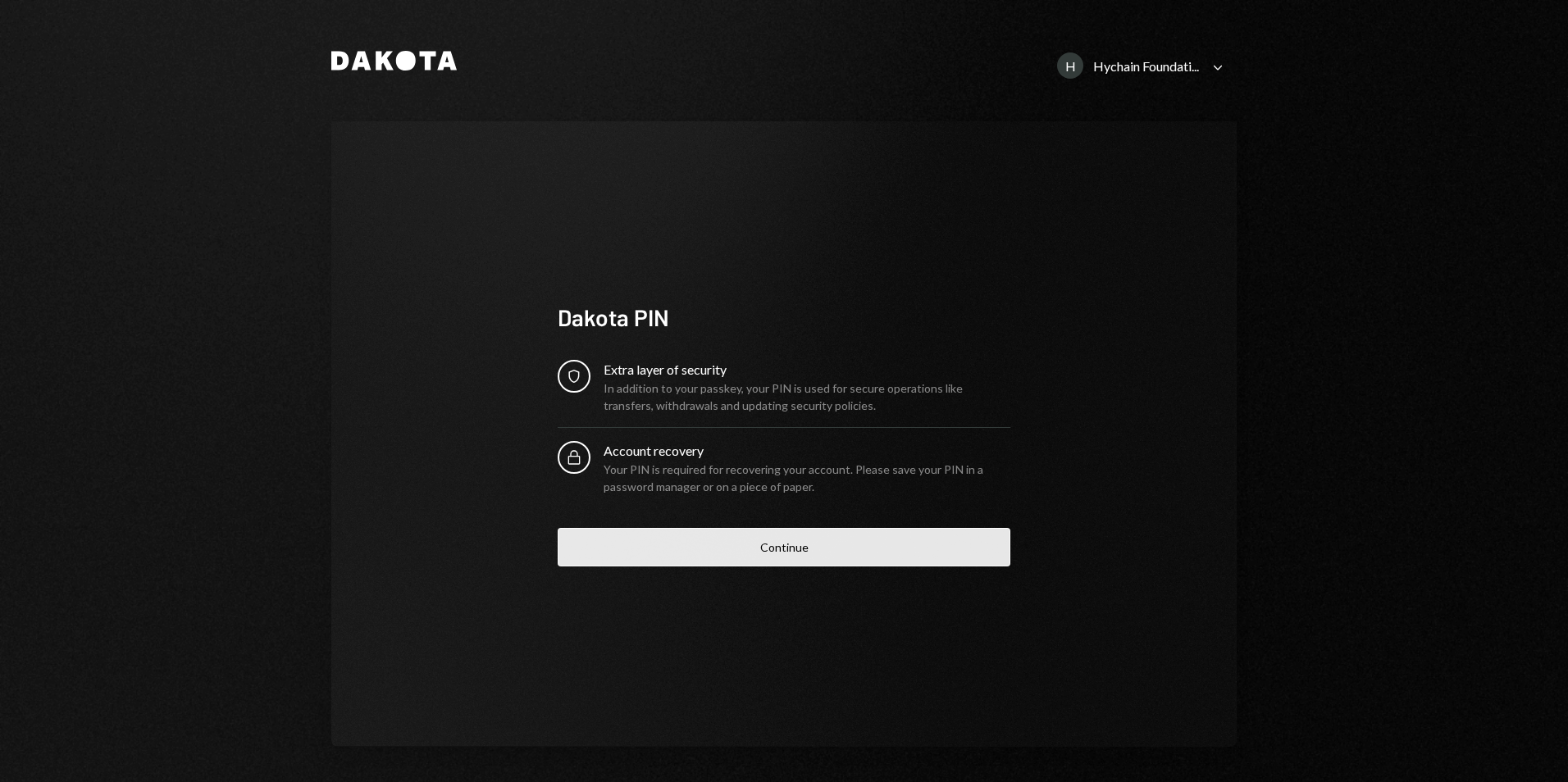
click at [795, 555] on button "Continue" at bounding box center [784, 547] width 453 height 39
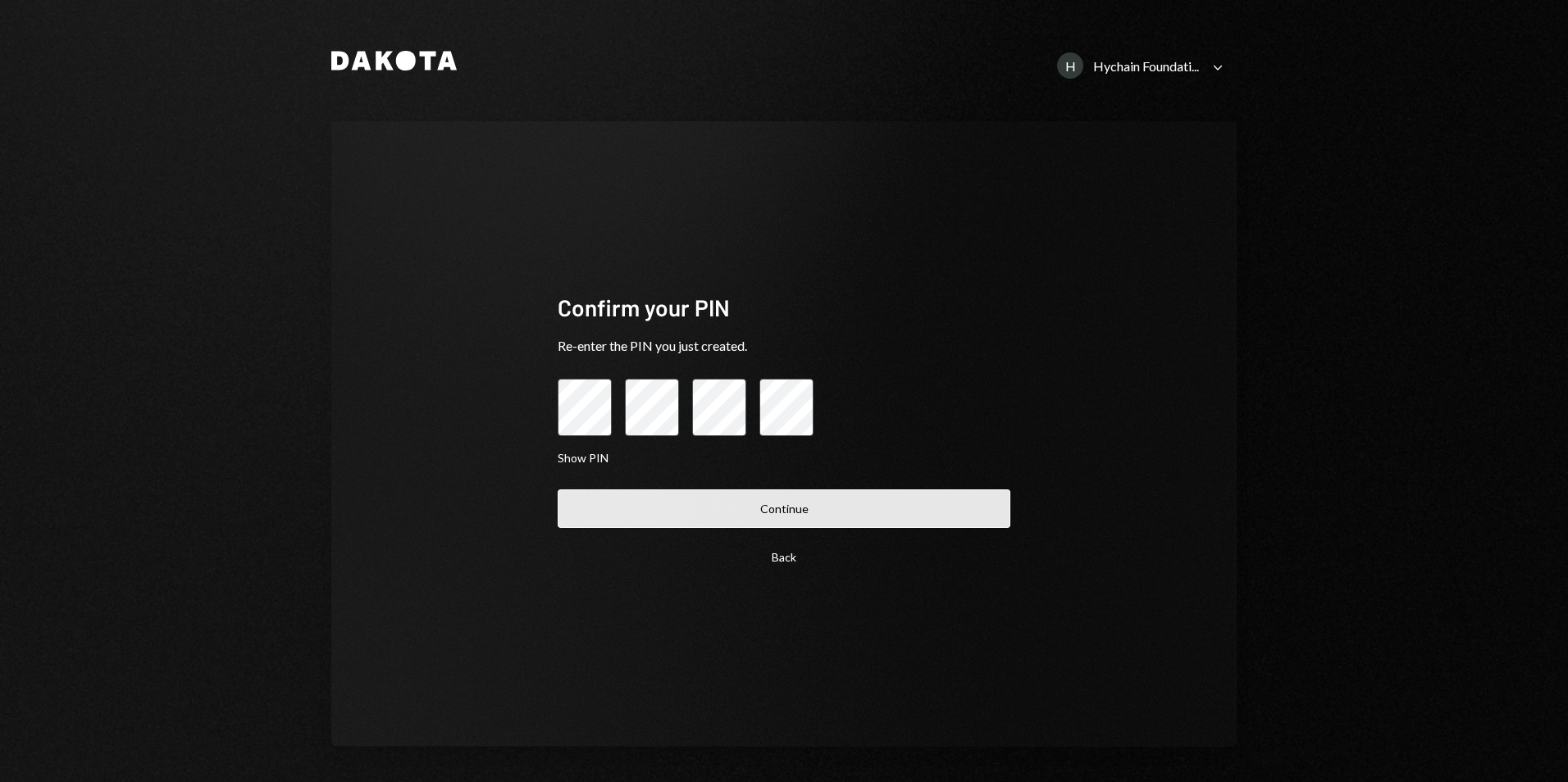
click at [787, 516] on button "Continue" at bounding box center [784, 508] width 453 height 39
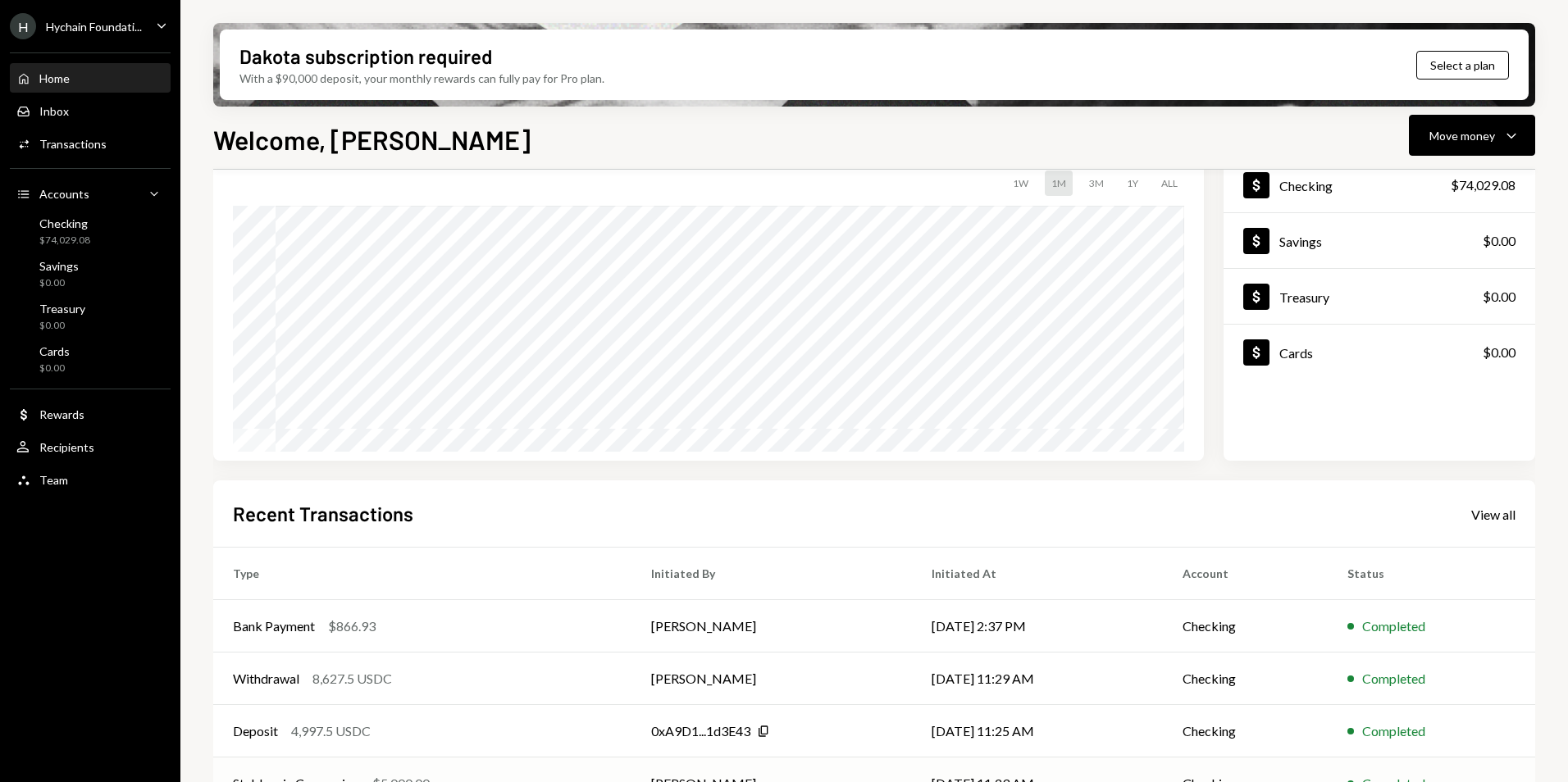
scroll to position [207, 0]
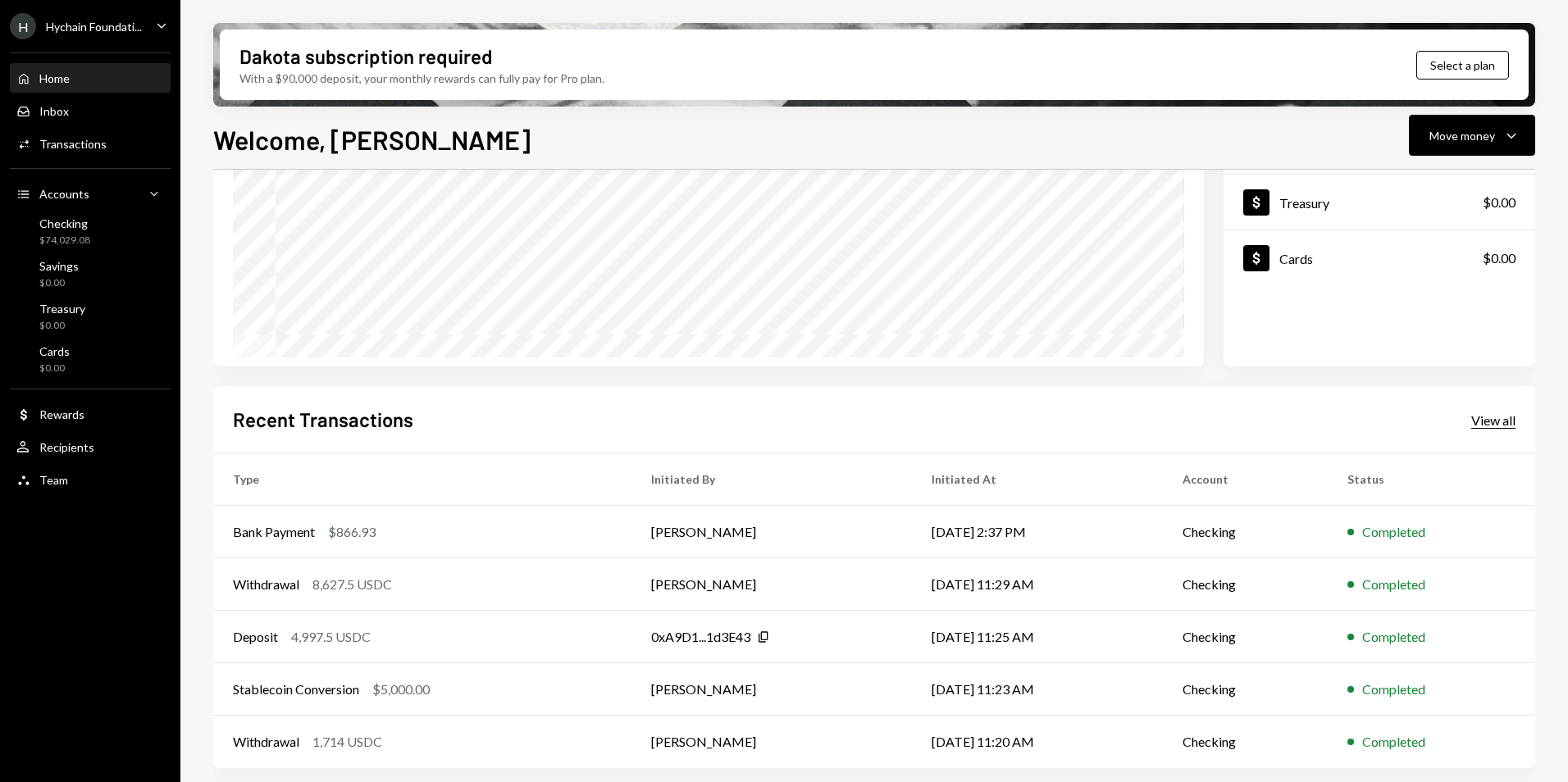
click at [1495, 419] on div "View all" at bounding box center [1493, 420] width 44 height 16
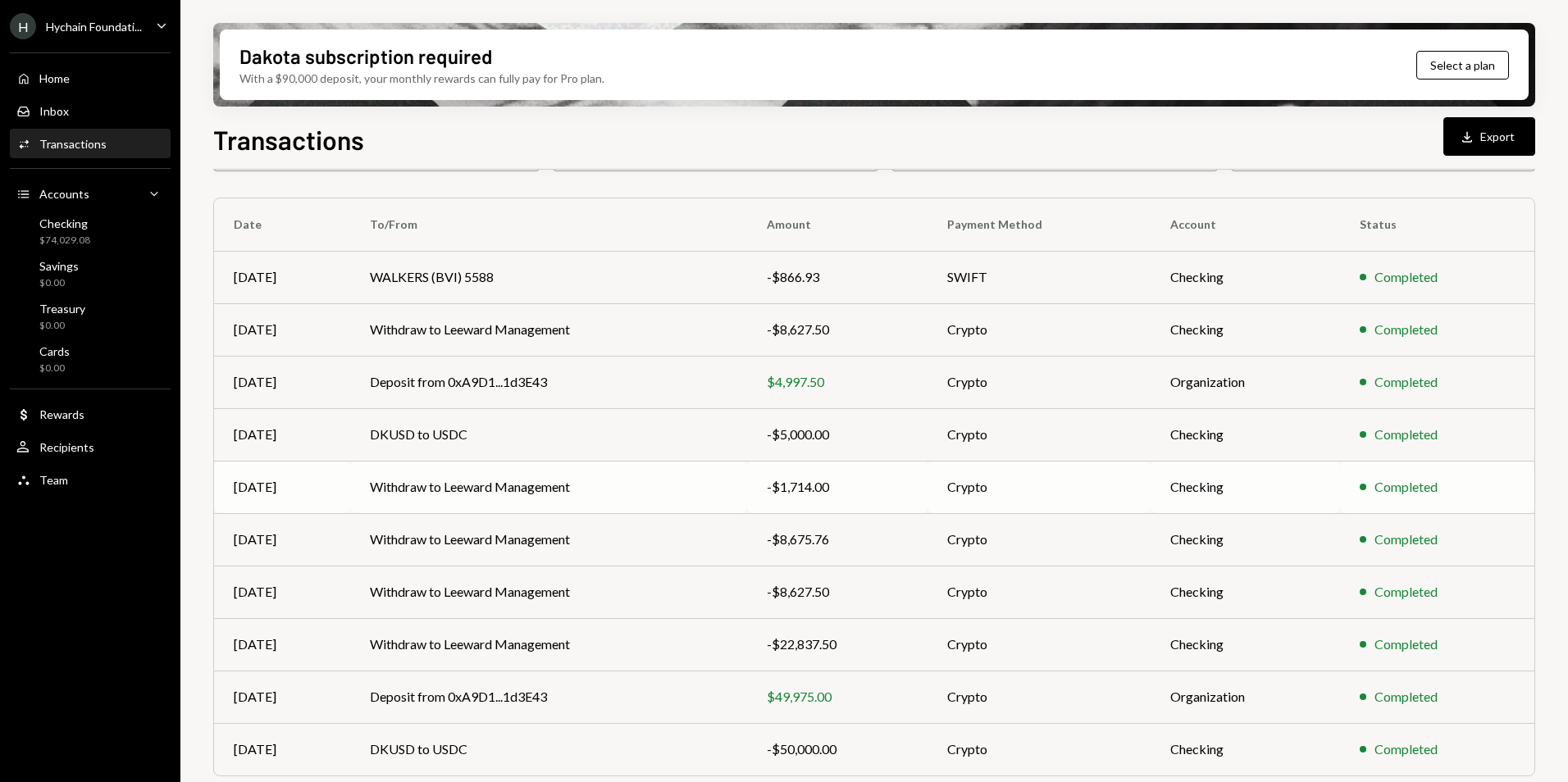
scroll to position [152, 0]
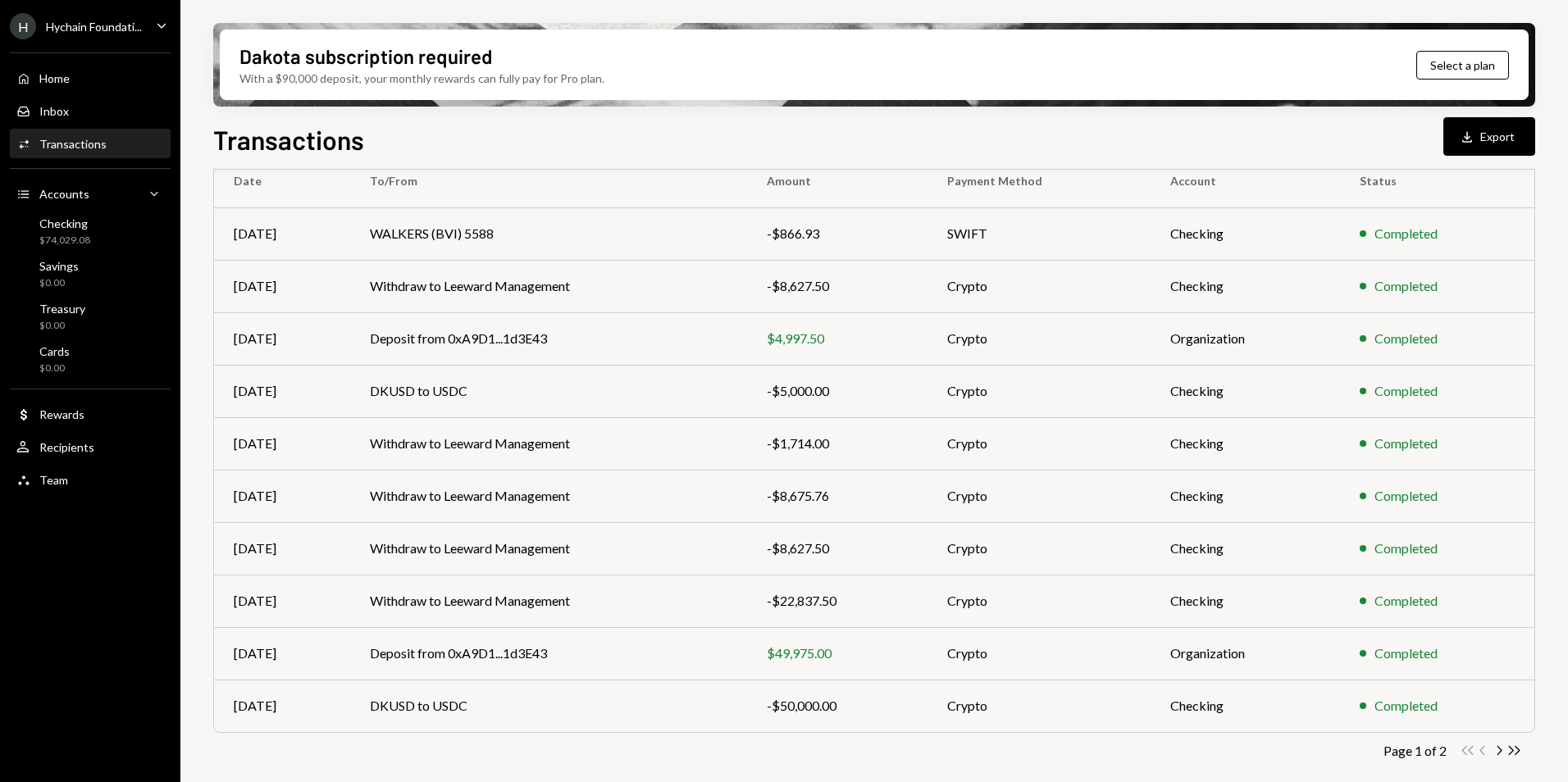
click at [1468, 139] on icon "button" at bounding box center [1467, 136] width 9 height 10
click at [538, 146] on div "Transactions Download Export" at bounding box center [874, 138] width 1322 height 36
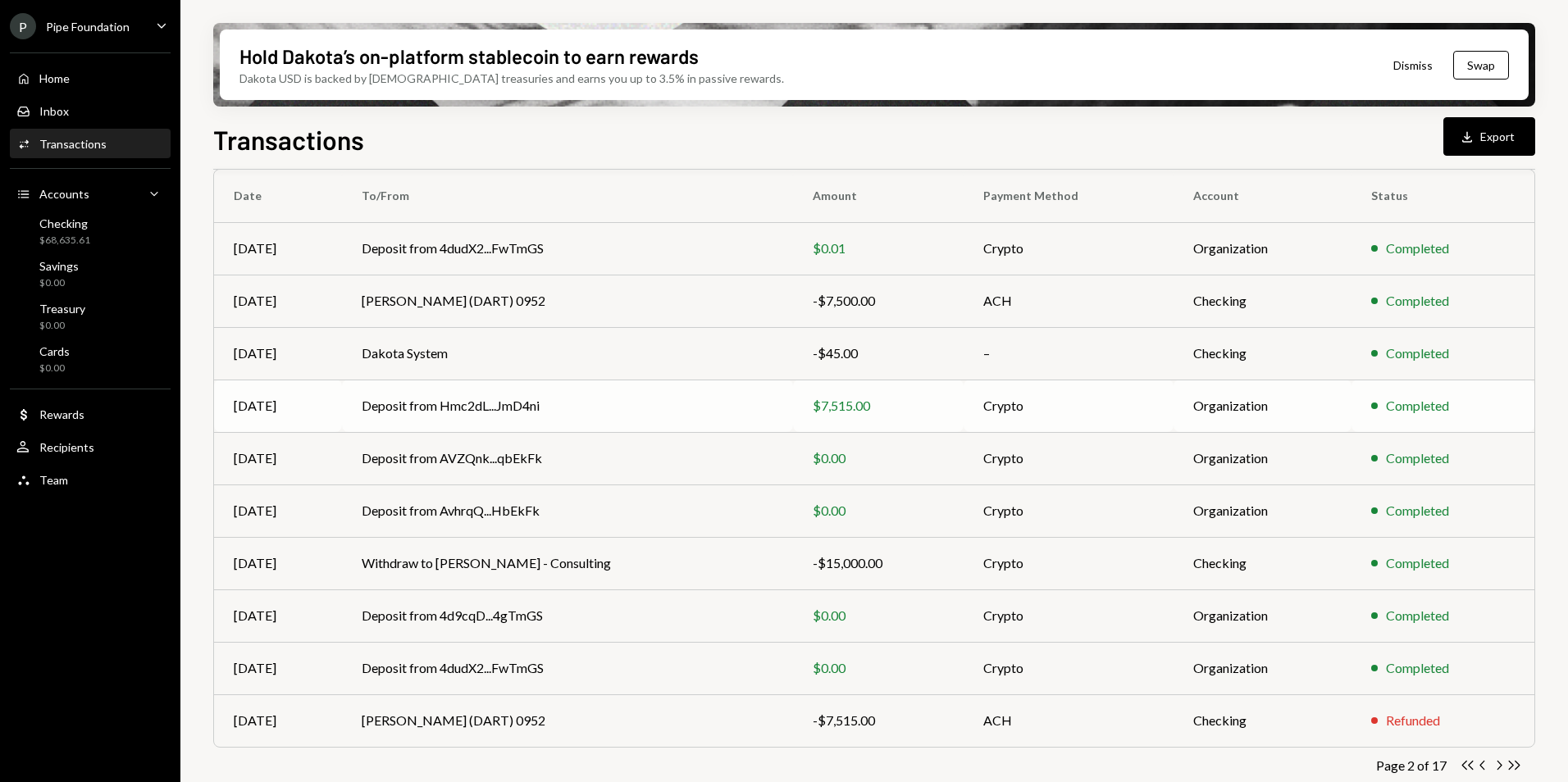
scroll to position [152, 0]
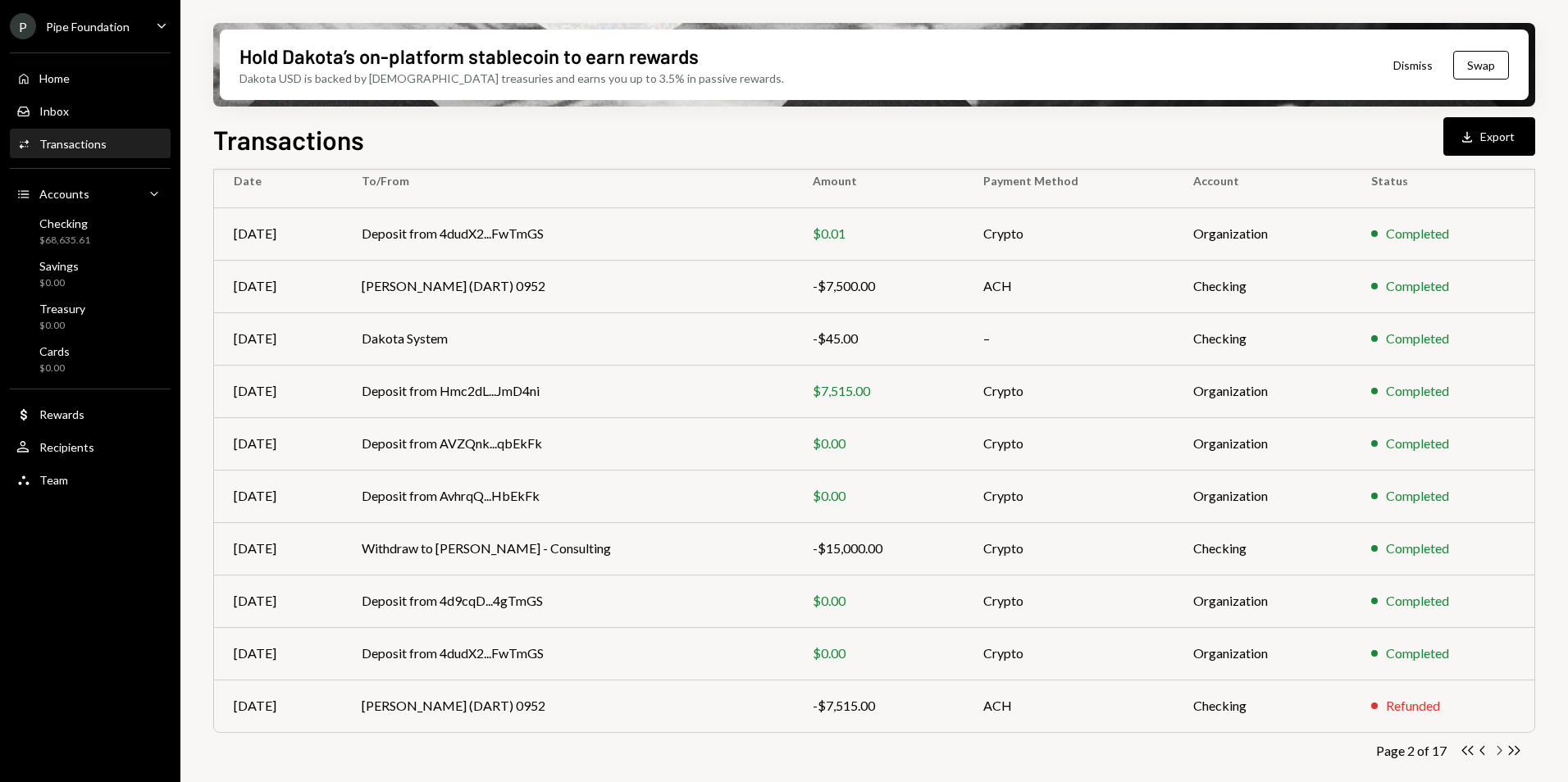
click at [1500, 751] on icon "Chevron Right" at bounding box center [1499, 751] width 16 height 16
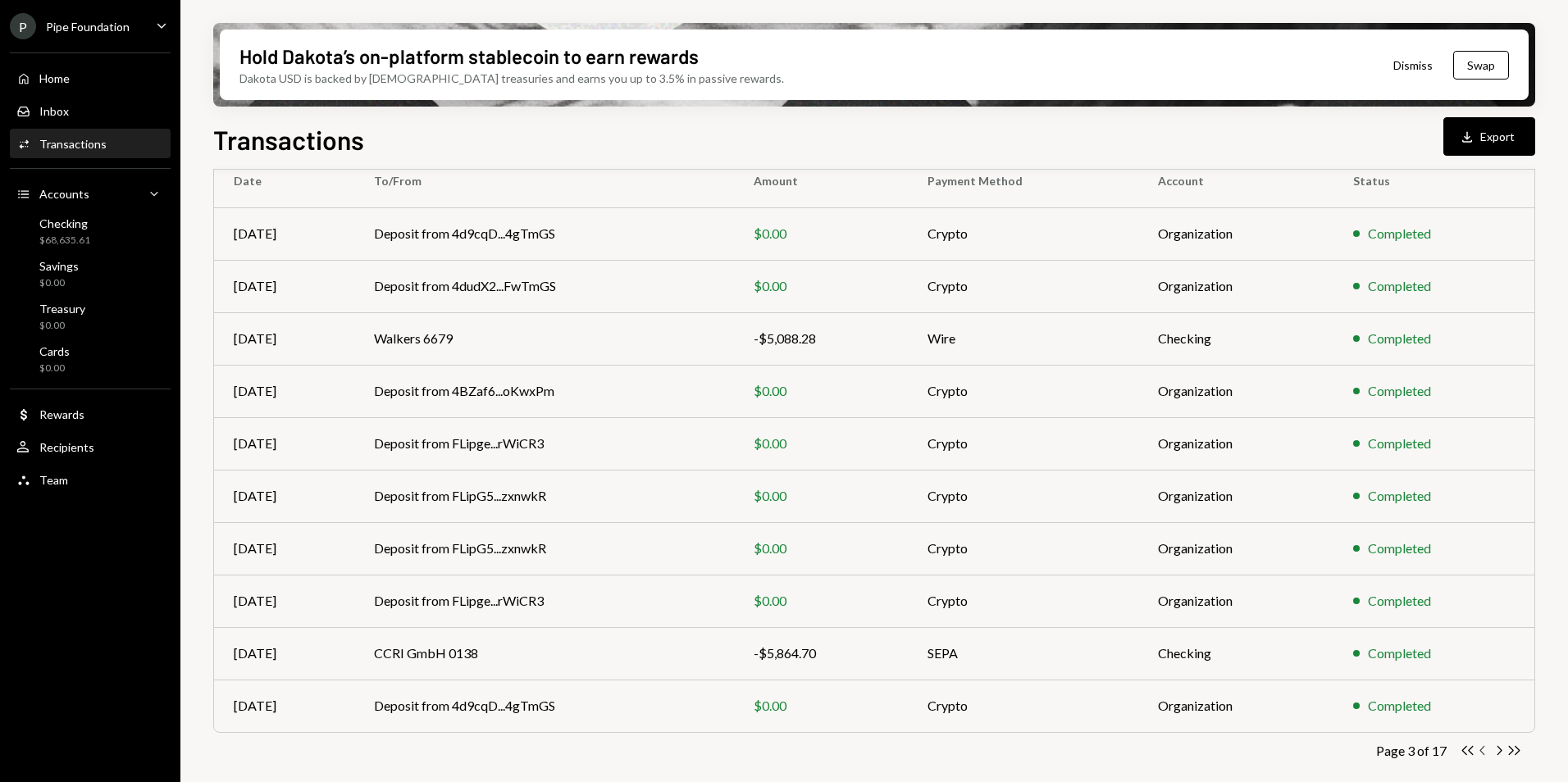
click at [1484, 750] on icon "Chevron Left" at bounding box center [1484, 751] width 16 height 16
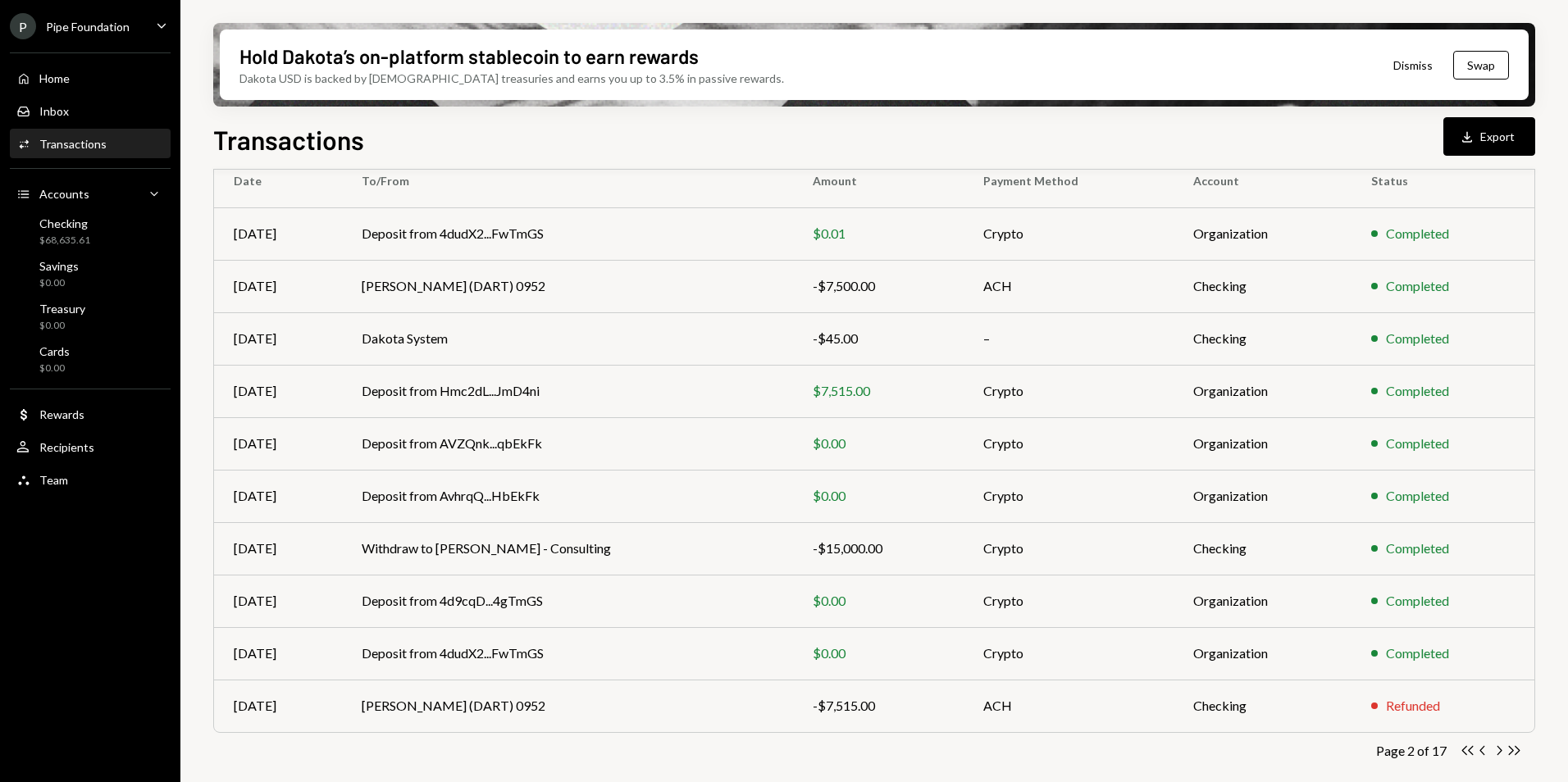
click at [46, 18] on div "P Pipe Foundation" at bounding box center [69, 26] width 120 height 26
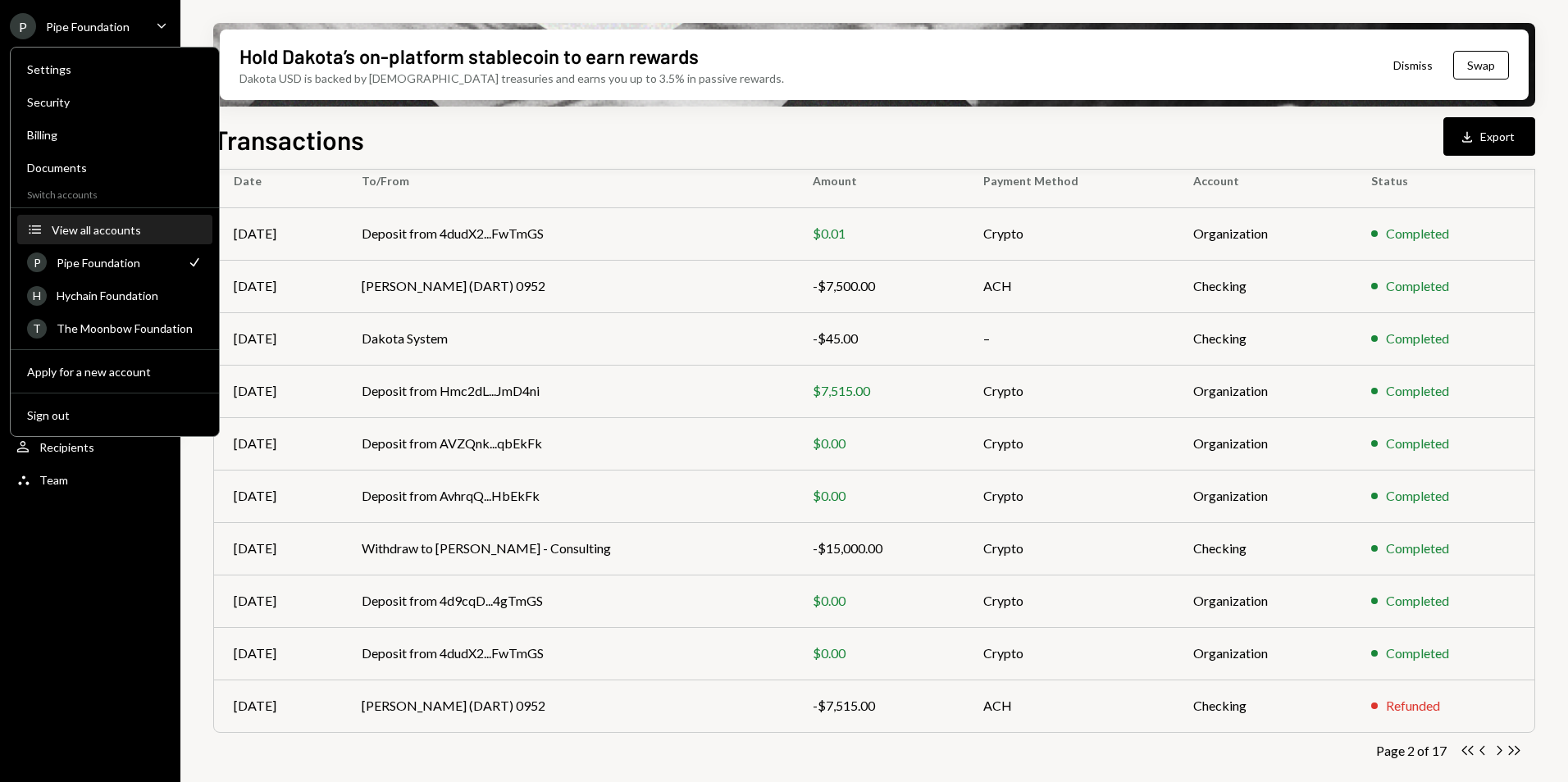
click at [106, 231] on div "View all accounts" at bounding box center [127, 230] width 151 height 14
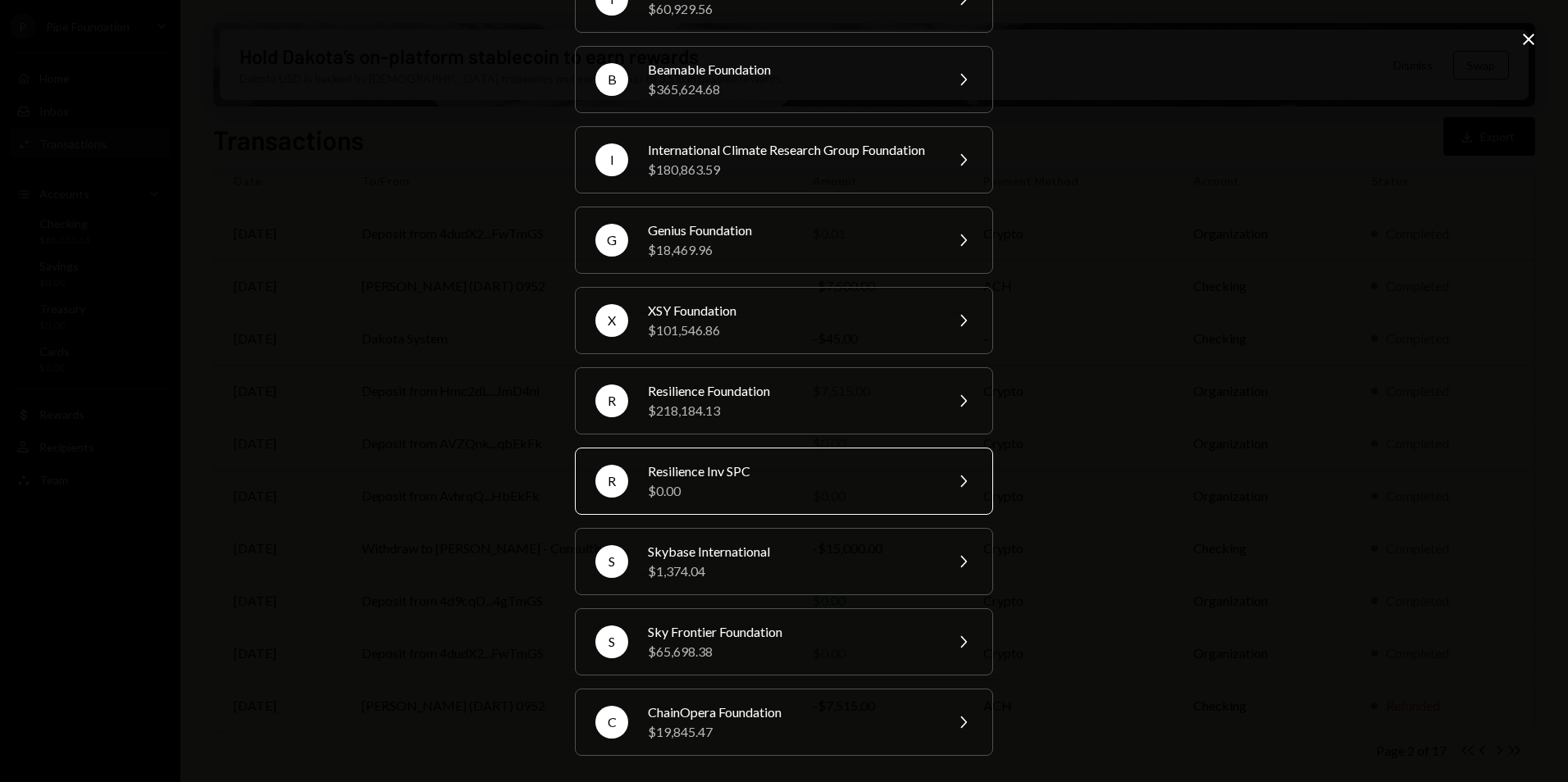
scroll to position [284, 0]
click at [737, 557] on div "Skybase International" at bounding box center [790, 551] width 285 height 20
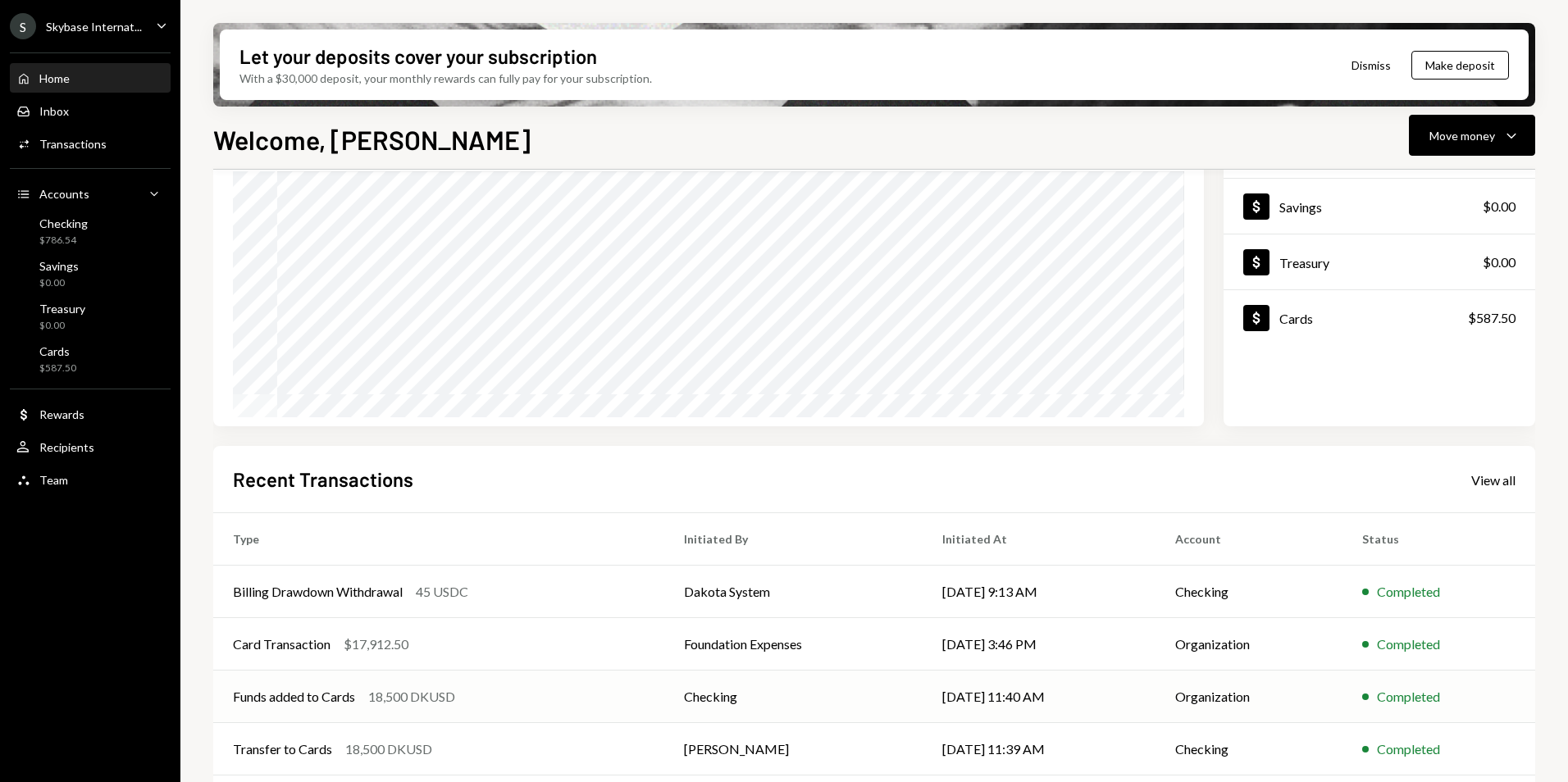
scroll to position [207, 0]
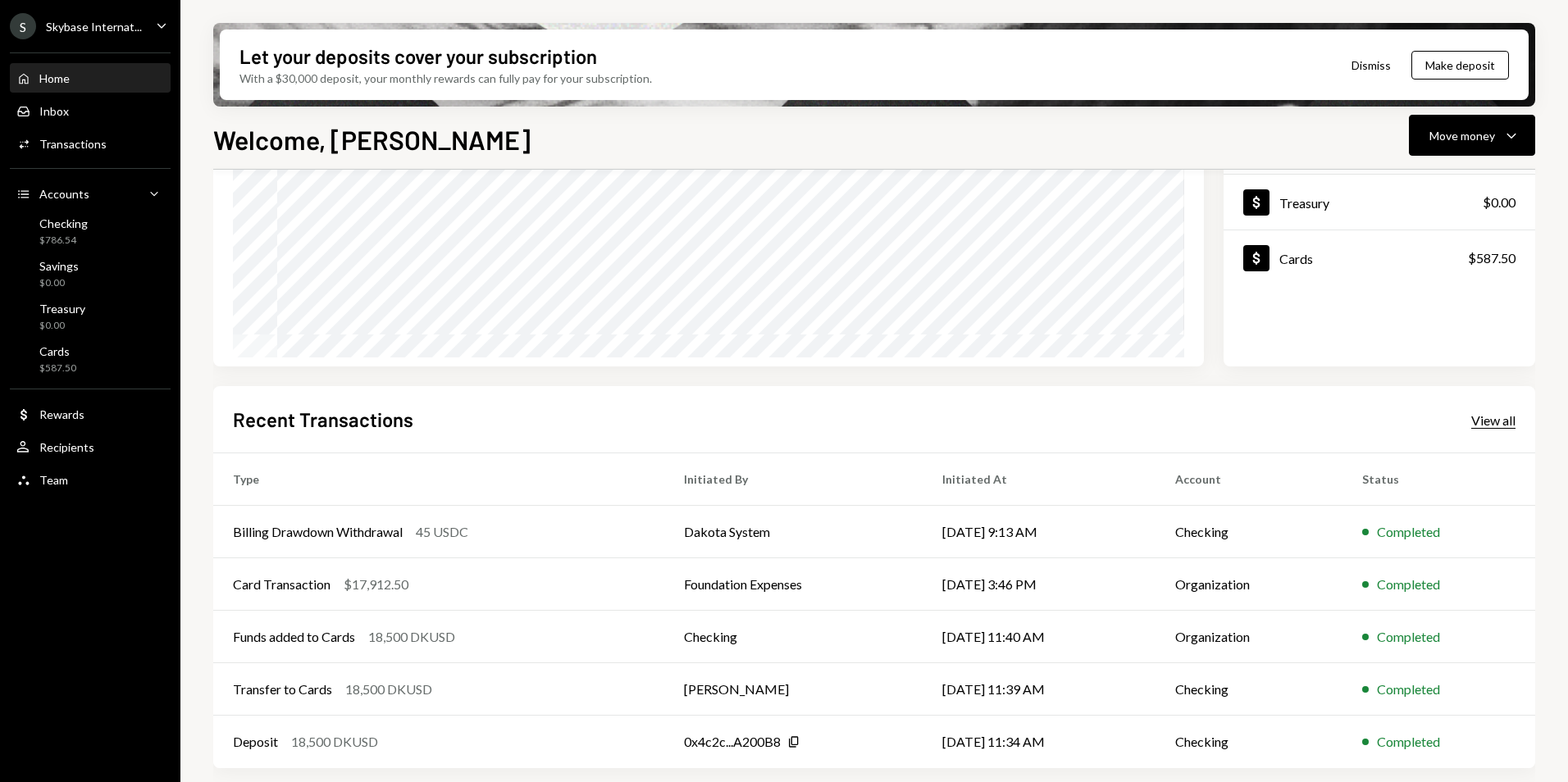
click at [1495, 420] on div "View all" at bounding box center [1493, 420] width 44 height 16
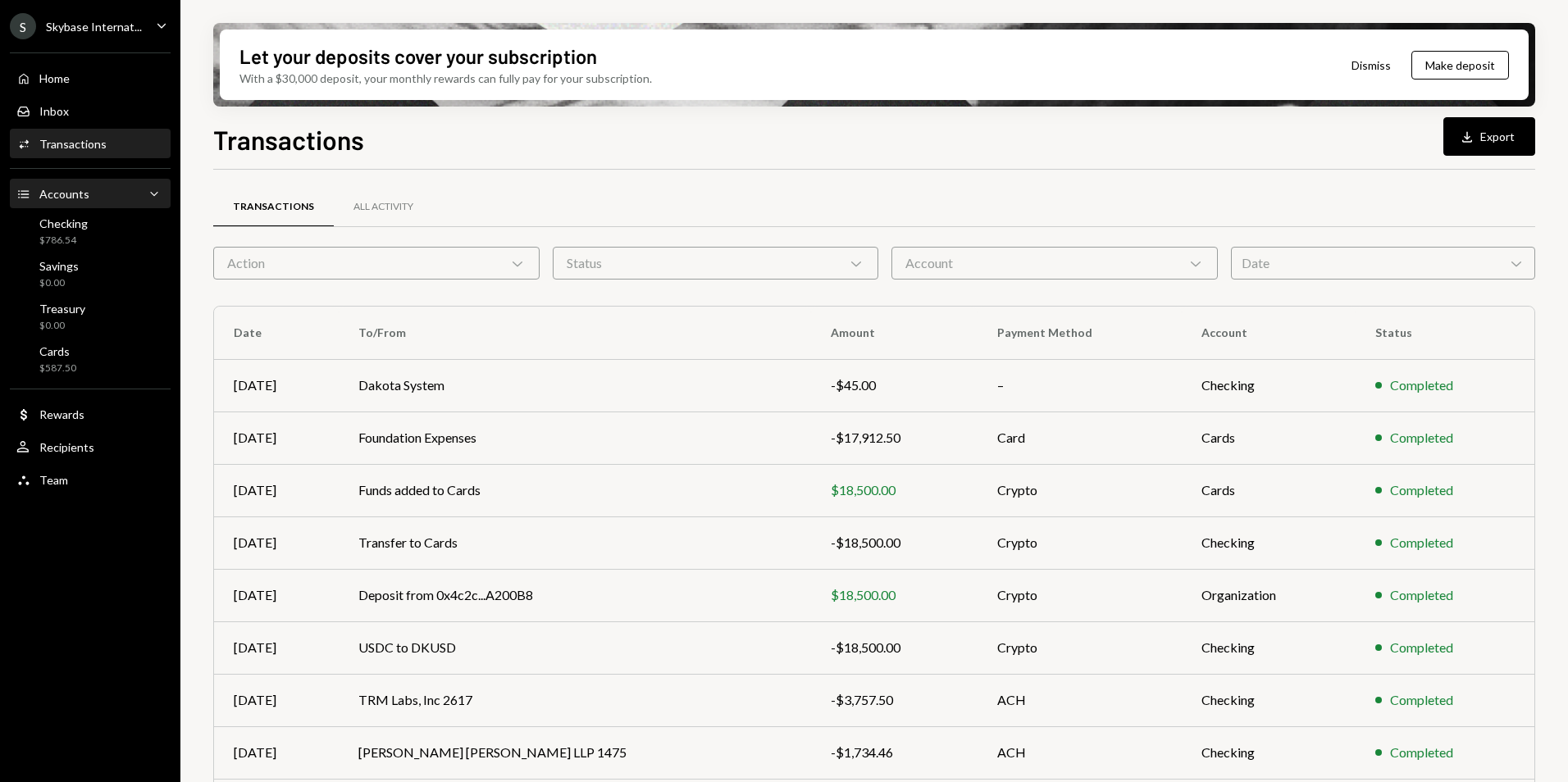
click at [138, 196] on div "Accounts Accounts Caret Down" at bounding box center [90, 194] width 147 height 18
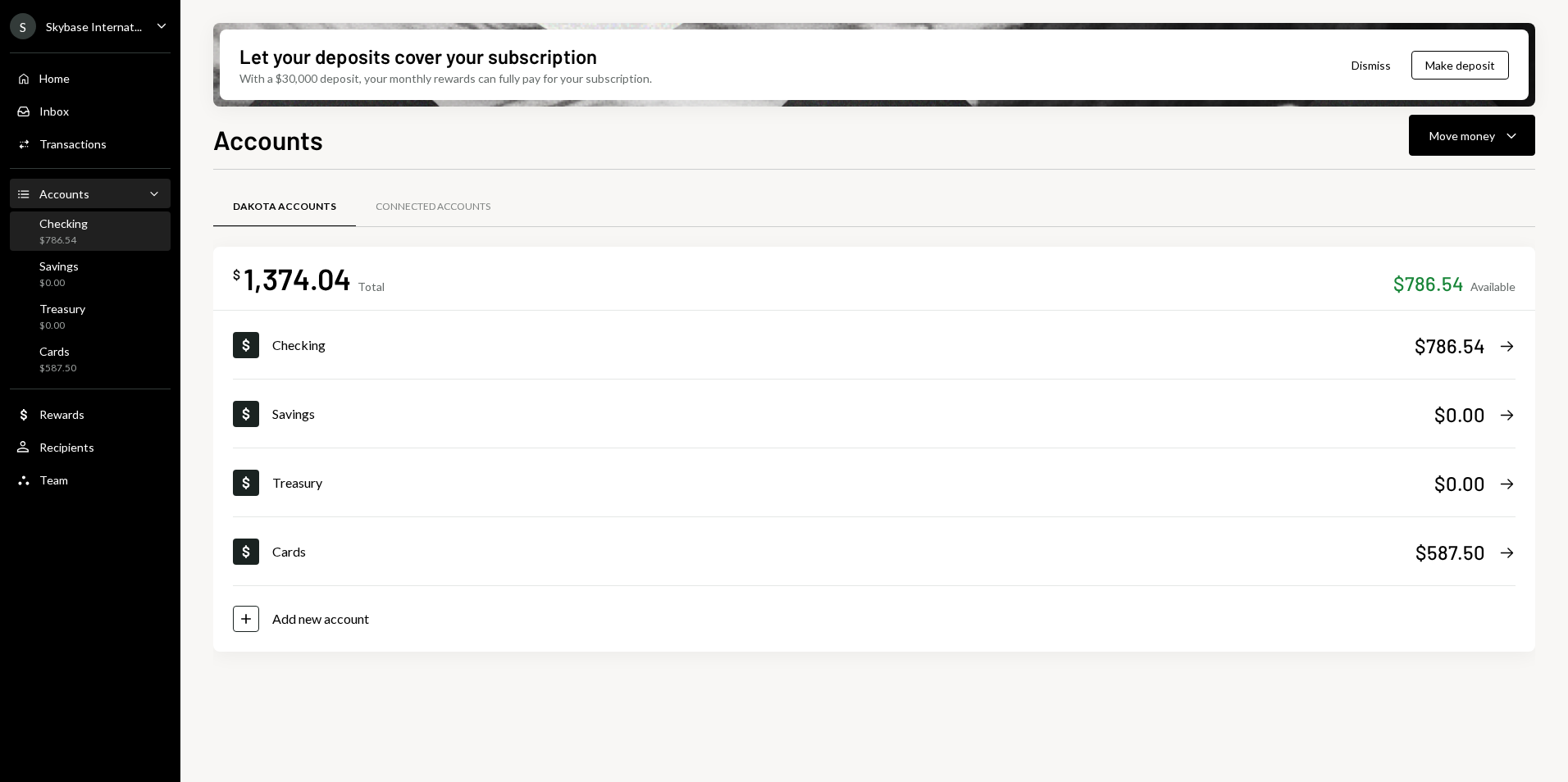
click at [111, 245] on div "Checking $786.54" at bounding box center [90, 232] width 147 height 31
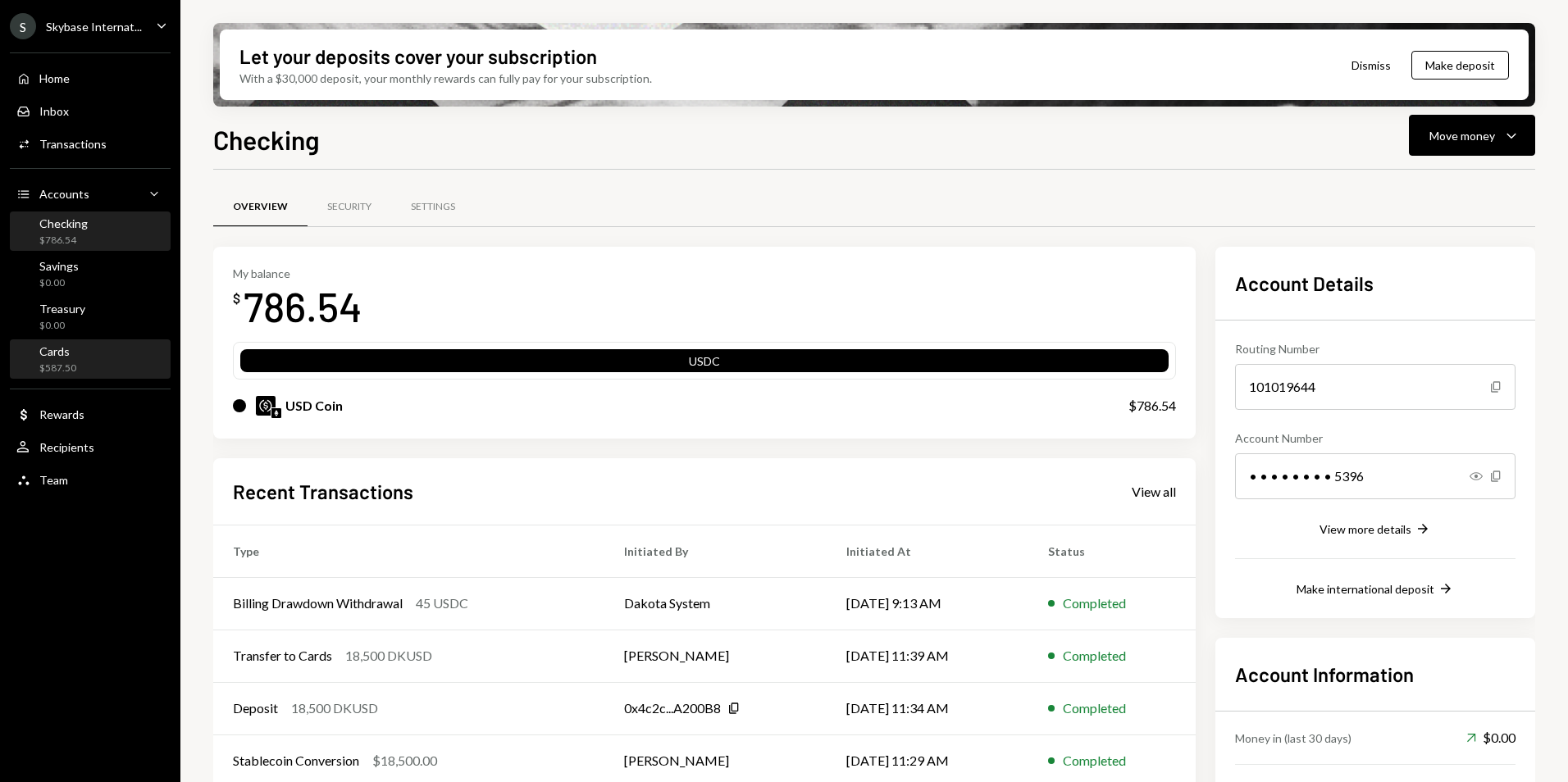
click at [90, 365] on div "Cards $587.50" at bounding box center [90, 360] width 147 height 31
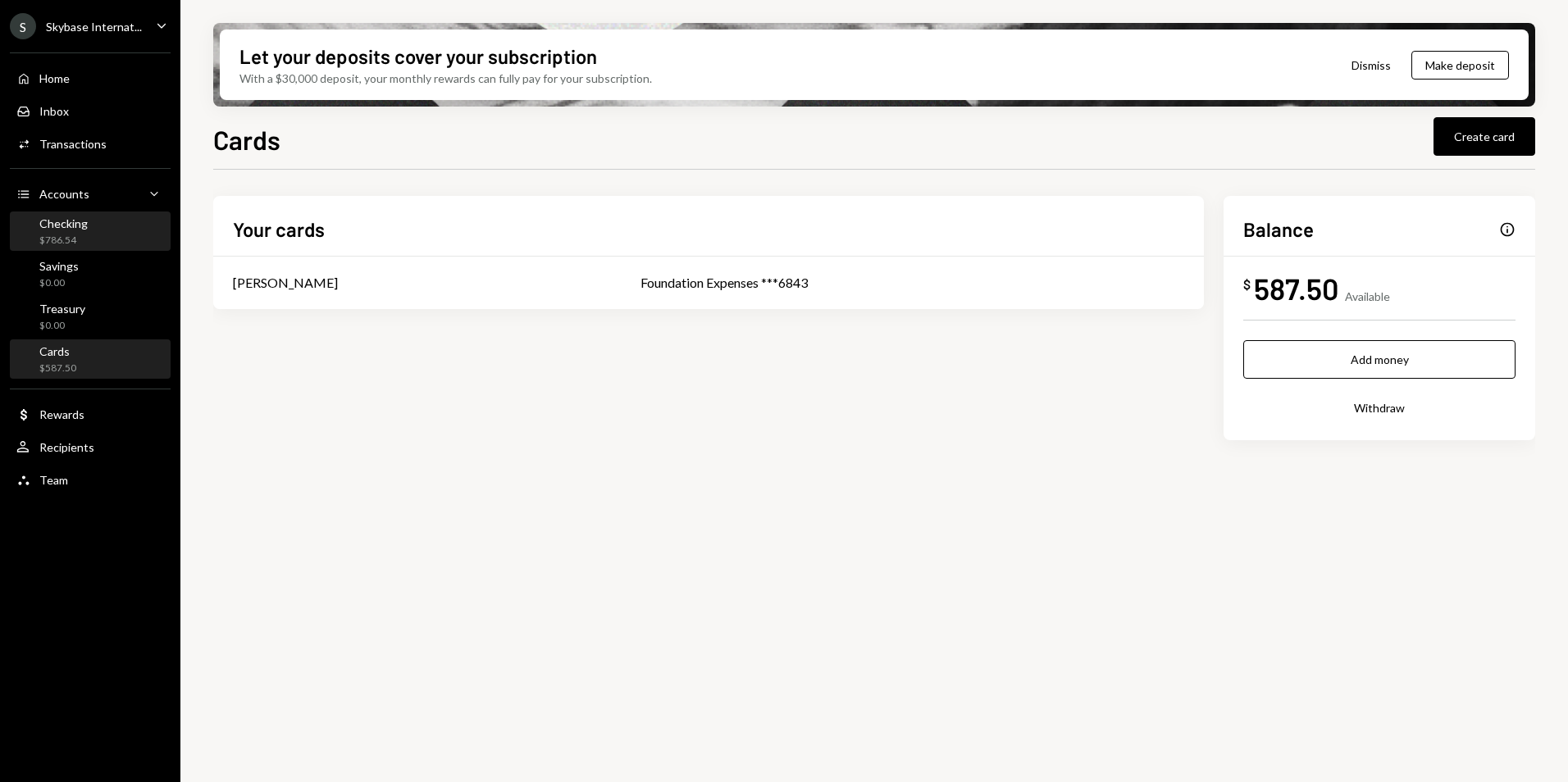
click at [65, 223] on div "Checking" at bounding box center [64, 223] width 48 height 14
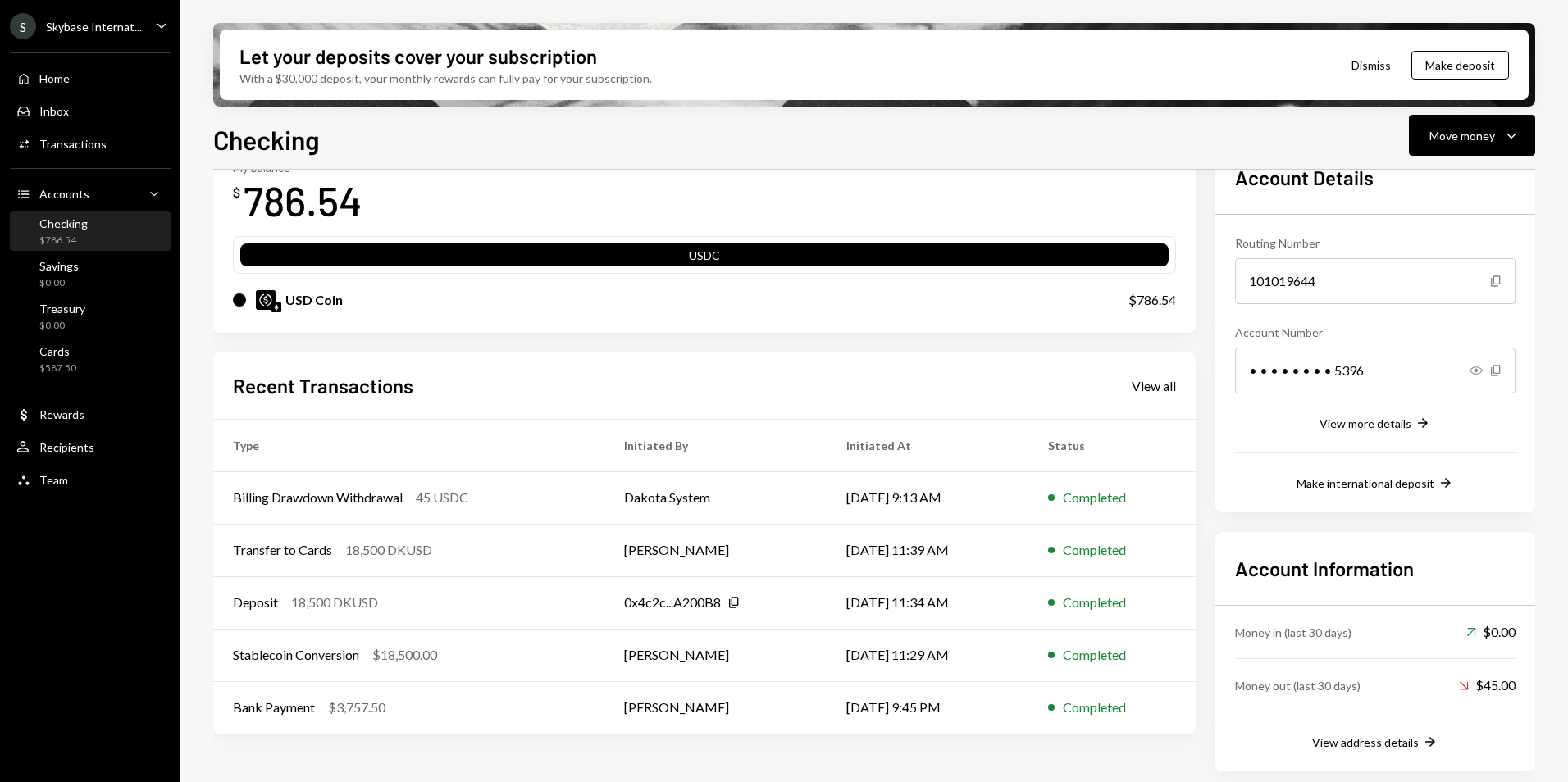
scroll to position [109, 0]
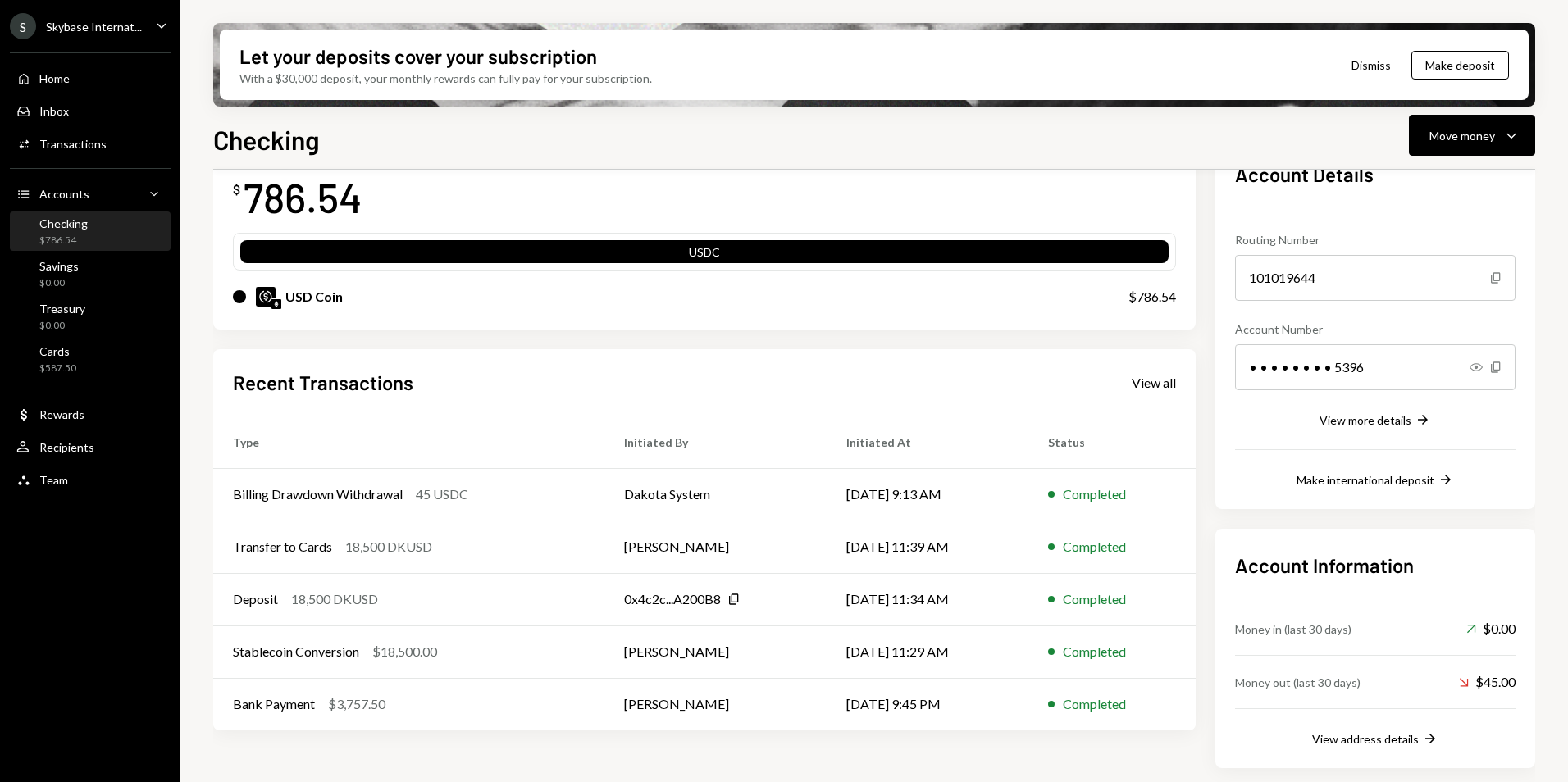
click at [926, 356] on div "Recent Transactions View all Type Initiated By Initiated At Status Billing Draw…" at bounding box center [705, 541] width 983 height 382
click at [1155, 380] on div "View all" at bounding box center [1154, 382] width 44 height 16
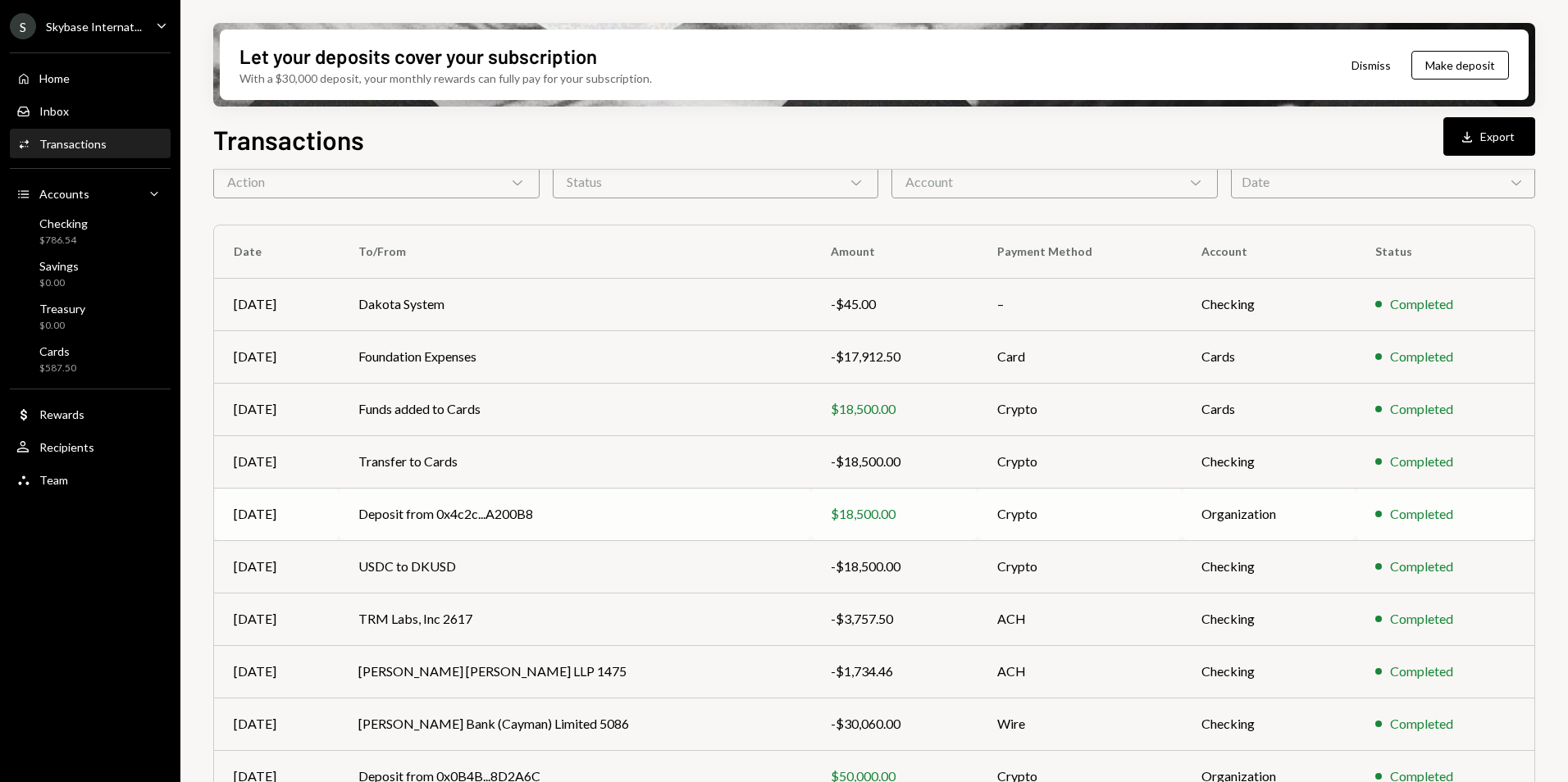
scroll to position [152, 0]
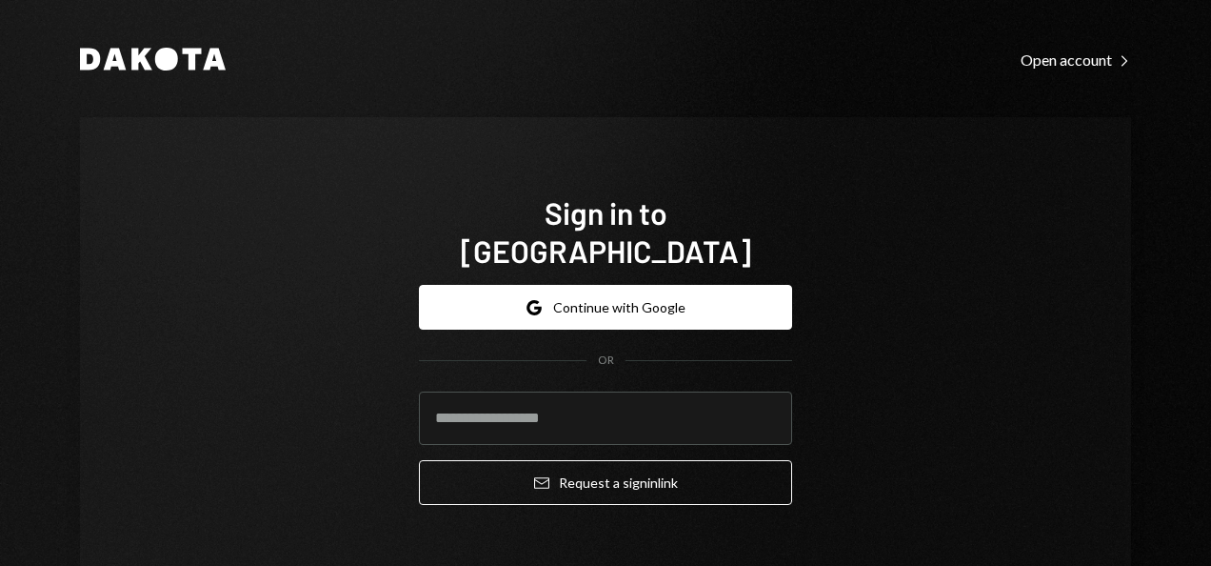
type input "**********"
